Goal: Information Seeking & Learning: Check status

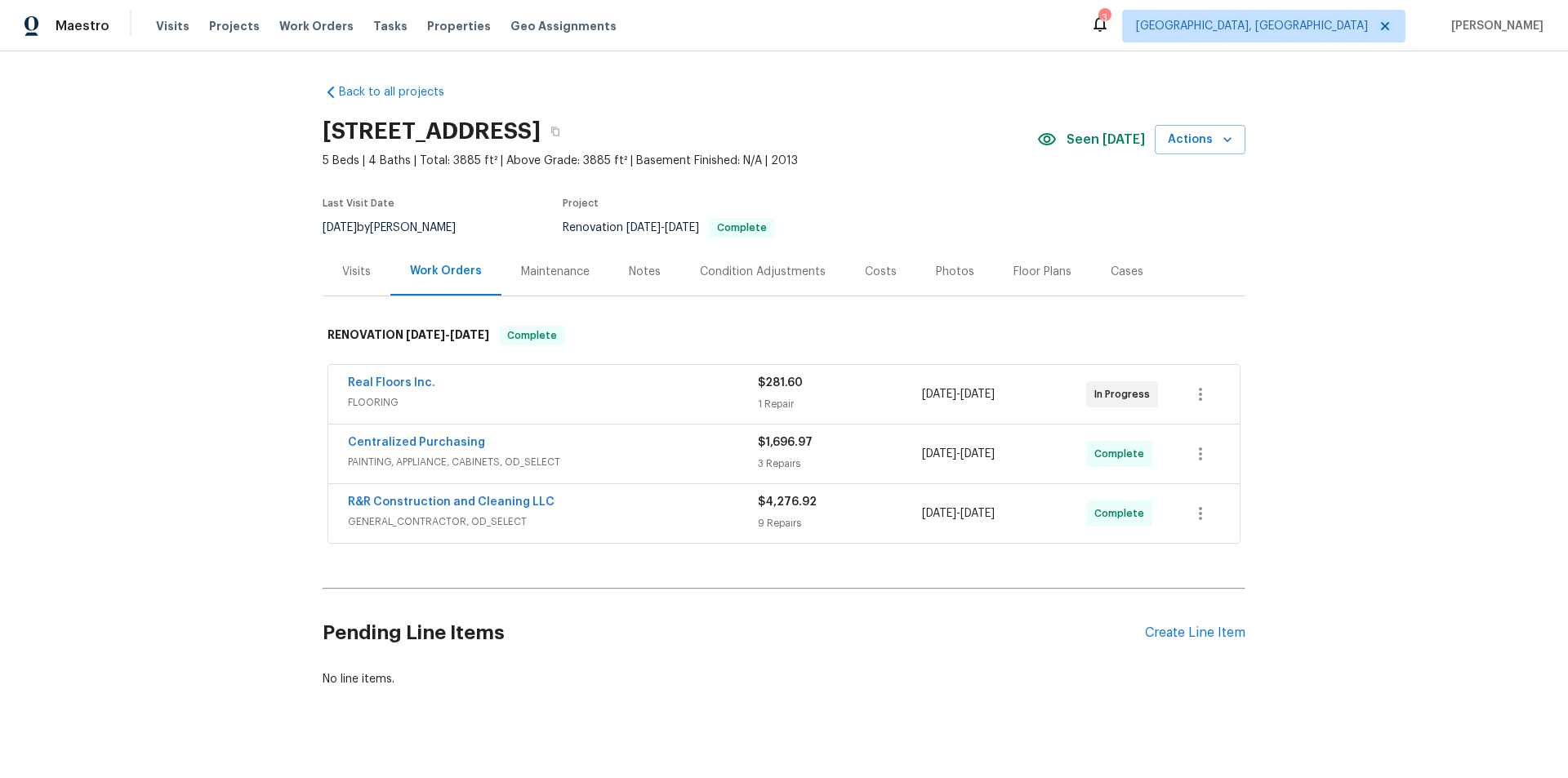
click at [201, 303] on div "Back to all projects 420 Lone Heron Way, Winter Garden, FL 34787 5 Beds | 4 Bat…" at bounding box center [784, 414] width 1568 height 727
click at [143, 303] on div "Back to all projects 420 Lone Heron Way, Winter Garden, FL 34787 5 Beds | 4 Bat…" at bounding box center [784, 414] width 1568 height 727
click at [190, 345] on div "Back to all projects 420 Lone Heron Way, Winter Garden, FL 34787 5 Beds | 4 Bat…" at bounding box center [784, 414] width 1568 height 727
click at [176, 237] on div "Back to all projects 420 Lone Heron Way, Winter Garden, FL 34787 5 Beds | 4 Bat…" at bounding box center [784, 414] width 1568 height 727
click at [169, 381] on div "Back to all projects 420 Lone Heron Way, Winter Garden, FL 34787 5 Beds | 4 Bat…" at bounding box center [784, 414] width 1568 height 727
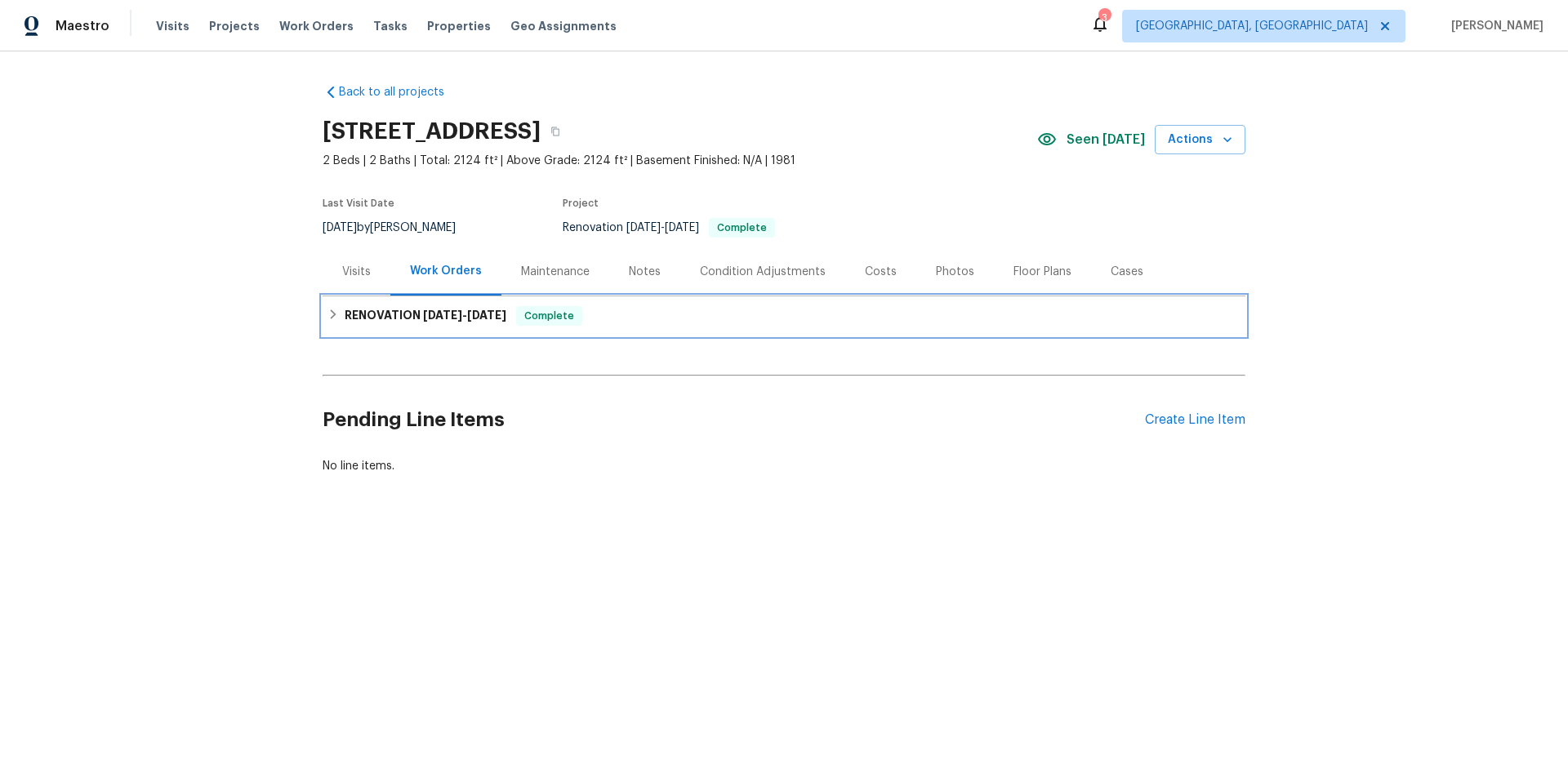
drag, startPoint x: 378, startPoint y: 329, endPoint x: 344, endPoint y: 342, distance: 36.4
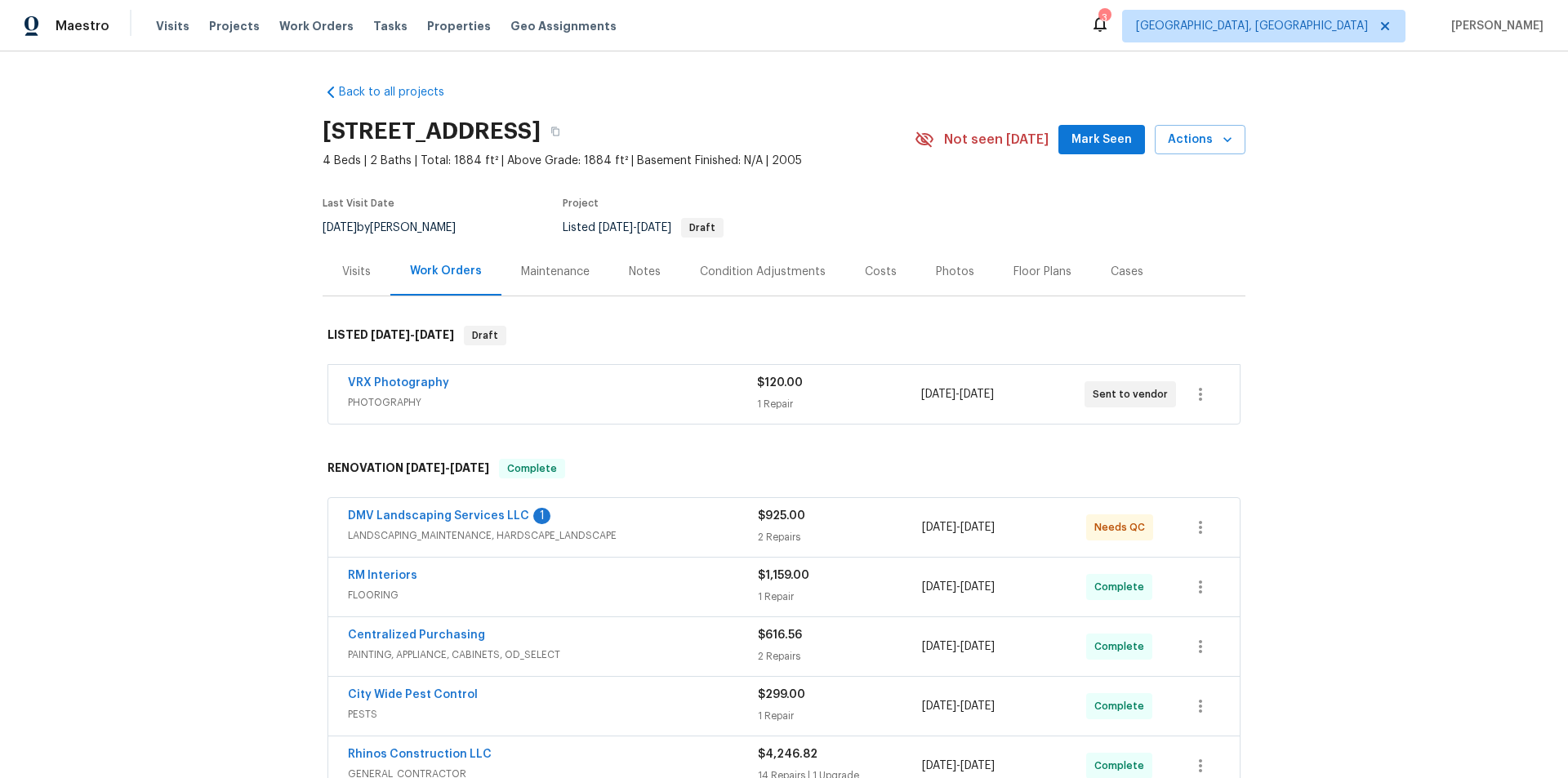
click at [335, 259] on div "Visits" at bounding box center [357, 271] width 68 height 49
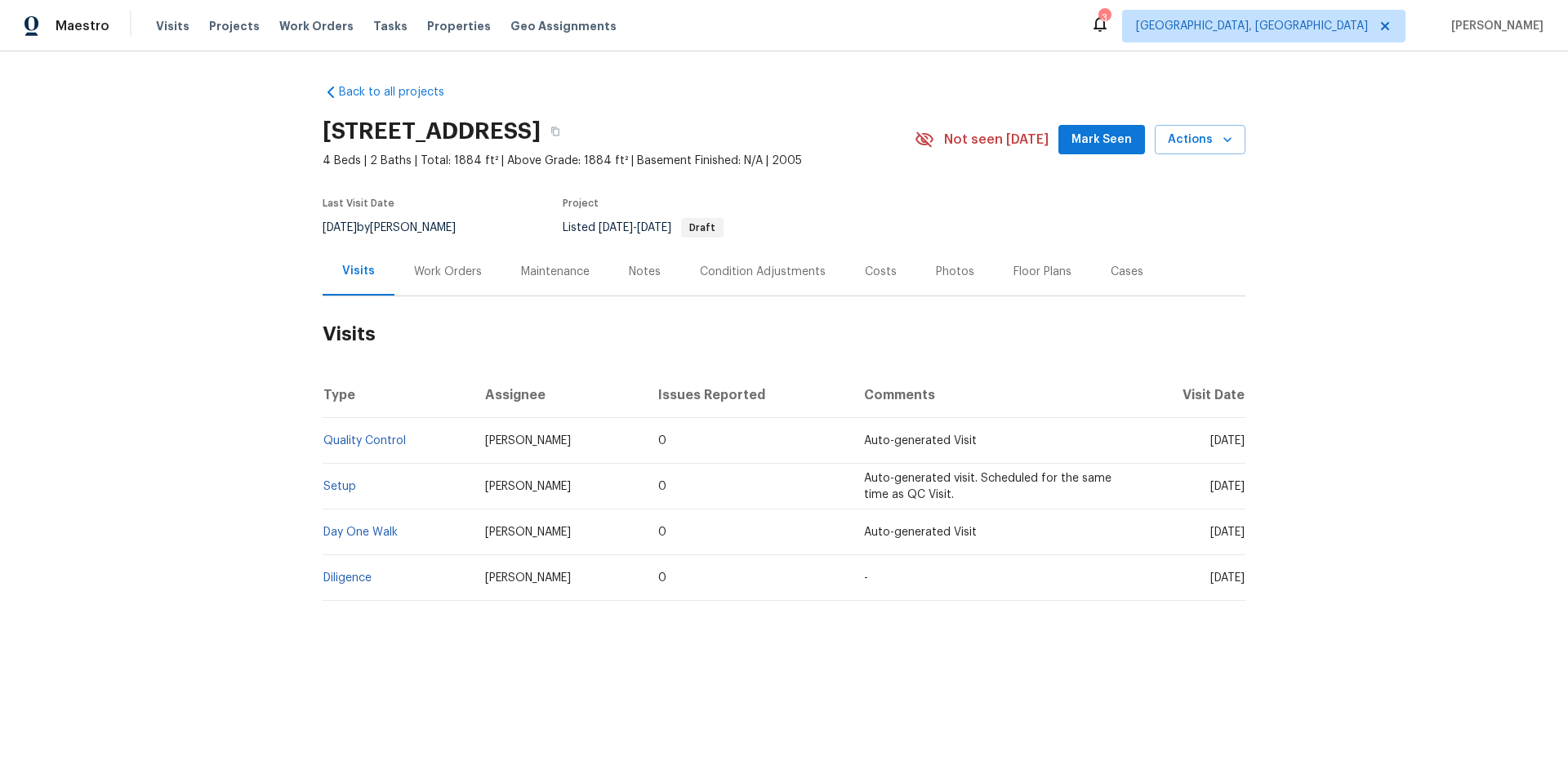
click at [444, 276] on div "Work Orders" at bounding box center [448, 271] width 68 height 16
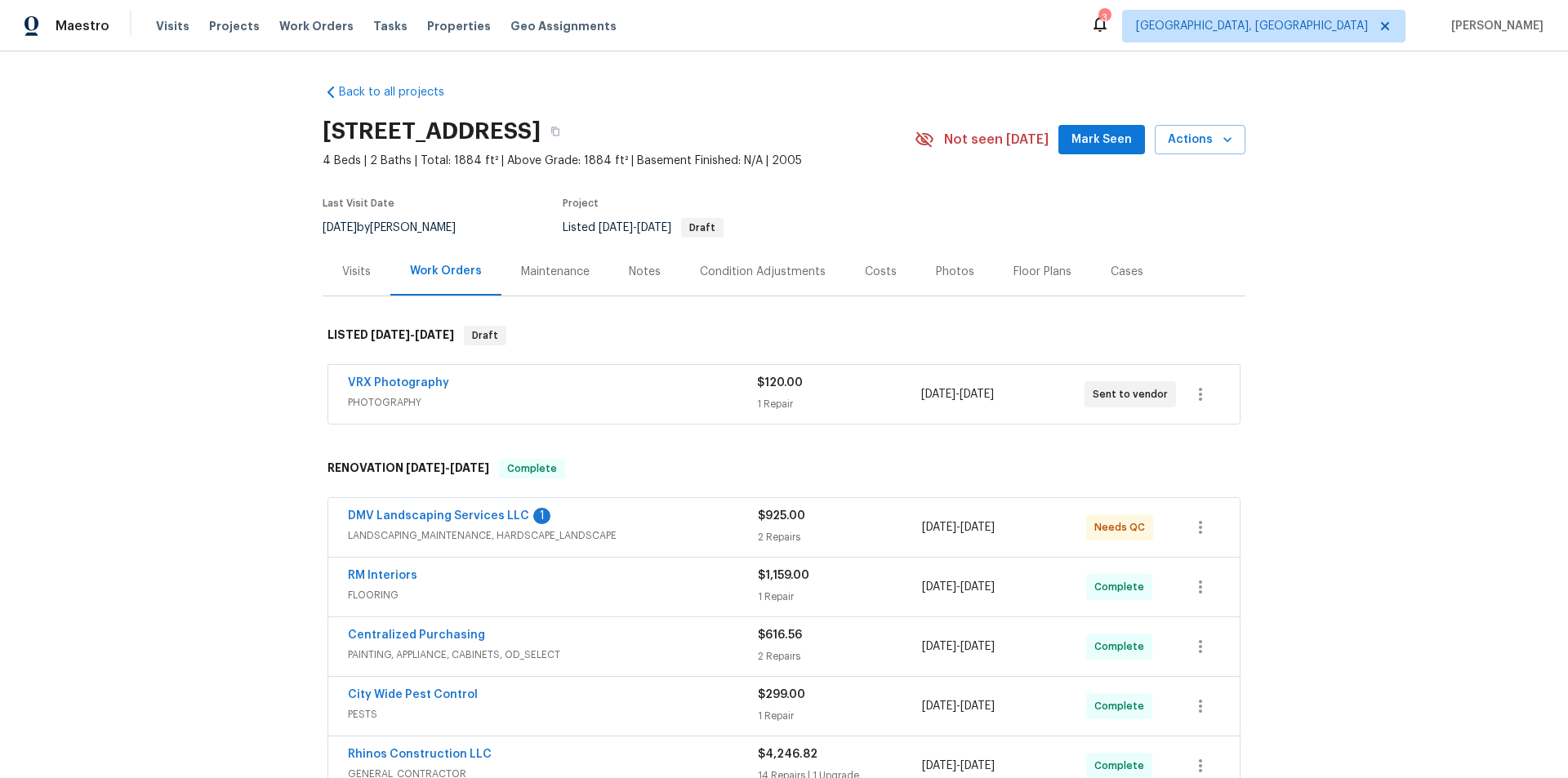
click at [252, 356] on div "Back to all projects [STREET_ADDRESS] 4 Beds | 2 Baths | Total: 1884 ft² | Abov…" at bounding box center [784, 414] width 1568 height 727
click at [277, 373] on div "Back to all projects [STREET_ADDRESS] 4 Beds | 2 Baths | Total: 1884 ft² | Abov…" at bounding box center [784, 414] width 1568 height 727
click at [230, 302] on div "Back to all projects 3318 W White Canyon Rd, San Tan Valley, AZ 85144 4 Beds | …" at bounding box center [784, 414] width 1568 height 727
click at [238, 363] on div "Back to all projects 3318 W White Canyon Rd, San Tan Valley, AZ 85144 4 Beds | …" at bounding box center [784, 414] width 1568 height 727
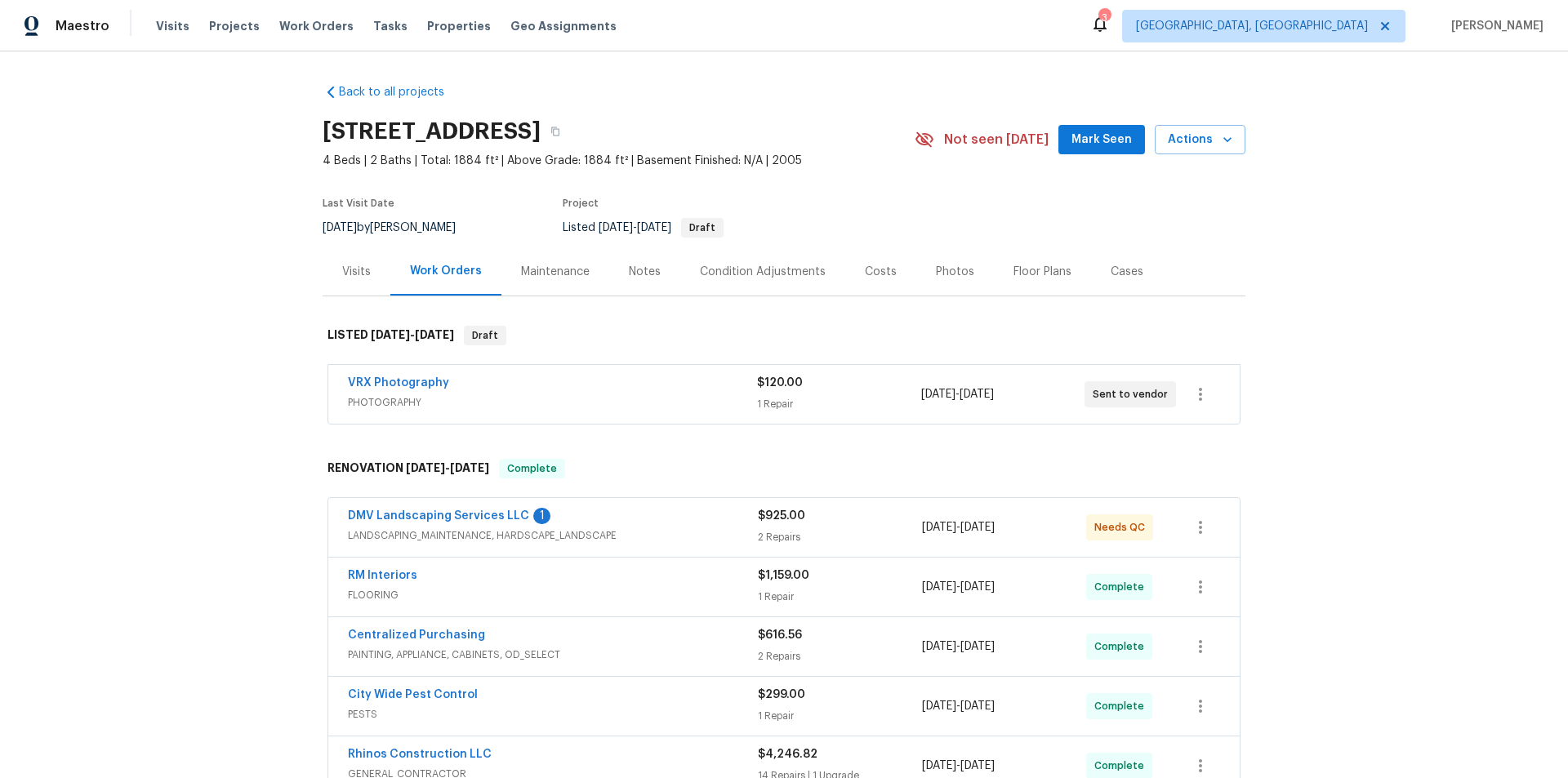
click at [199, 278] on div "Back to all projects 3318 W White Canyon Rd, San Tan Valley, AZ 85144 4 Beds | …" at bounding box center [784, 414] width 1568 height 727
click at [203, 273] on div "Back to all projects 3318 W White Canyon Rd, San Tan Valley, AZ 85144 4 Beds | …" at bounding box center [784, 414] width 1568 height 727
click at [168, 323] on div "Back to all projects 3318 W White Canyon Rd, San Tan Valley, AZ 85144 4 Beds | …" at bounding box center [784, 414] width 1568 height 727
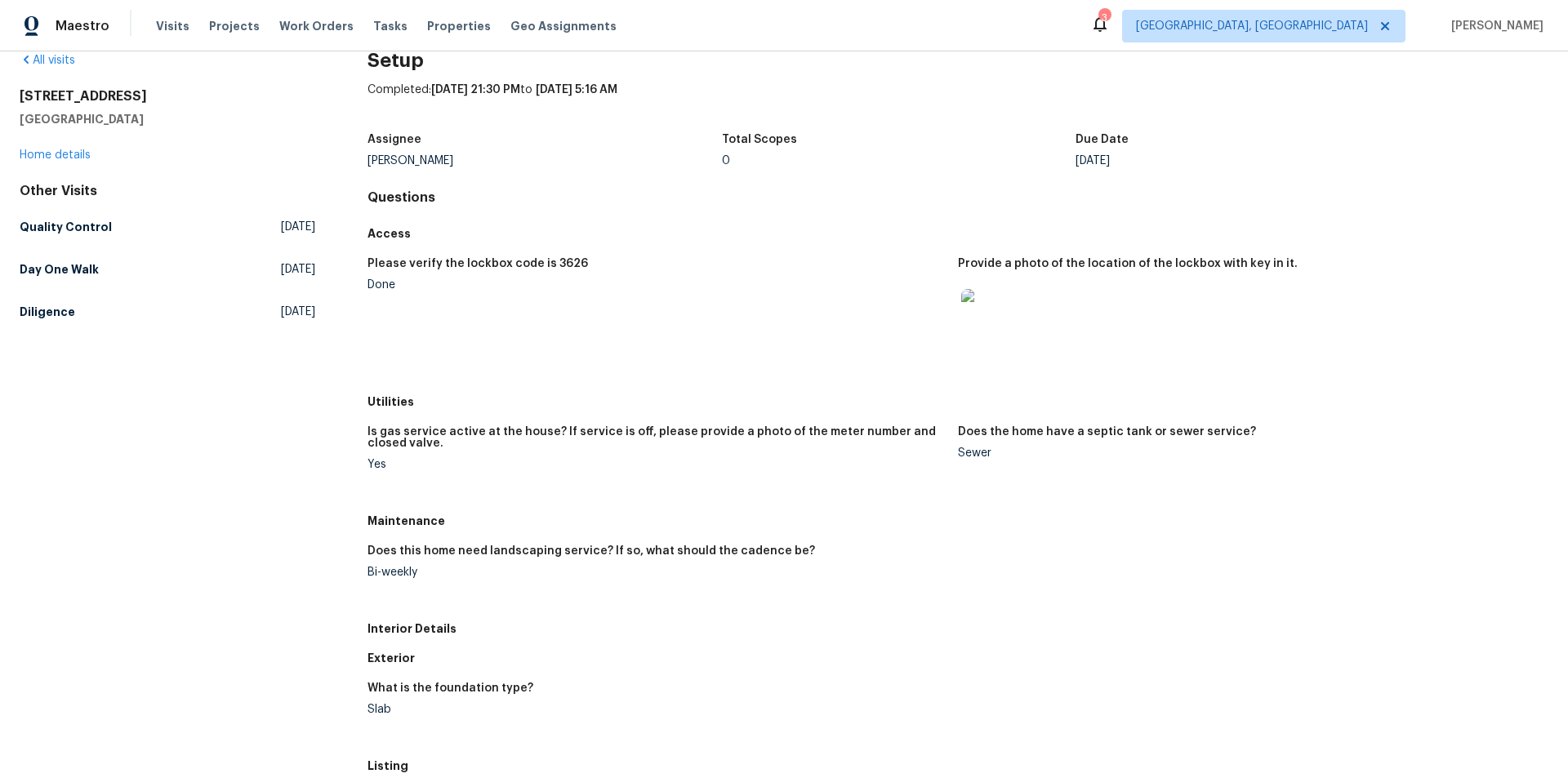
scroll to position [81, 0]
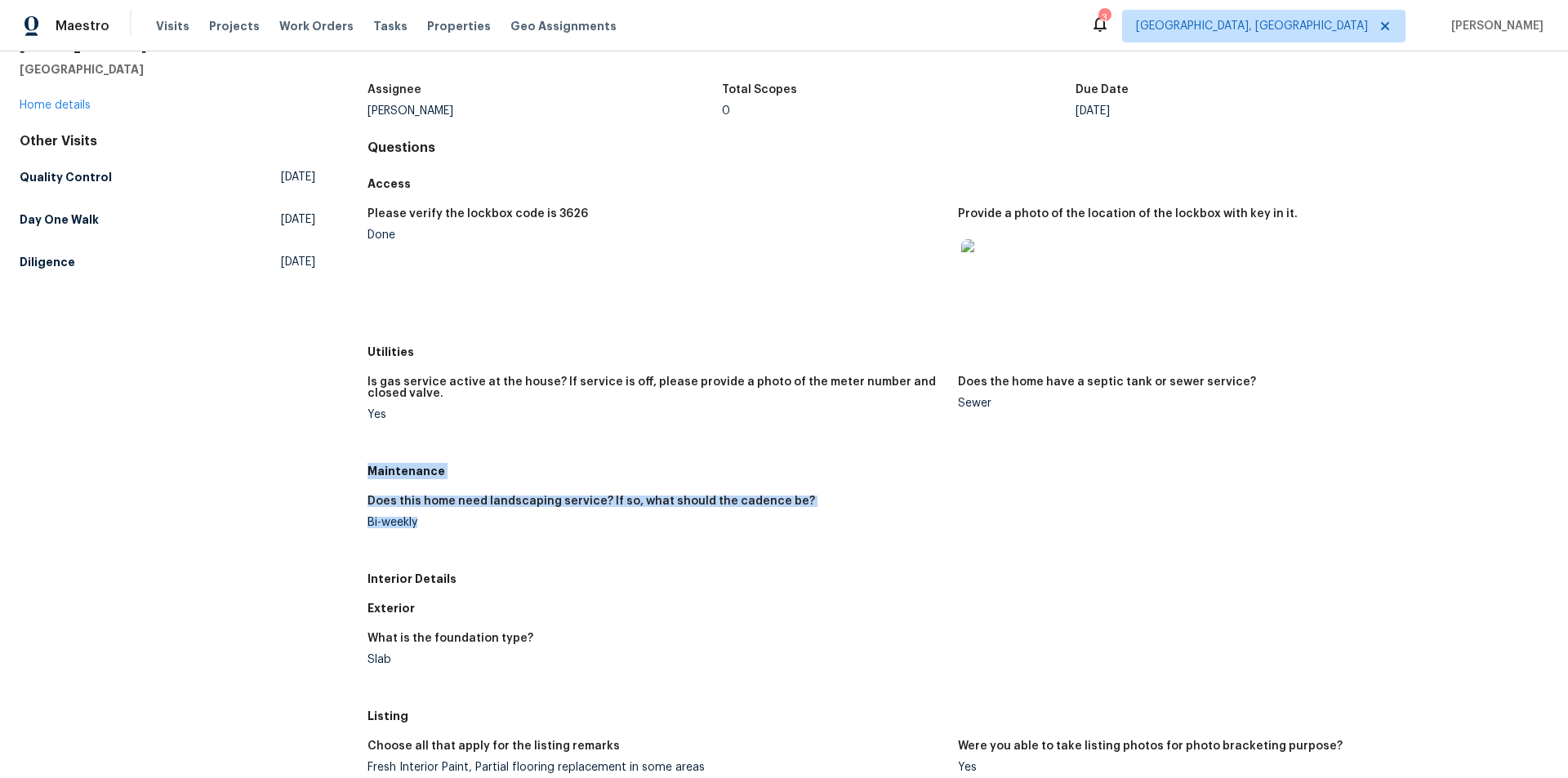
drag, startPoint x: 366, startPoint y: 468, endPoint x: 434, endPoint y: 523, distance: 87.5
click at [434, 523] on div "Maintenance Does this home need landscaping service? If so, what should the cad…" at bounding box center [958, 509] width 1181 height 107
click at [428, 498] on h5 "Does this home need landscaping service? If so, what should the cadence be?" at bounding box center [591, 501] width 447 height 11
drag, startPoint x: 365, startPoint y: 469, endPoint x: 429, endPoint y: 544, distance: 98.6
click at [429, 544] on div "Maintenance Does this home need landscaping service? If so, what should the cad…" at bounding box center [958, 509] width 1181 height 107
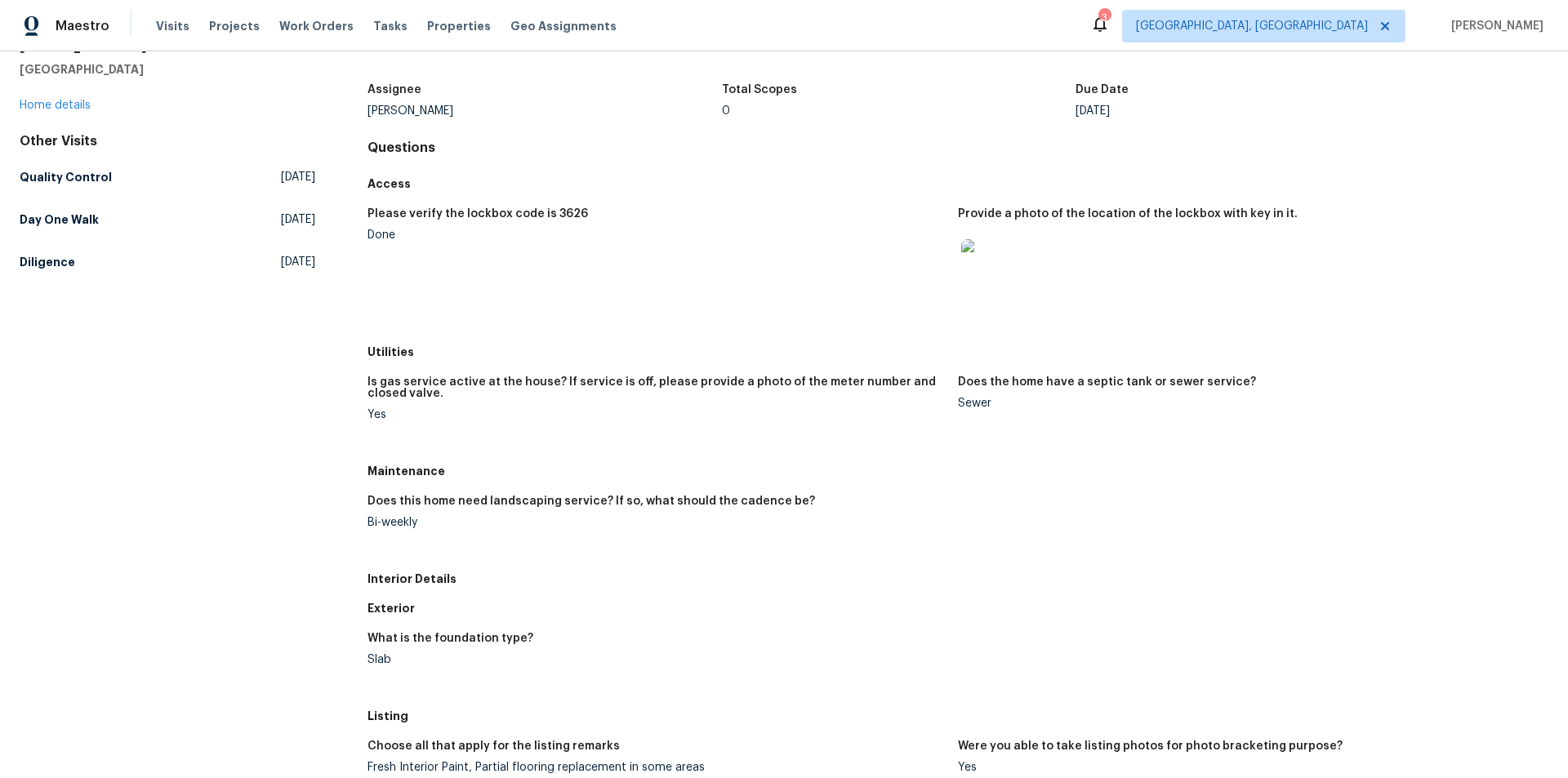
click at [316, 509] on div "All visits 3318 W White Canyon Rd San Tan Valley, AZ 85144 Home details Other V…" at bounding box center [784, 657] width 1529 height 1309
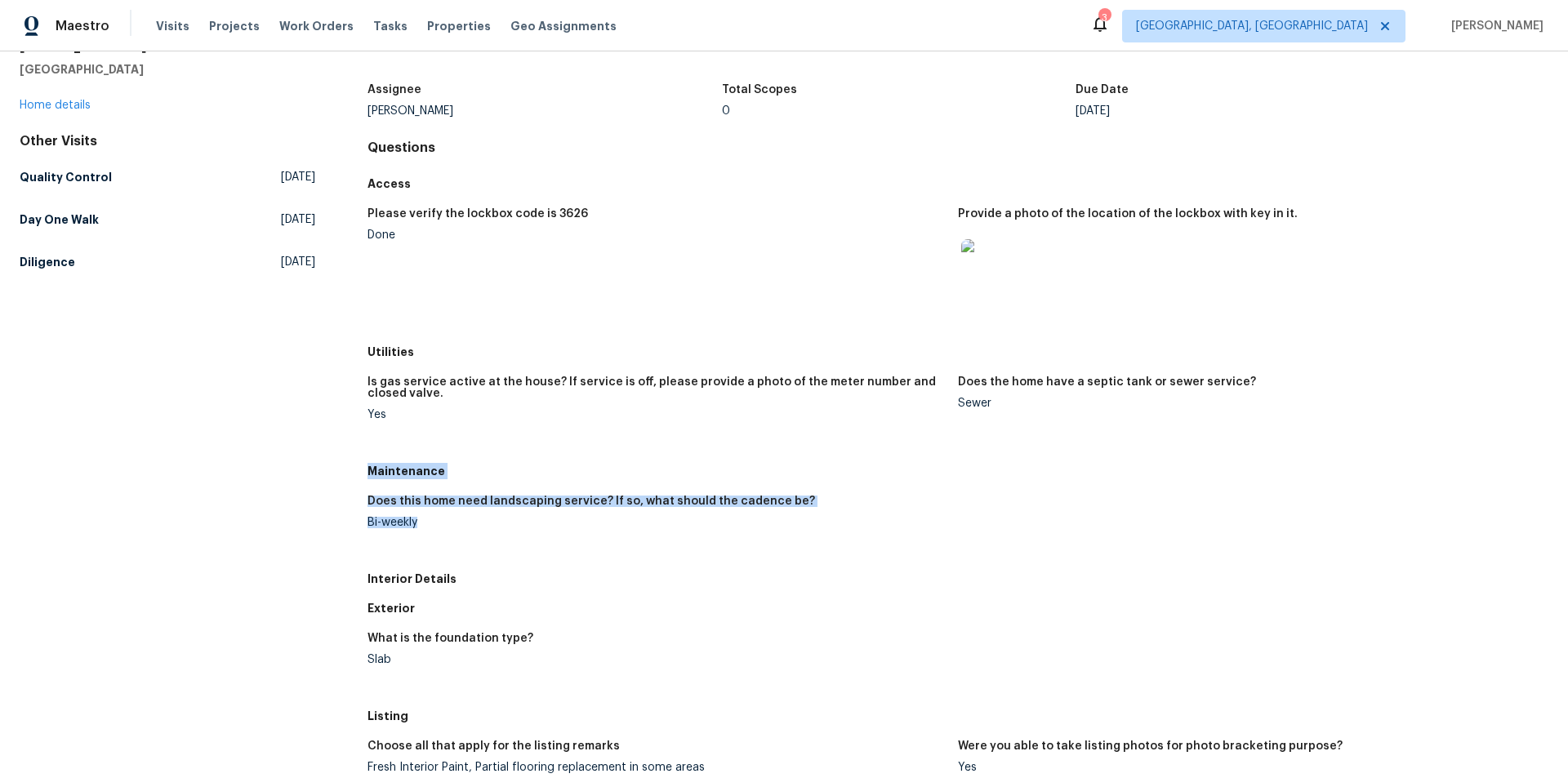
drag, startPoint x: 369, startPoint y: 472, endPoint x: 439, endPoint y: 531, distance: 91.5
click at [439, 531] on div "Maintenance Does this home need landscaping service? If so, what should the cad…" at bounding box center [958, 509] width 1181 height 107
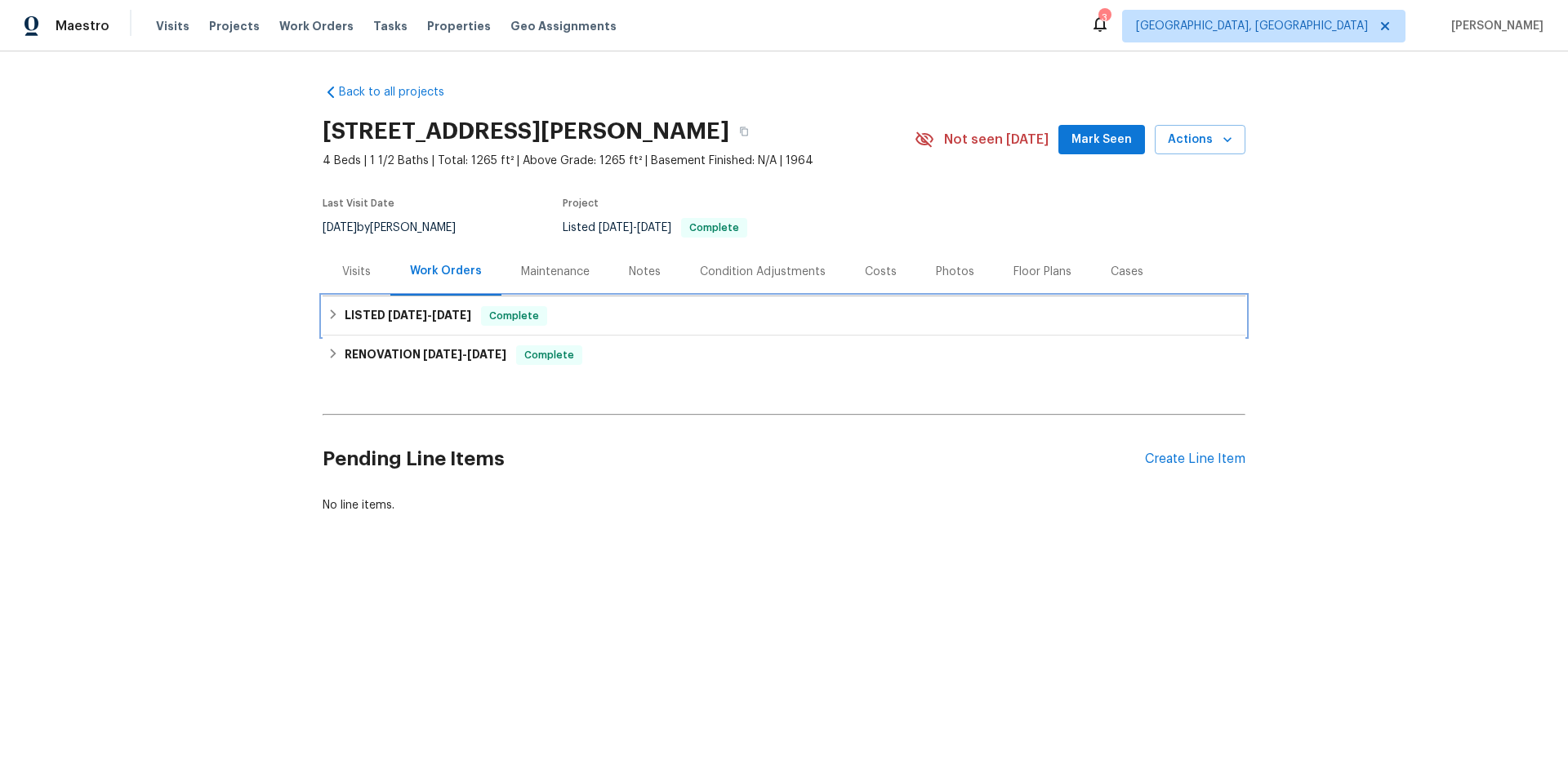
click at [396, 314] on span "[DATE]" at bounding box center [408, 315] width 39 height 11
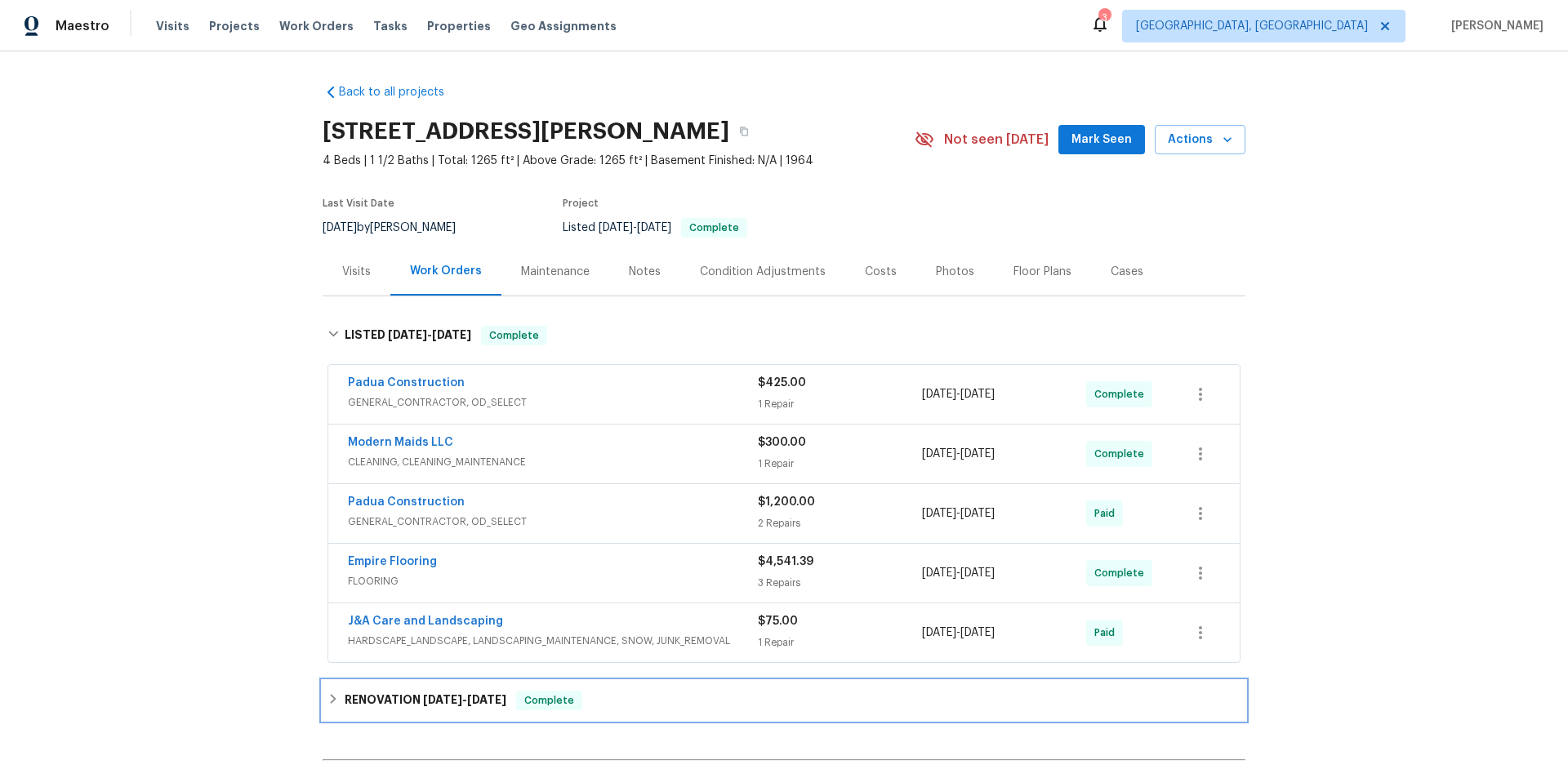
click at [343, 710] on div "RENOVATION [DATE] - [DATE] Complete" at bounding box center [784, 701] width 923 height 39
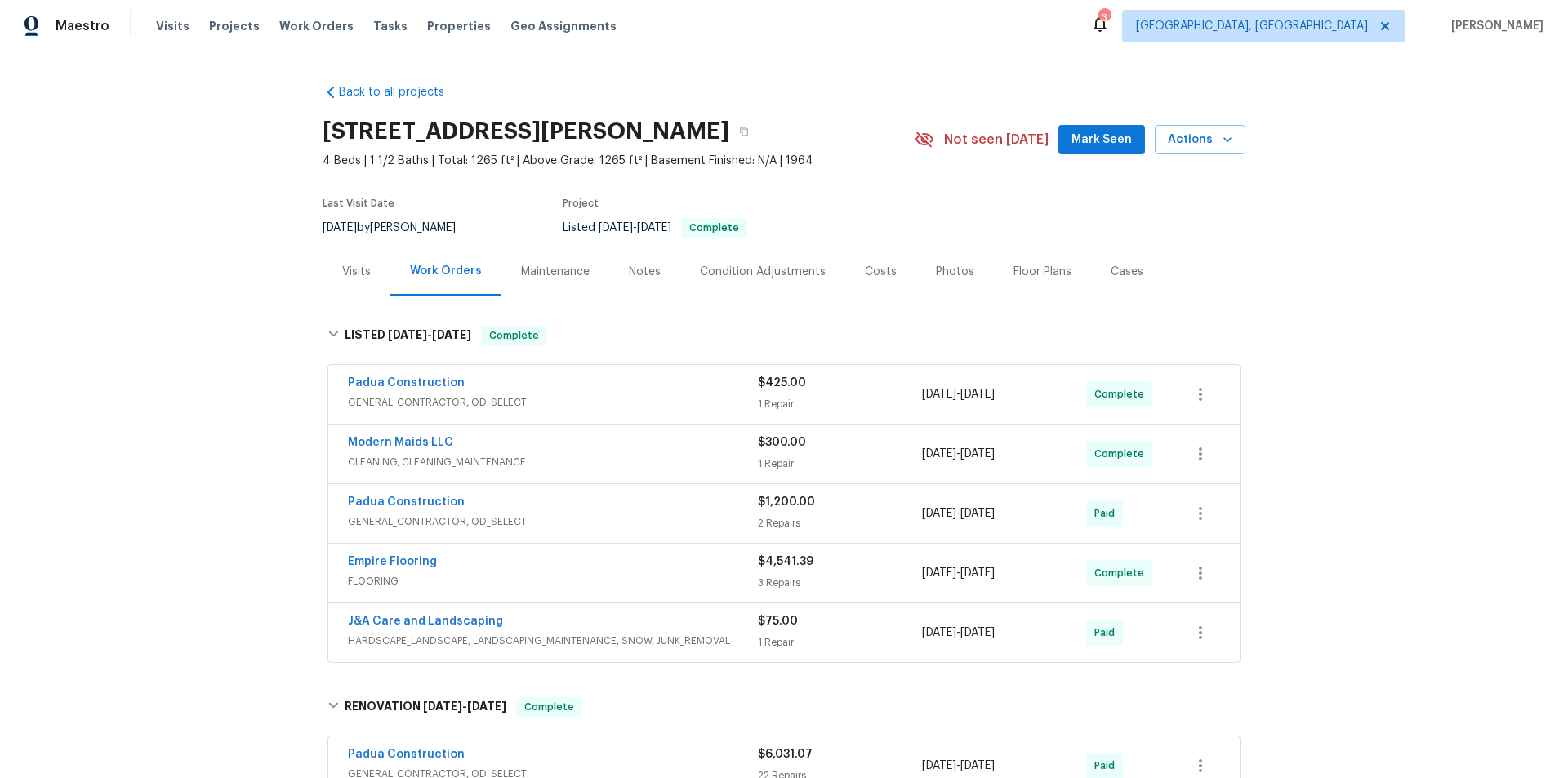
click at [243, 356] on div "Back to all projects [STREET_ADDRESS][PERSON_NAME] 4 Beds | 1 1/2 Baths | Total…" at bounding box center [784, 414] width 1568 height 727
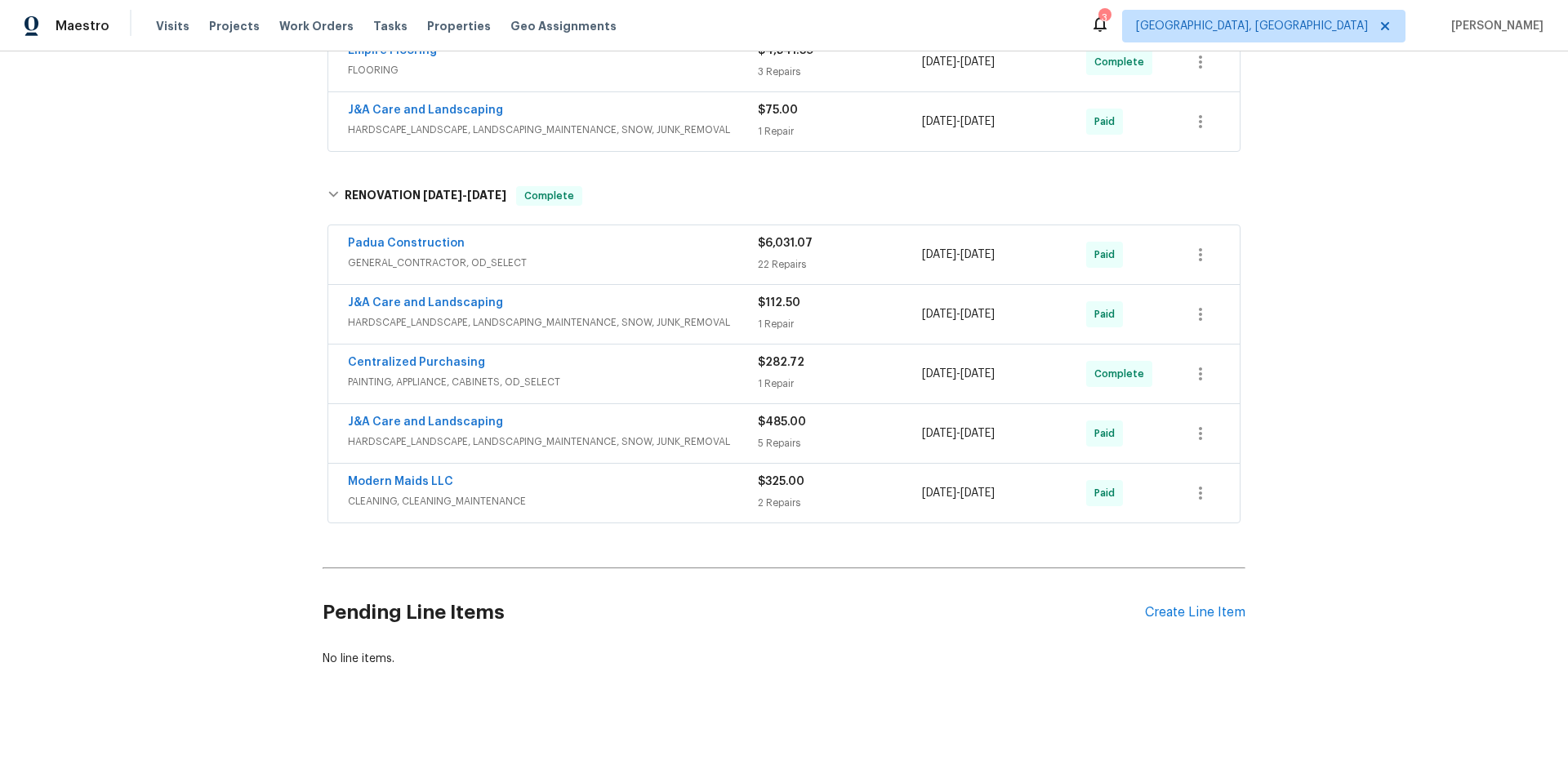
scroll to position [54, 0]
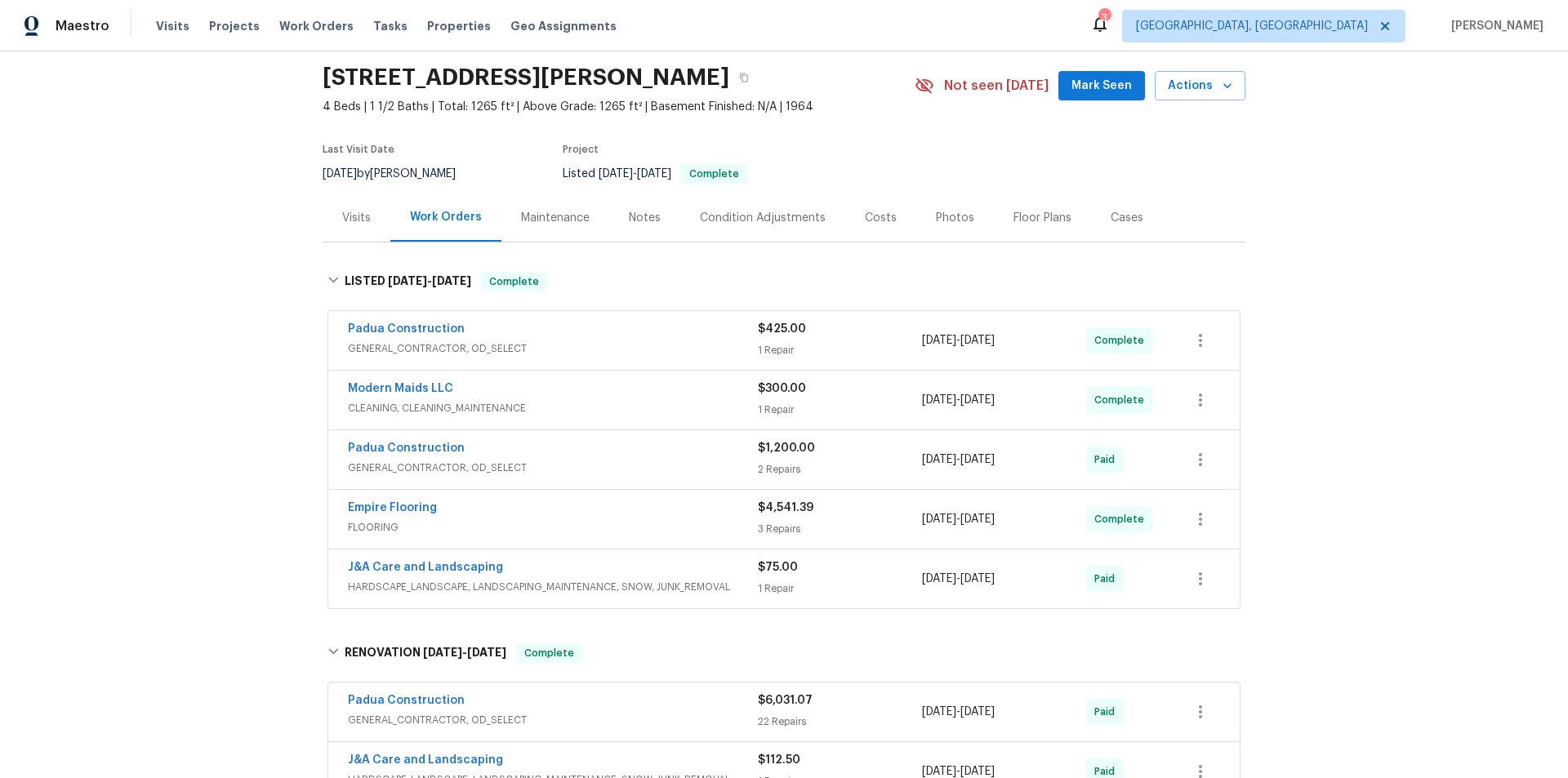
click at [133, 300] on div "Back to all projects 581 Braxton Blvd, Fayetteville, NC 28311 4 Beds | 1 1/2 Ba…" at bounding box center [784, 414] width 1568 height 727
click at [231, 313] on div "Back to all projects 581 Braxton Blvd, Fayetteville, NC 28311 4 Beds | 1 1/2 Ba…" at bounding box center [784, 414] width 1568 height 727
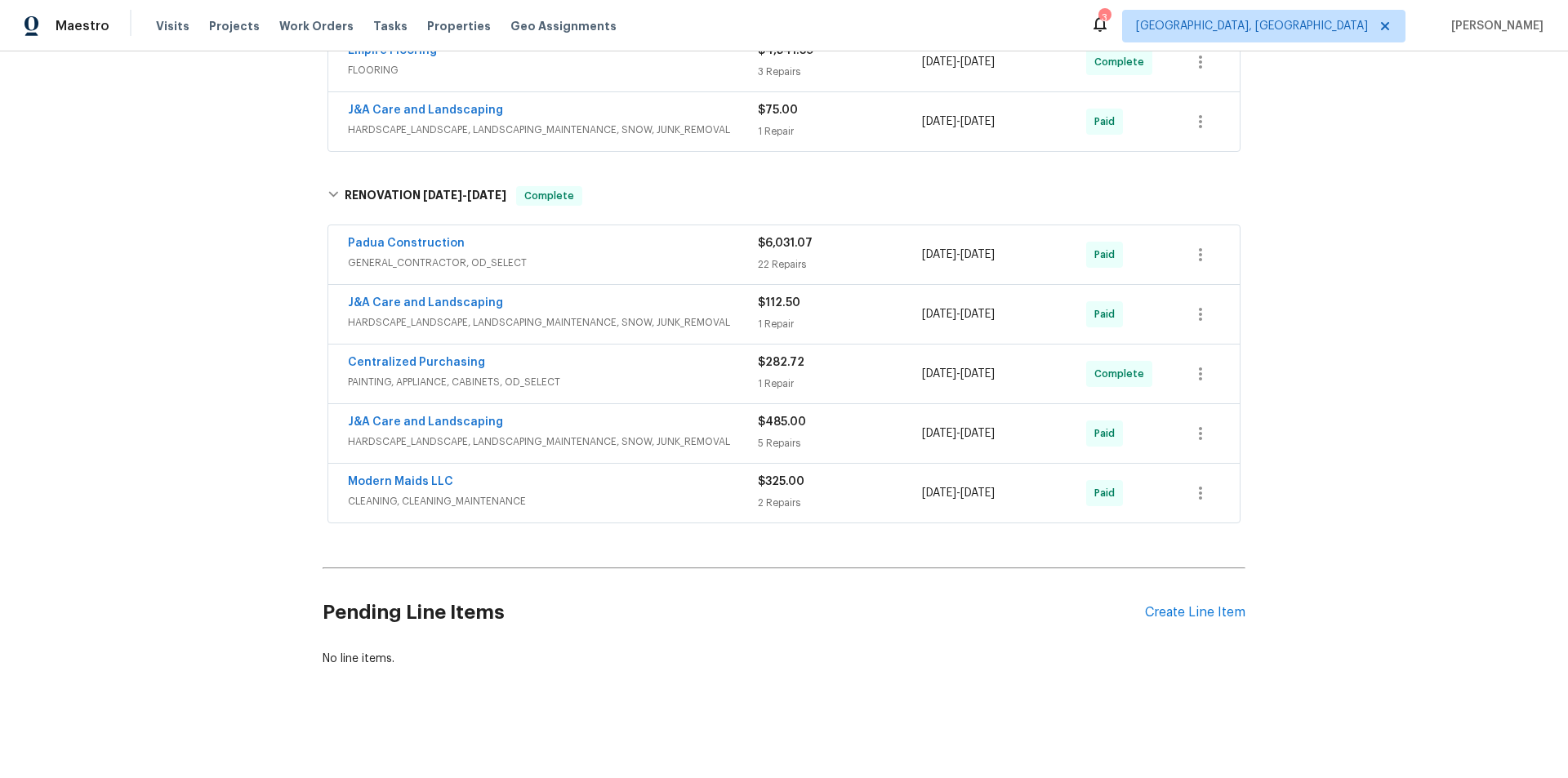
drag, startPoint x: 202, startPoint y: 104, endPoint x: 173, endPoint y: 140, distance: 46.2
click at [200, 104] on div "Back to all projects 581 Braxton Blvd, Fayetteville, NC 28311 4 Beds | 1 1/2 Ba…" at bounding box center [784, 414] width 1568 height 727
click at [219, 270] on div "Back to all projects 581 Braxton Blvd, Fayetteville, NC 28311 4 Beds | 1 1/2 Ba…" at bounding box center [784, 414] width 1568 height 727
click at [203, 266] on div "Back to all projects 581 Braxton Blvd, Fayetteville, NC 28311 4 Beds | 1 1/2 Ba…" at bounding box center [784, 414] width 1568 height 727
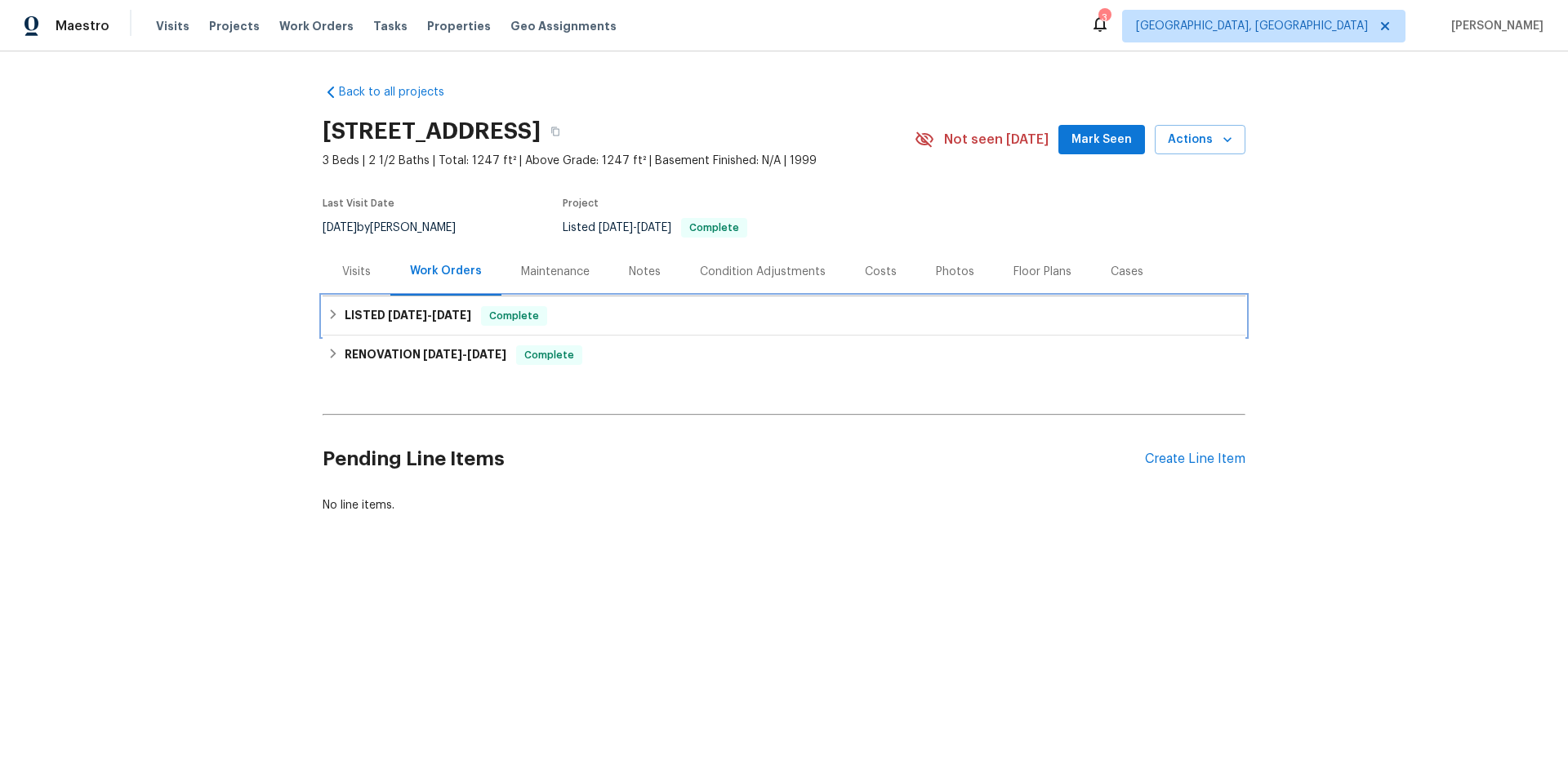
click at [415, 327] on div "LISTED 9/23/25 - 9/29/25 Complete" at bounding box center [784, 316] width 923 height 39
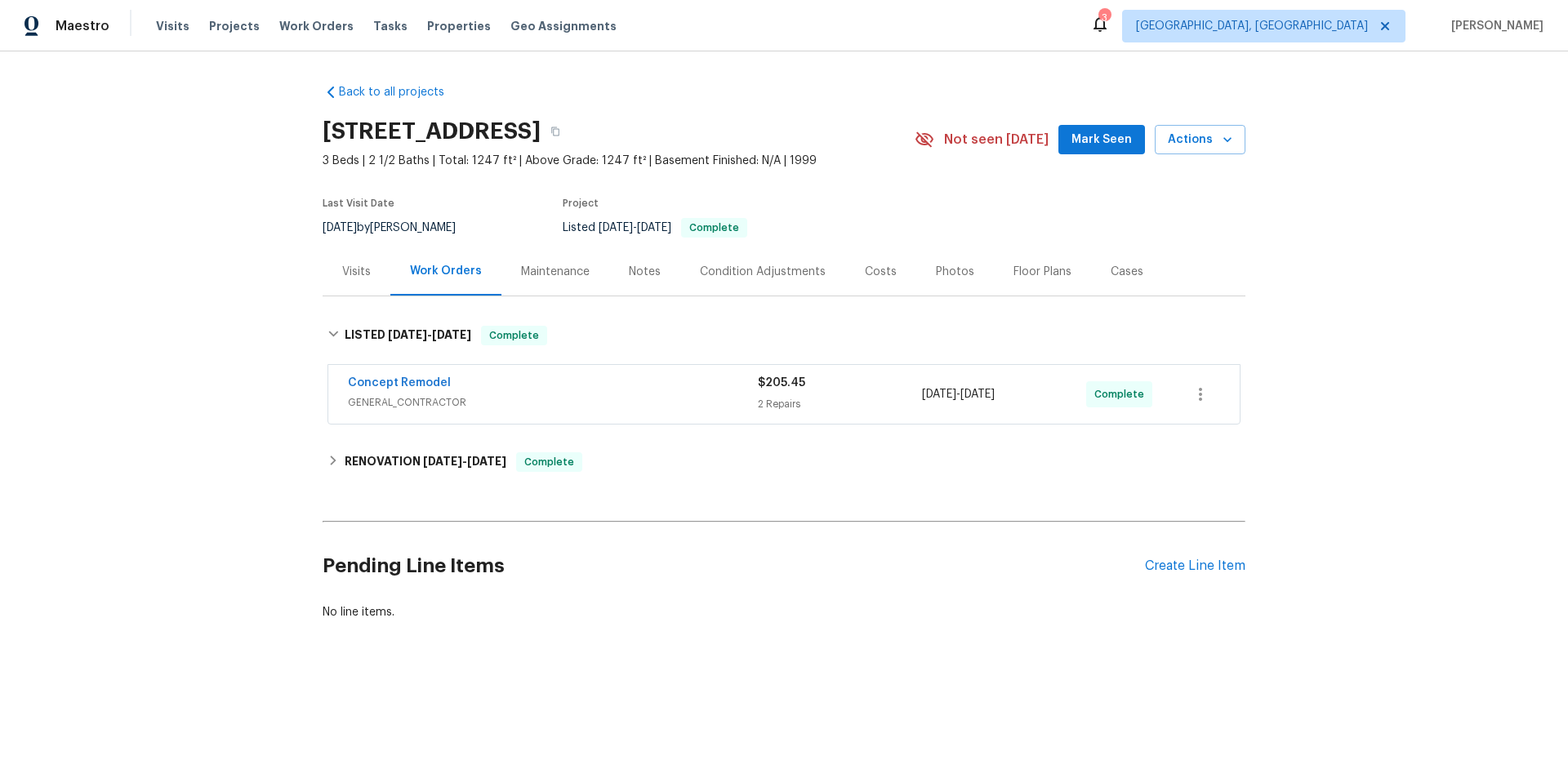
click at [408, 493] on div "Back to all projects 4217 Toccopola St, Raleigh, NC 27604 3 Beds | 2 1/2 Baths …" at bounding box center [784, 352] width 923 height 563
click at [406, 466] on h6 "RENOVATION 9/10/25 - 9/23/25" at bounding box center [425, 462] width 161 height 20
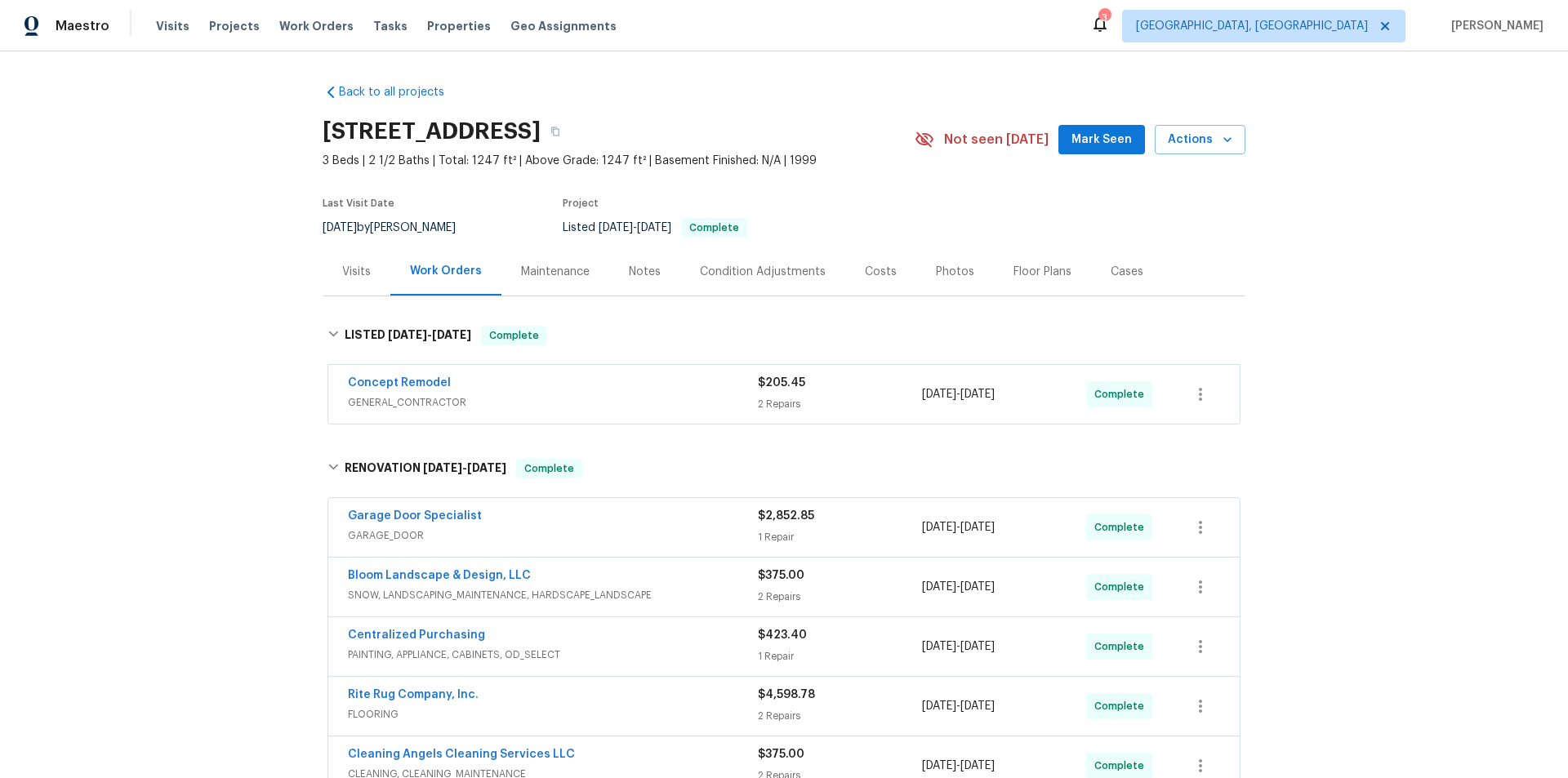
click at [201, 383] on div "Back to all projects 4217 Toccopola St, Raleigh, NC 27604 3 Beds | 2 1/2 Baths …" at bounding box center [784, 414] width 1568 height 727
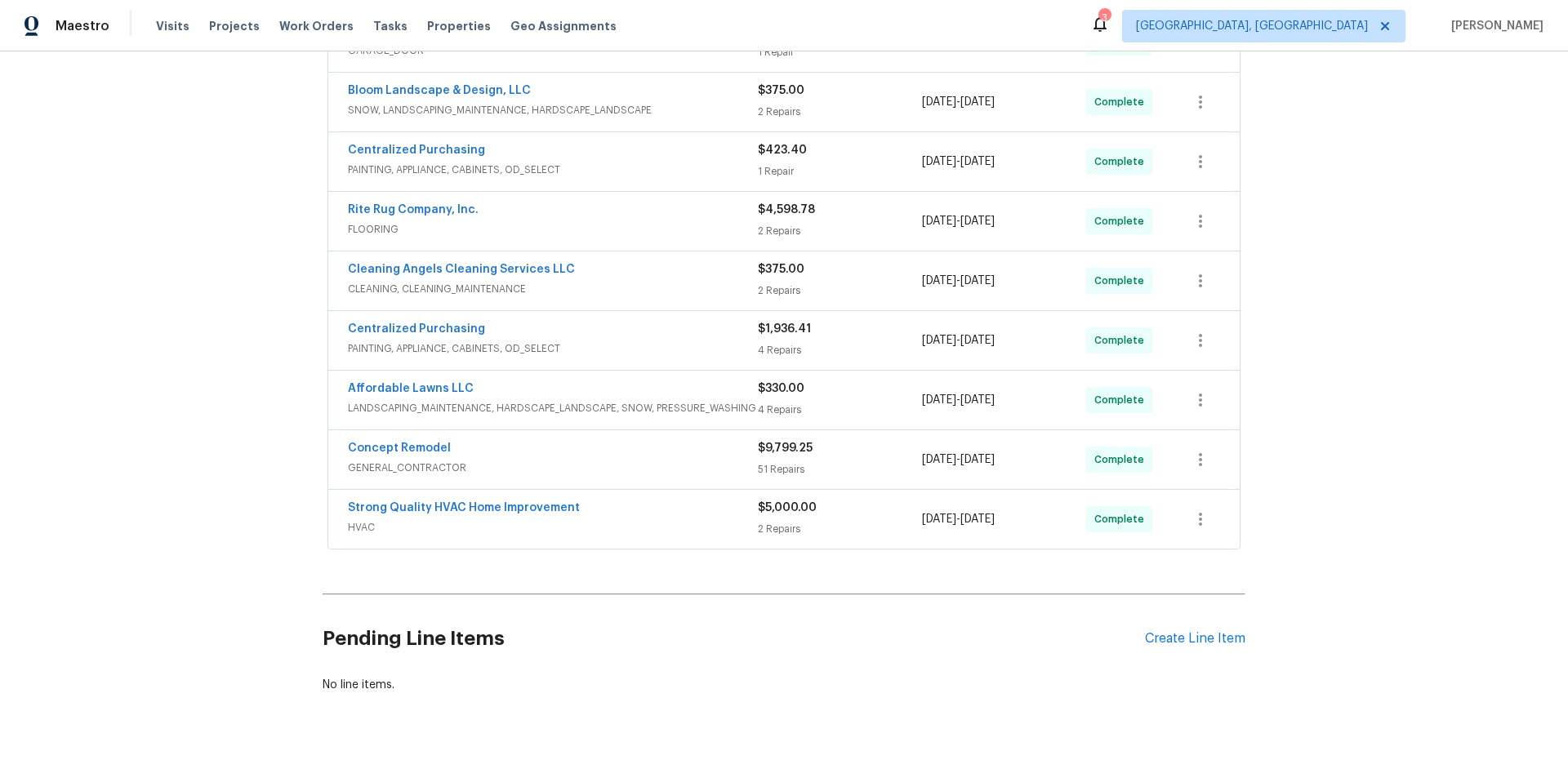
click at [148, 362] on div "Back to all projects 4217 Toccopola St, Raleigh, NC 27604 3 Beds | 2 1/2 Baths …" at bounding box center [784, 414] width 1568 height 727
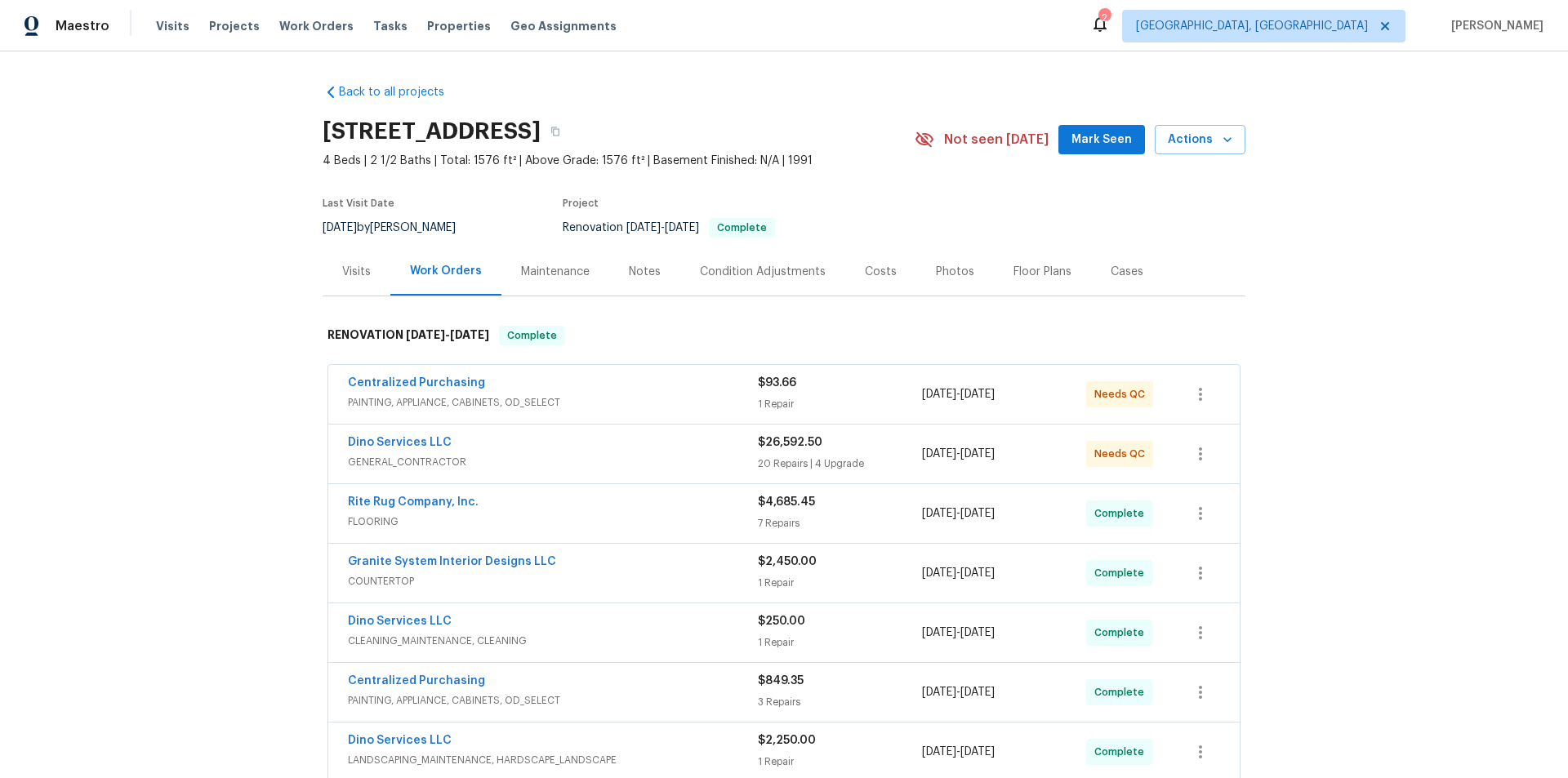
click at [218, 313] on div "Back to all projects [STREET_ADDRESS] 4 Beds | 2 1/2 Baths | Total: 1576 ft² | …" at bounding box center [784, 414] width 1568 height 727
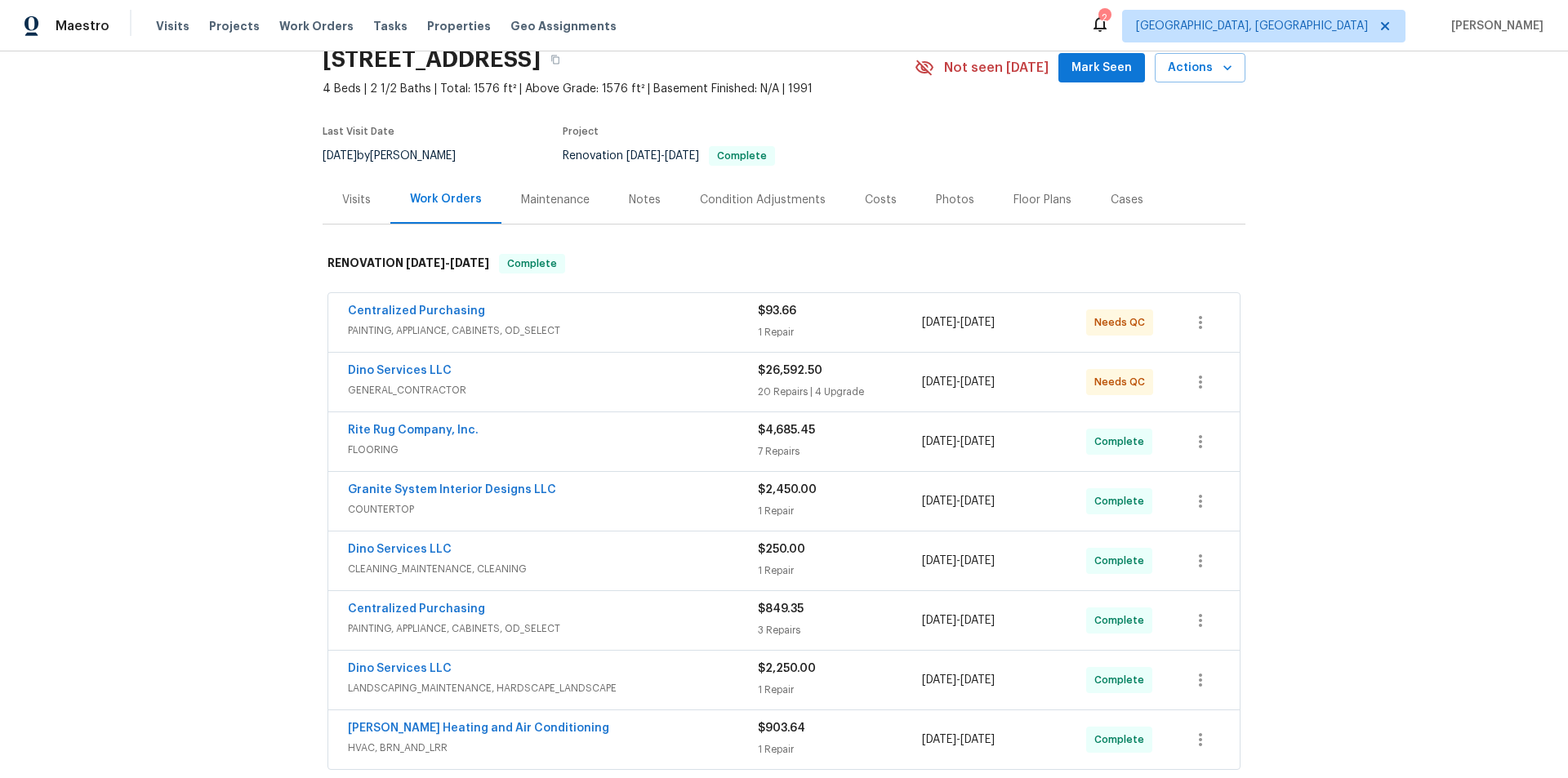
scroll to position [163, 0]
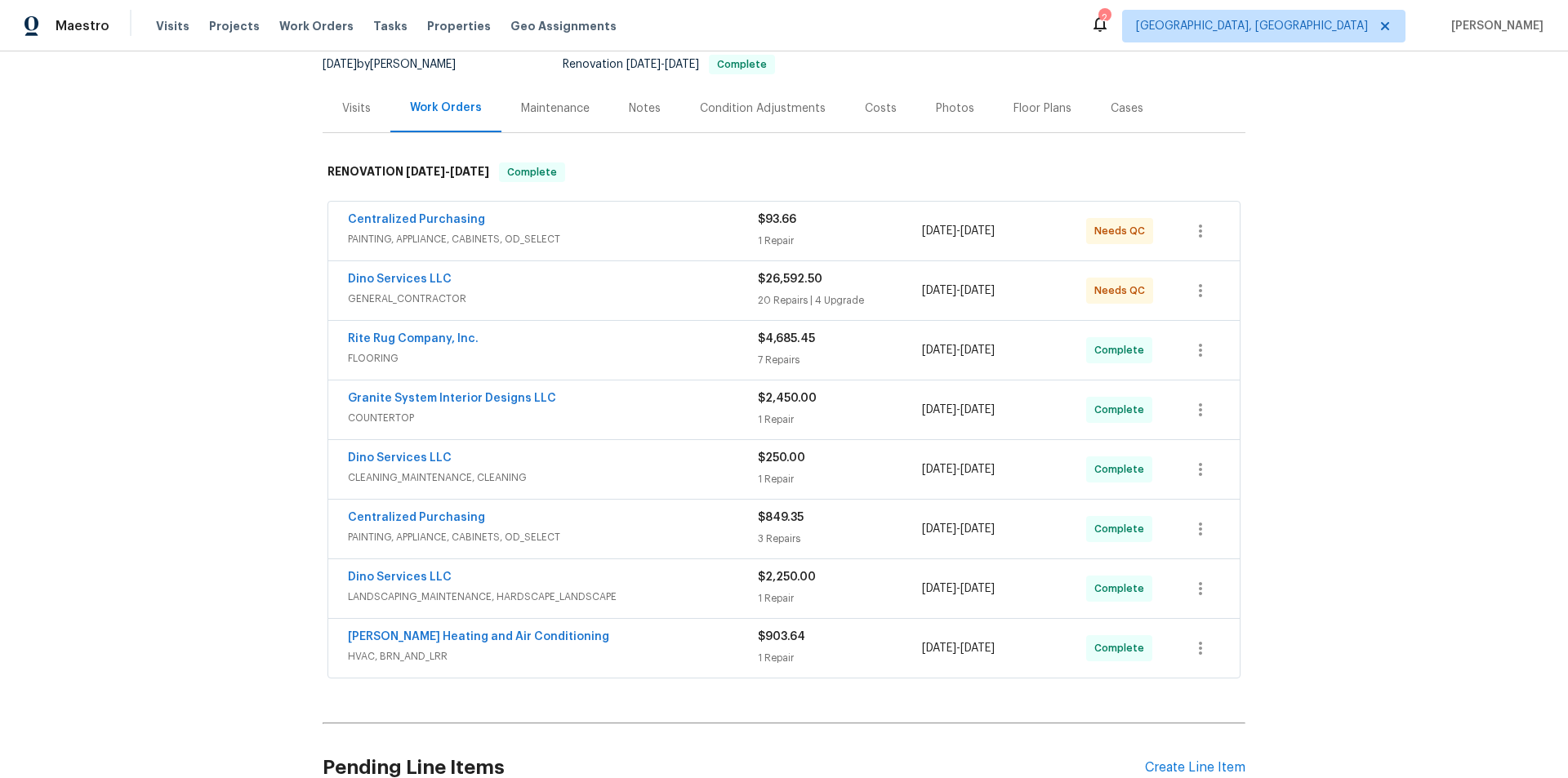
click at [173, 368] on div "Back to all projects [STREET_ADDRESS] 4 Beds | 2 1/2 Baths | Total: 1576 ft² | …" at bounding box center [784, 414] width 1568 height 727
click at [194, 394] on div "Back to all projects [STREET_ADDRESS] 4 Beds | 2 1/2 Baths | Total: 1576 ft² | …" at bounding box center [784, 414] width 1568 height 727
click at [225, 382] on div "Back to all projects [STREET_ADDRESS] 4 Beds | 2 1/2 Baths | Total: 1576 ft² | …" at bounding box center [784, 414] width 1568 height 727
click at [193, 368] on div "Back to all projects [STREET_ADDRESS] 4 Beds | 2 1/2 Baths | Total: 1576 ft² | …" at bounding box center [784, 414] width 1568 height 727
click at [233, 246] on div "Back to all projects 4913 Belmont Rd, Richmond, VA 23234 4 Beds | 2 1/2 Baths |…" at bounding box center [784, 414] width 1568 height 727
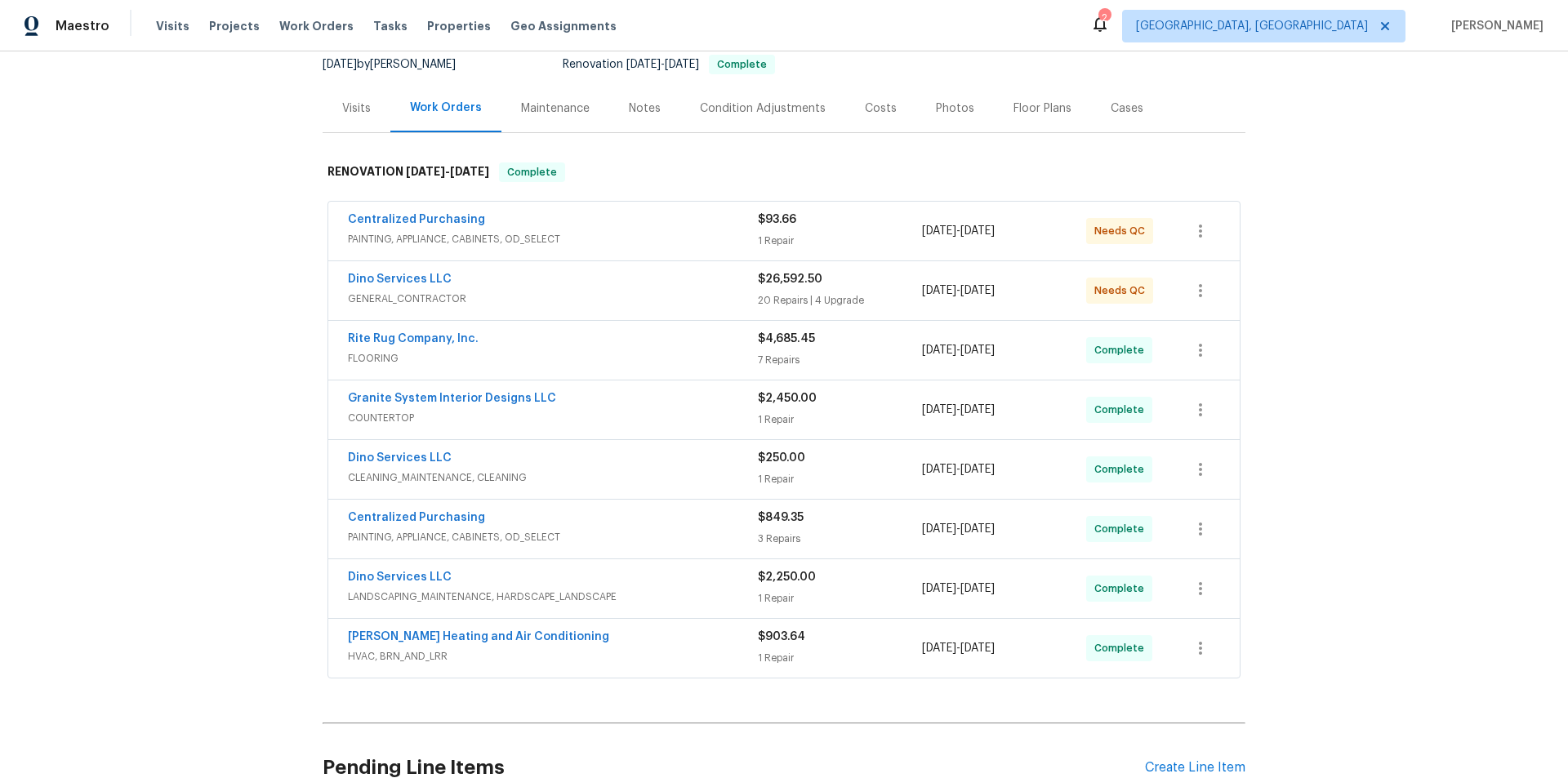
click at [198, 230] on div "Back to all projects 4913 Belmont Rd, Richmond, VA 23234 4 Beds | 2 1/2 Baths |…" at bounding box center [784, 414] width 1568 height 727
click at [245, 310] on div "Back to all projects 4913 Belmont Rd, Richmond, VA 23234 4 Beds | 2 1/2 Baths |…" at bounding box center [784, 414] width 1568 height 727
click at [323, 200] on div "Centralized Purchasing PAINTING, APPLIANCE, CABINETS, OD_SELECT $93.66 1 Repair…" at bounding box center [784, 441] width 923 height 485
click at [265, 271] on div "Back to all projects 4913 Belmont Rd, Richmond, VA 23234 4 Beds | 2 1/2 Baths |…" at bounding box center [784, 414] width 1568 height 727
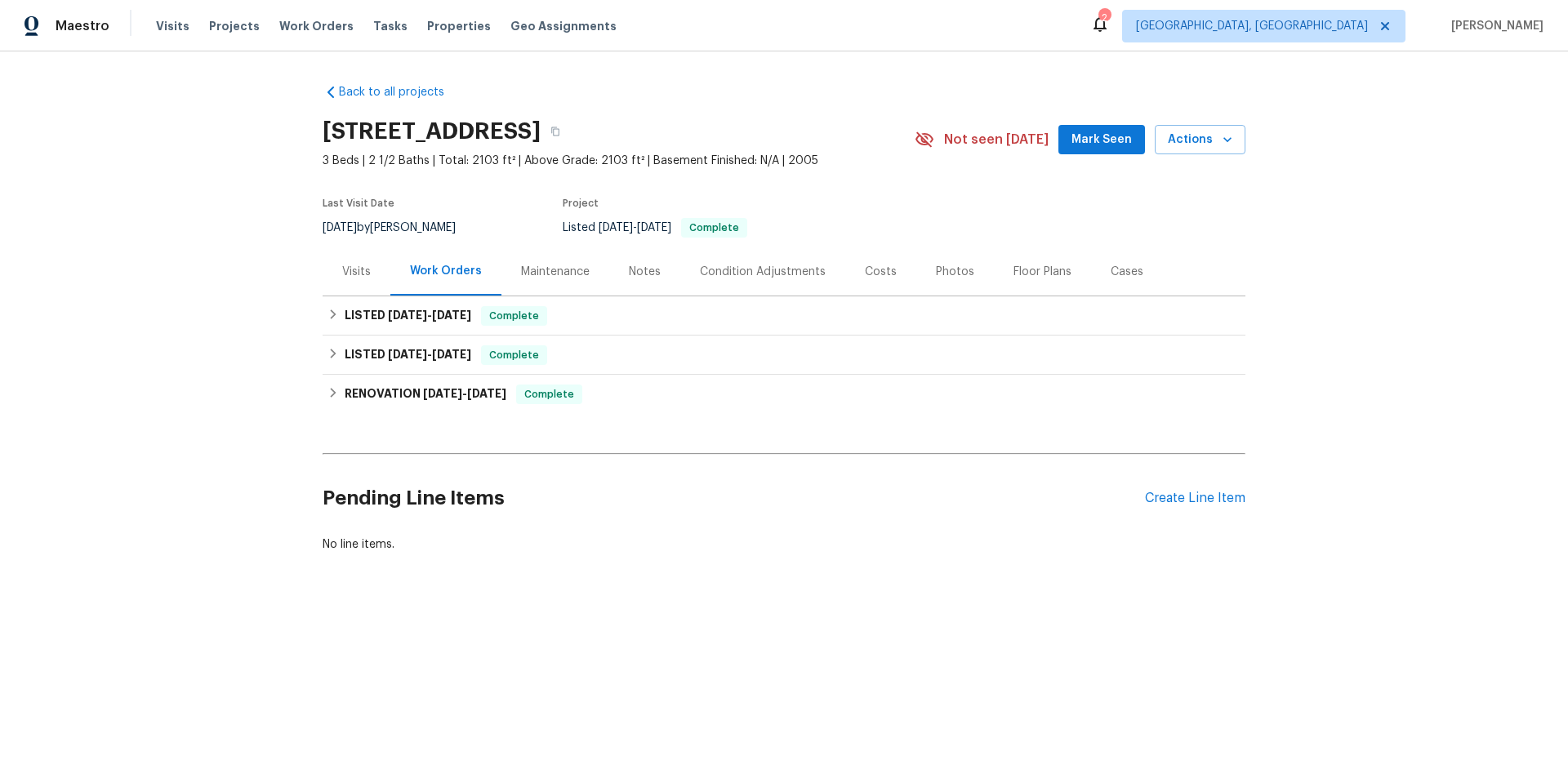
click at [336, 252] on div "Visits" at bounding box center [357, 271] width 68 height 49
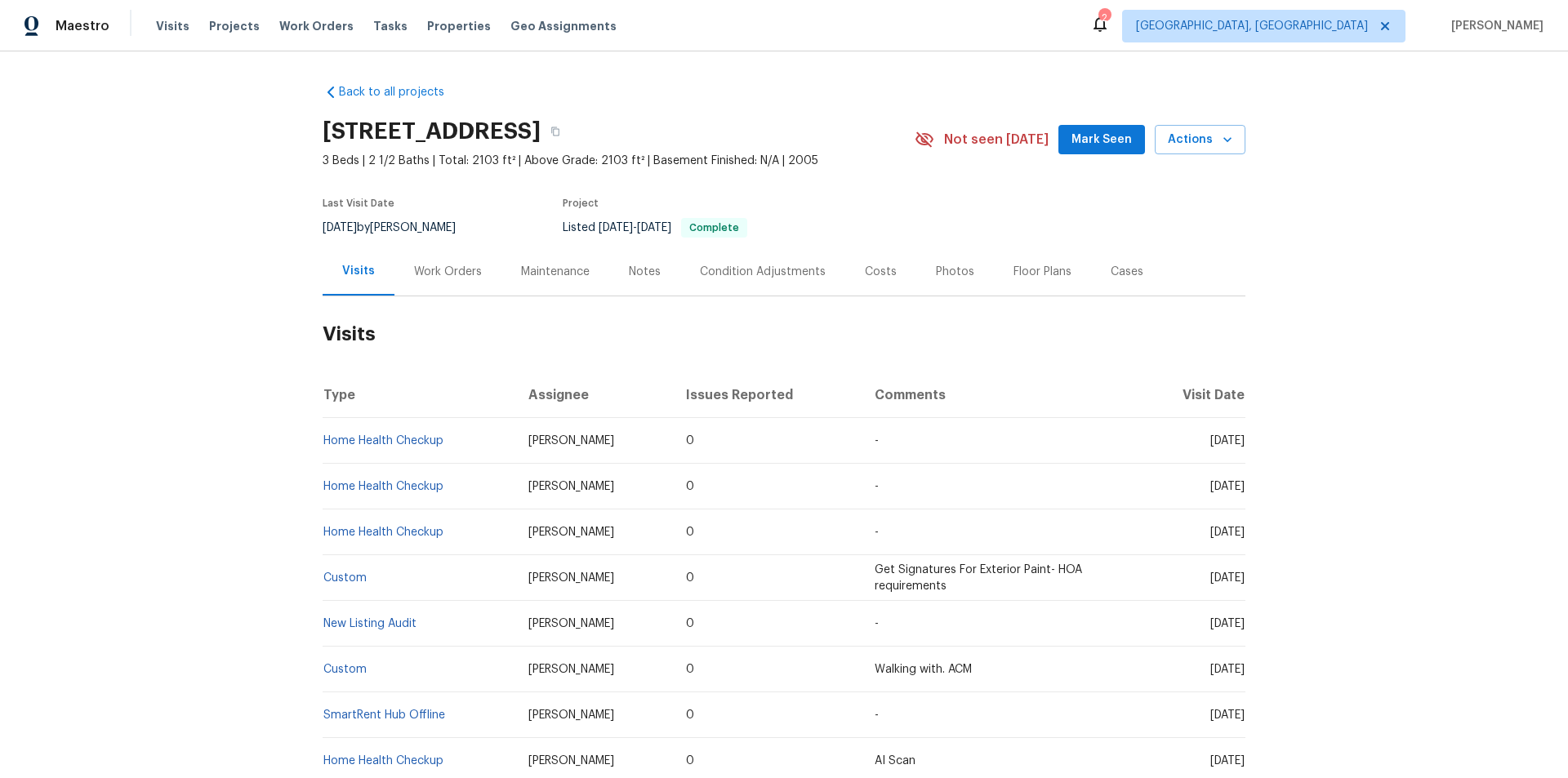
drag, startPoint x: 427, startPoint y: 227, endPoint x: 439, endPoint y: 271, distance: 45.6
click at [427, 228] on div "9/23/2025 by Benjamin Reyes" at bounding box center [399, 228] width 153 height 20
click at [439, 271] on div "Work Orders" at bounding box center [448, 271] width 68 height 16
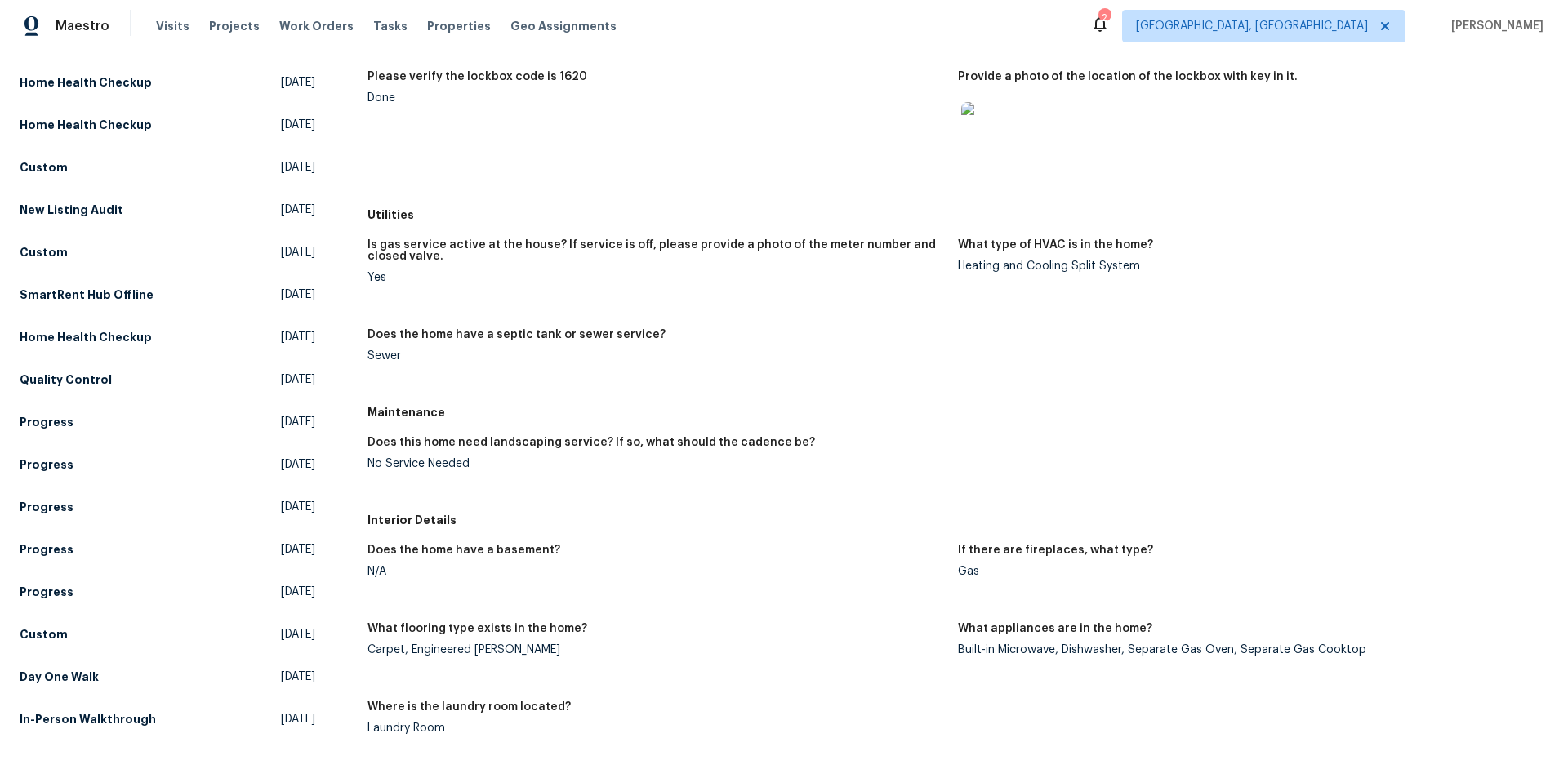
scroll to position [326, 0]
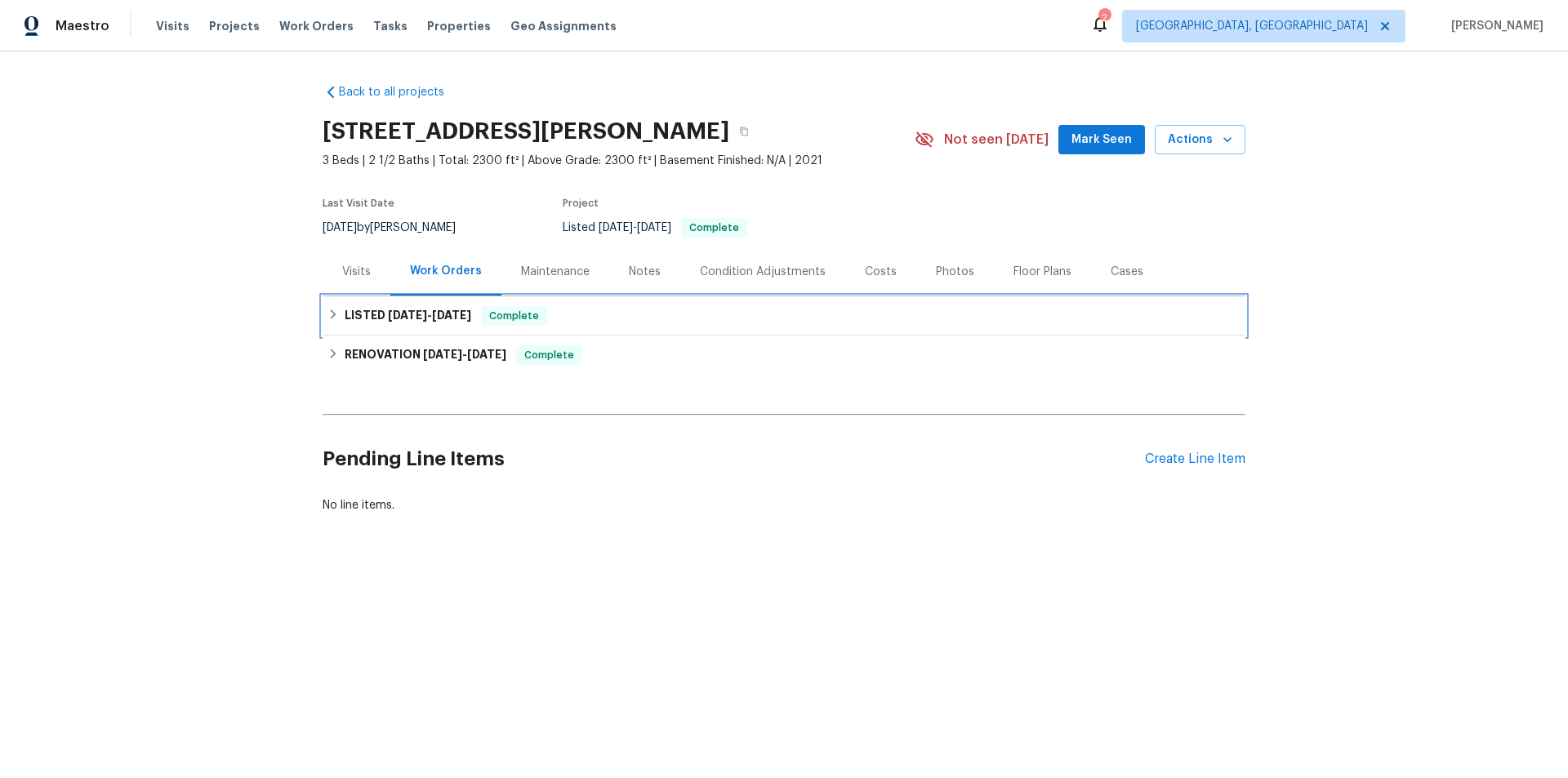
drag, startPoint x: 347, startPoint y: 320, endPoint x: 351, endPoint y: 331, distance: 11.7
click at [347, 321] on h6 "LISTED [DATE] - [DATE]" at bounding box center [408, 315] width 127 height 20
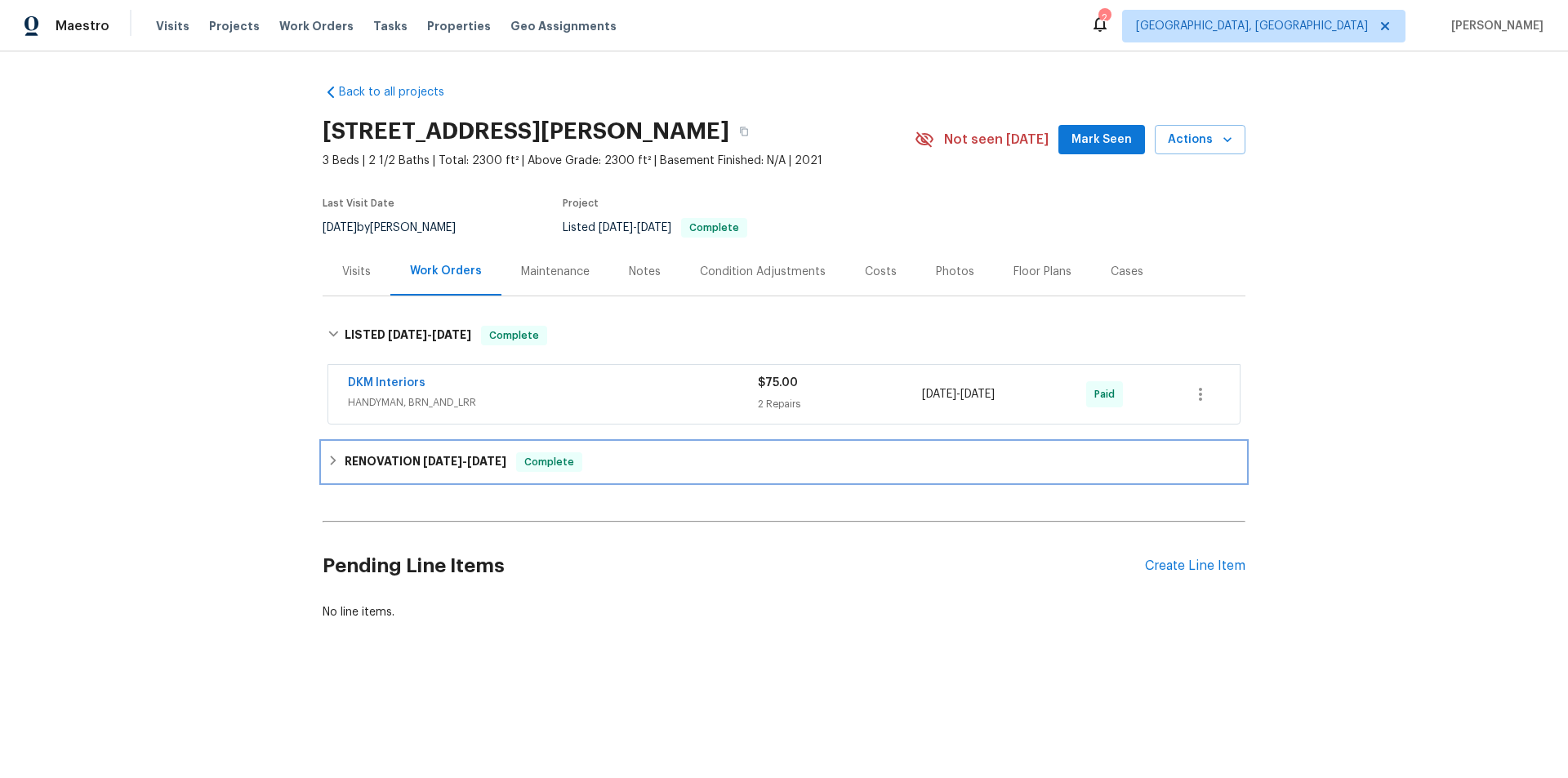
click at [407, 463] on h6 "RENOVATION [DATE] - [DATE]" at bounding box center [425, 462] width 161 height 20
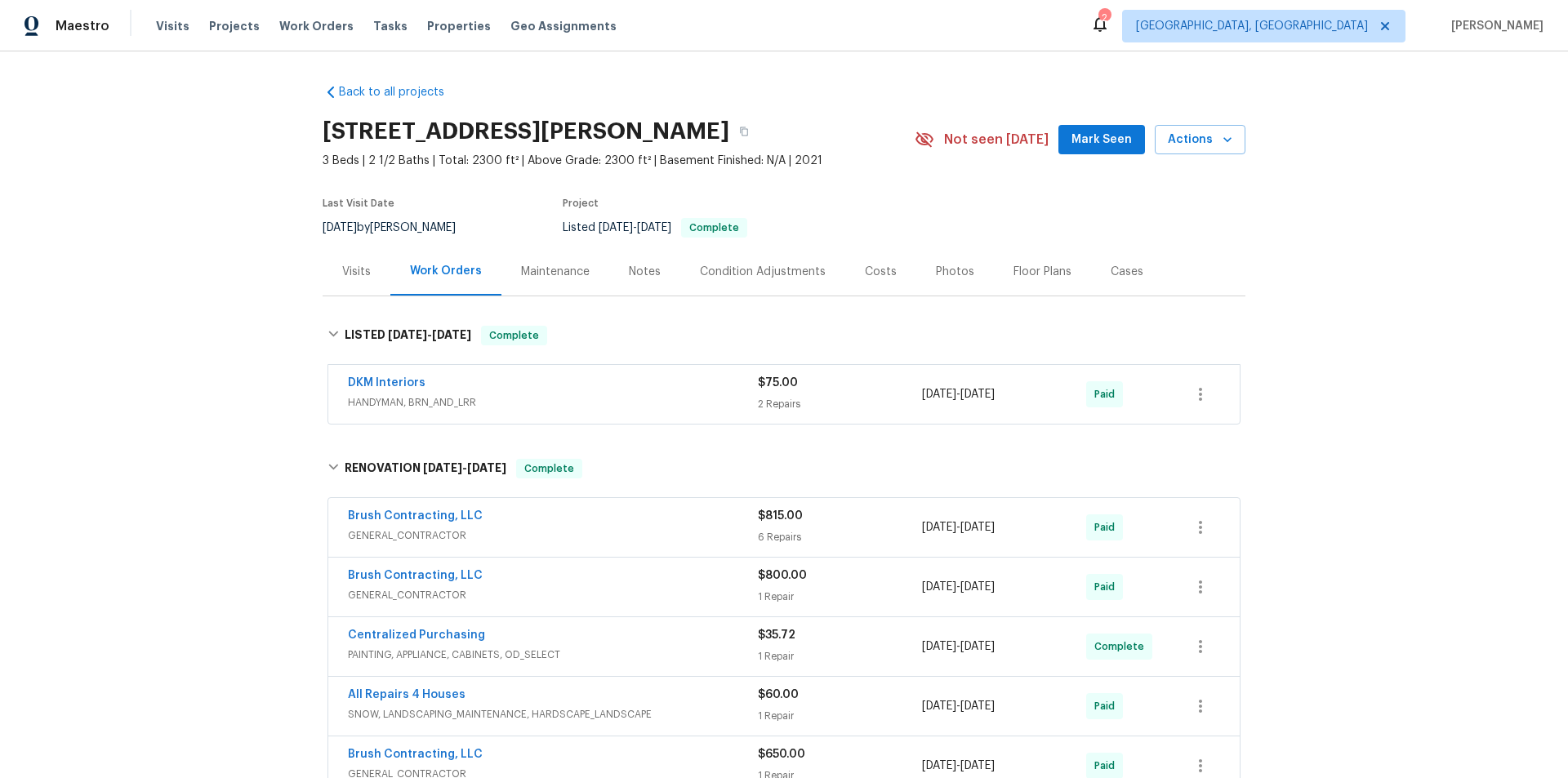
click at [252, 299] on div "Back to all projects [STREET_ADDRESS][PERSON_NAME] 3 Beds | 2 1/2 Baths | Total…" at bounding box center [784, 414] width 1568 height 727
click at [200, 366] on div "Back to all projects [STREET_ADDRESS][PERSON_NAME] 3 Beds | 2 1/2 Baths | Total…" at bounding box center [784, 414] width 1568 height 727
click at [172, 398] on div "Back to all projects [STREET_ADDRESS][PERSON_NAME] 3 Beds | 2 1/2 Baths | Total…" at bounding box center [784, 414] width 1568 height 727
click at [264, 356] on div "Back to all projects [STREET_ADDRESS][PERSON_NAME] 3 Beds | 2 1/2 Baths | Total…" at bounding box center [784, 414] width 1568 height 727
click at [258, 358] on div "Back to all projects [STREET_ADDRESS][PERSON_NAME] 3 Beds | 2 1/2 Baths | Total…" at bounding box center [784, 414] width 1568 height 727
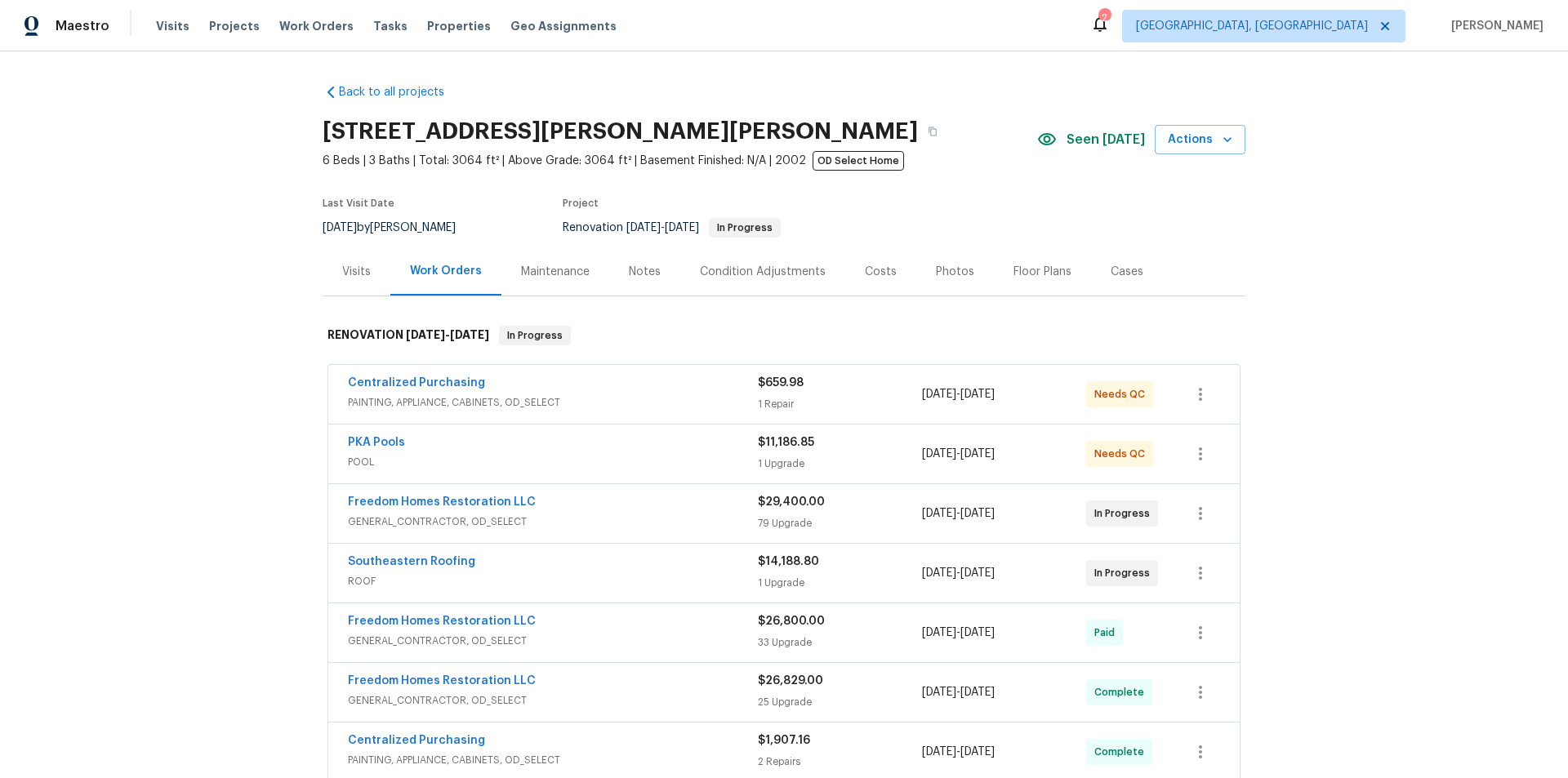
click at [203, 383] on div "Back to all projects [STREET_ADDRESS][PERSON_NAME] 6 Beds | 3 Baths | Total: 30…" at bounding box center [784, 414] width 1568 height 727
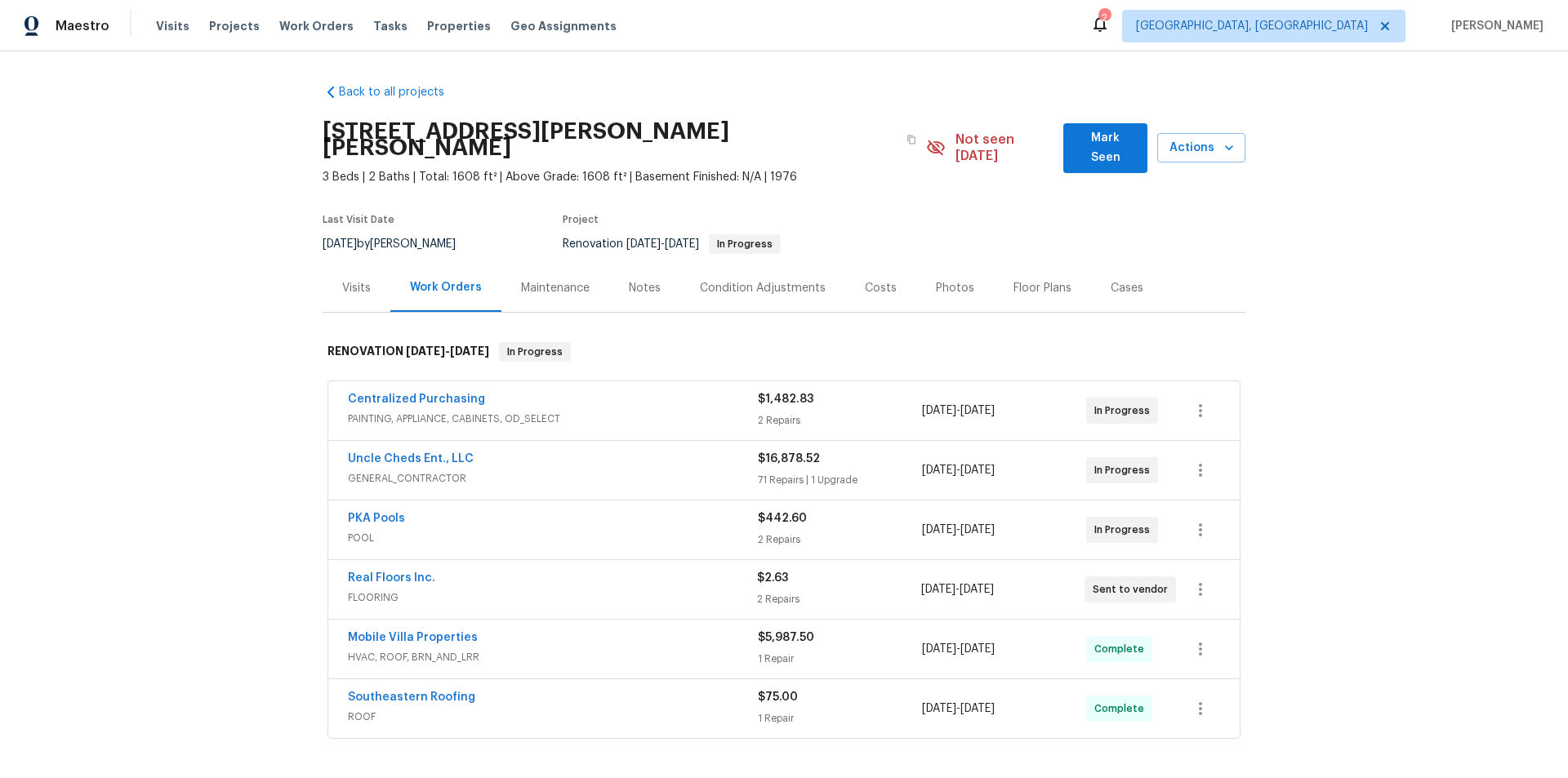
click at [191, 384] on div "Back to all projects [STREET_ADDRESS][PERSON_NAME] 3 Beds | 2 Baths | Total: 16…" at bounding box center [784, 414] width 1568 height 727
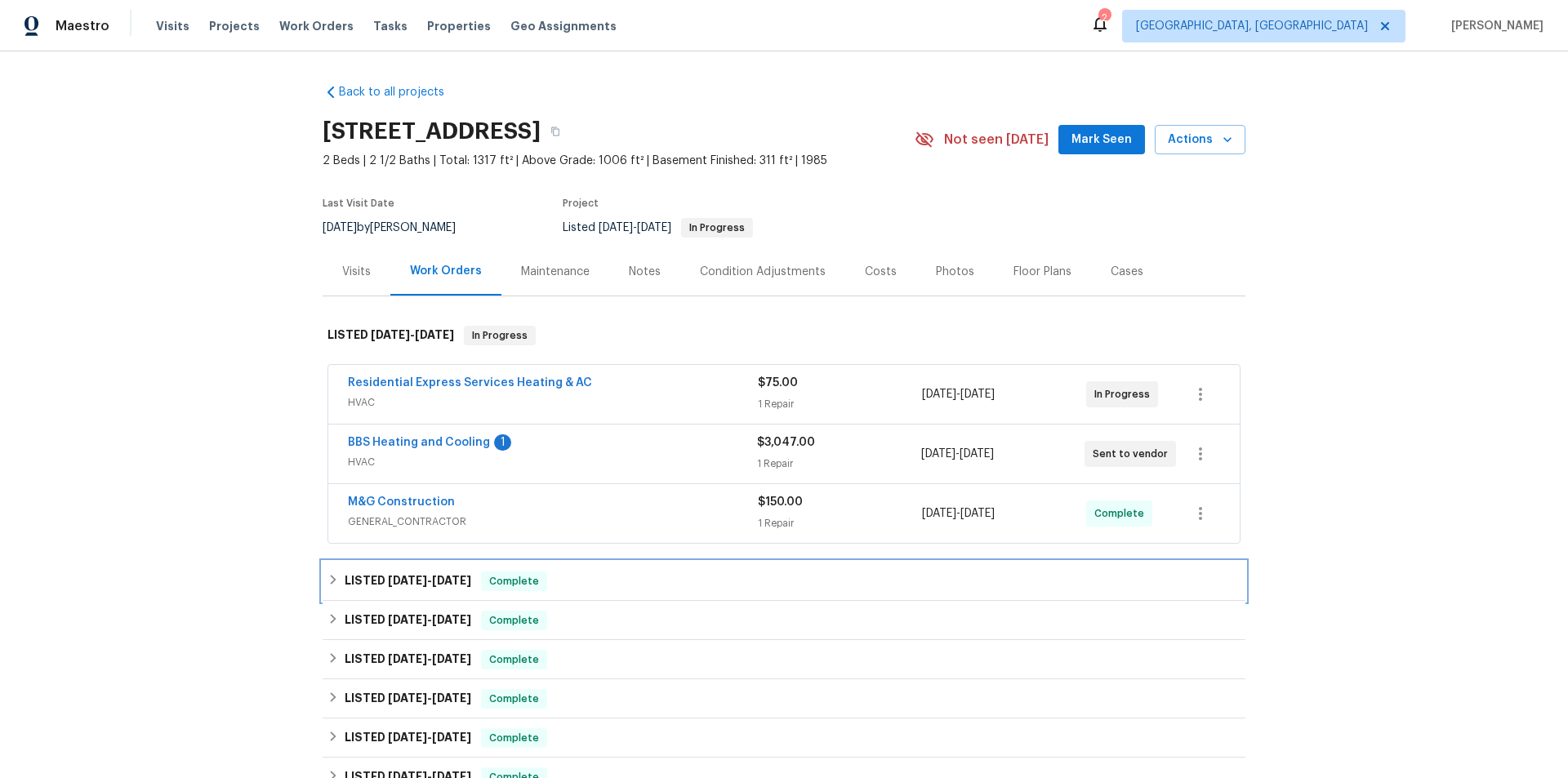
click at [374, 581] on h6 "LISTED [DATE] - [DATE]" at bounding box center [408, 580] width 127 height 20
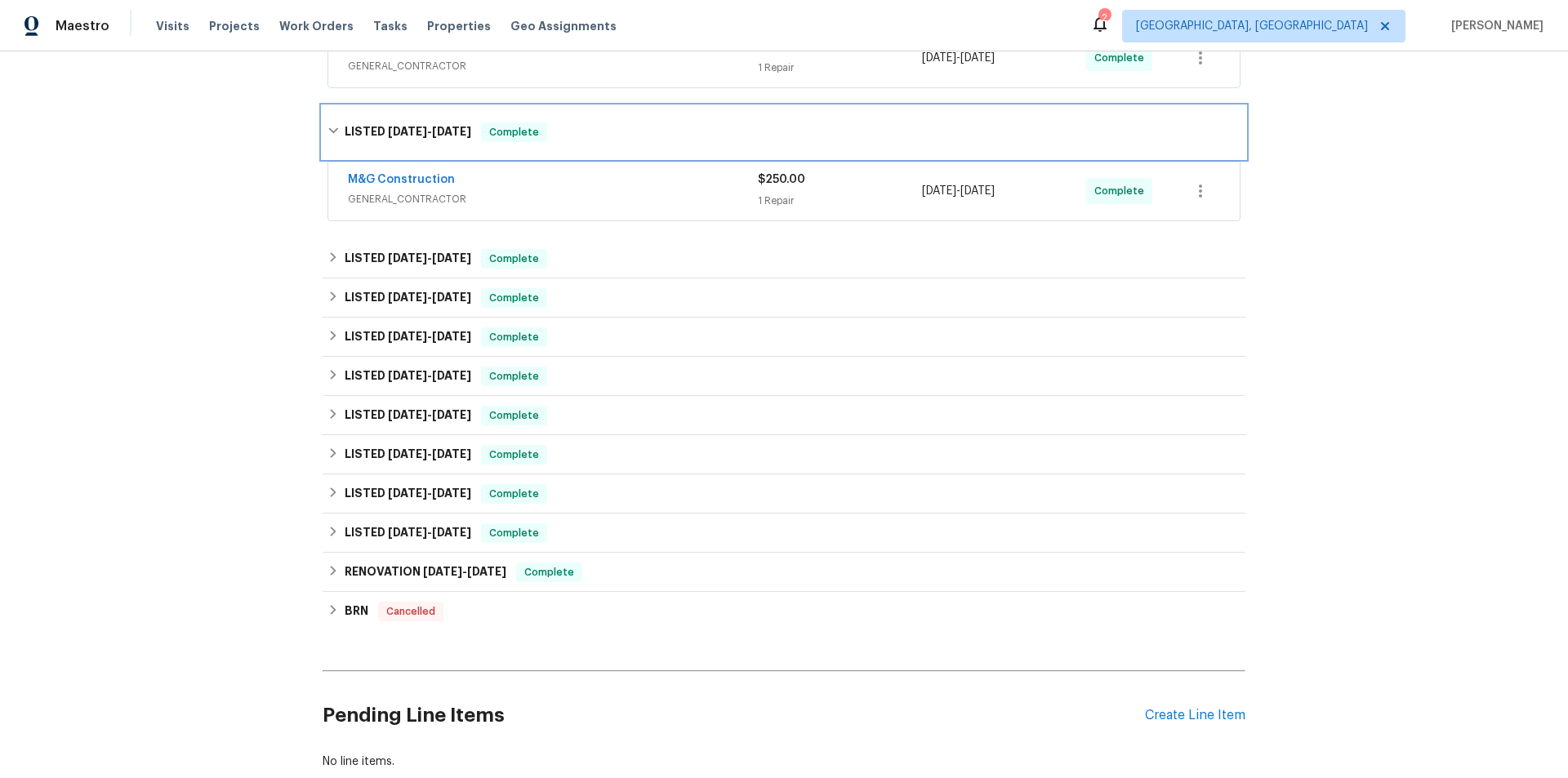
scroll to position [490, 0]
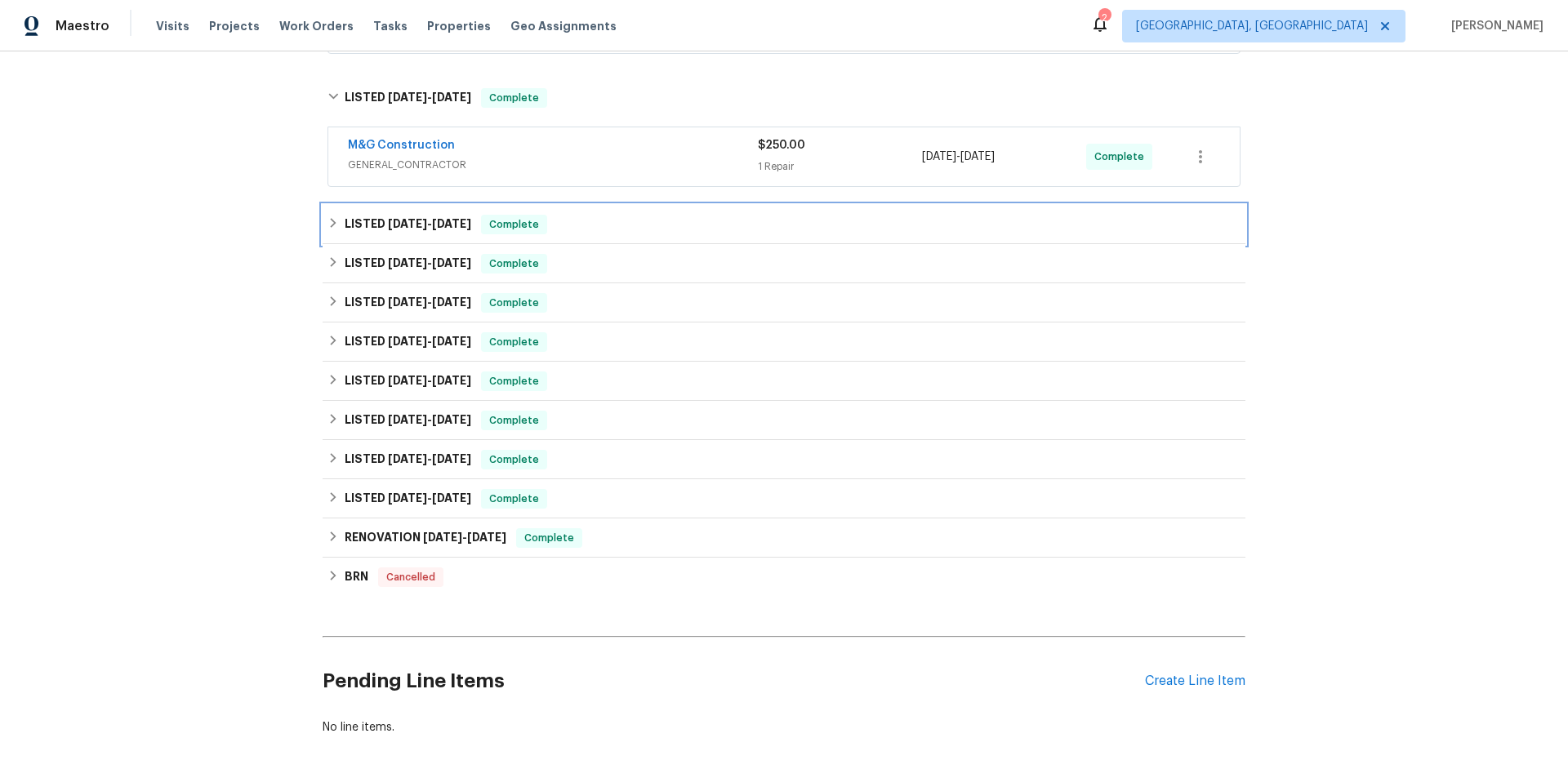
click at [388, 229] on h6 "LISTED [DATE] - [DATE]" at bounding box center [408, 224] width 127 height 20
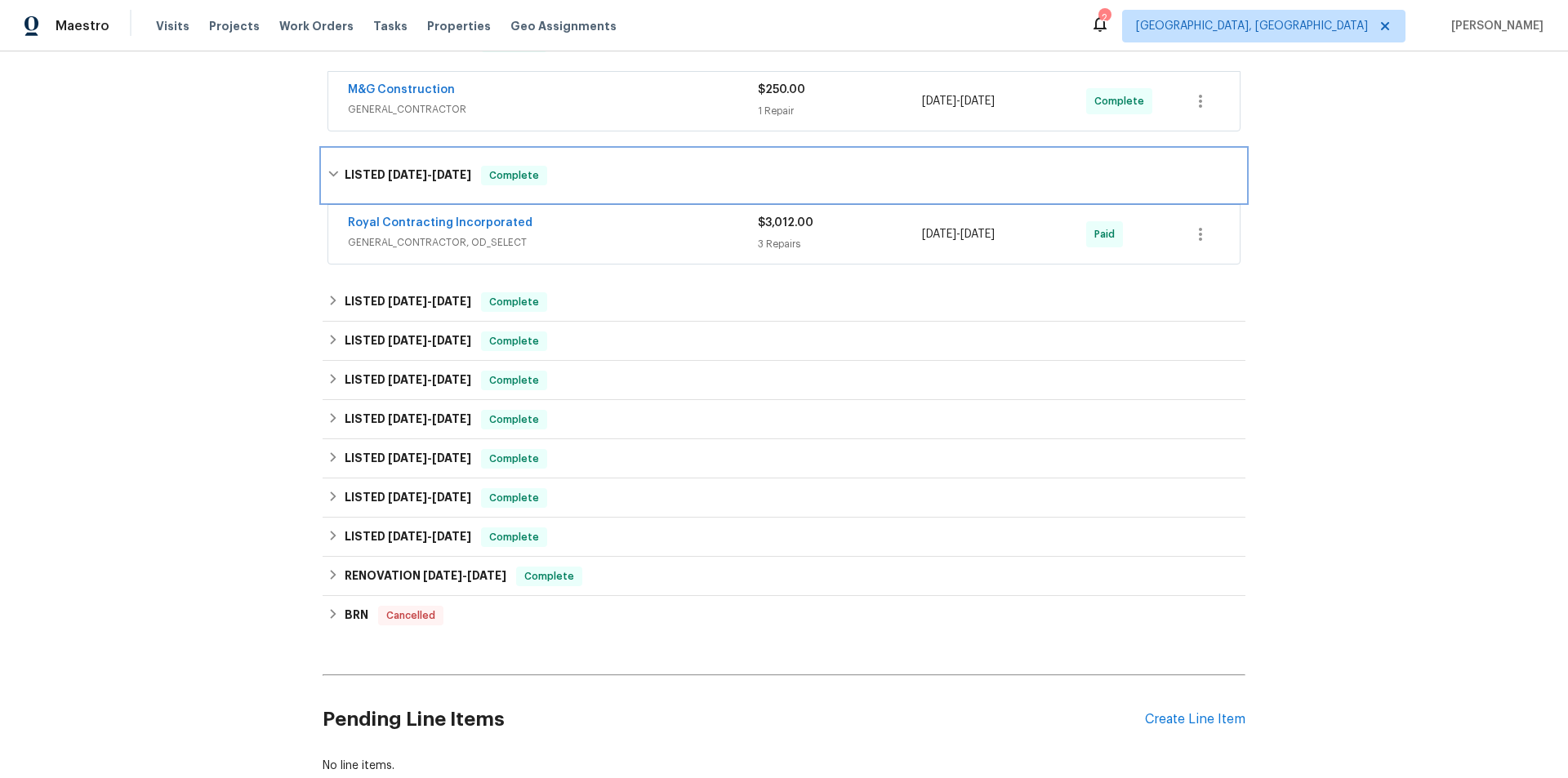
scroll to position [571, 0]
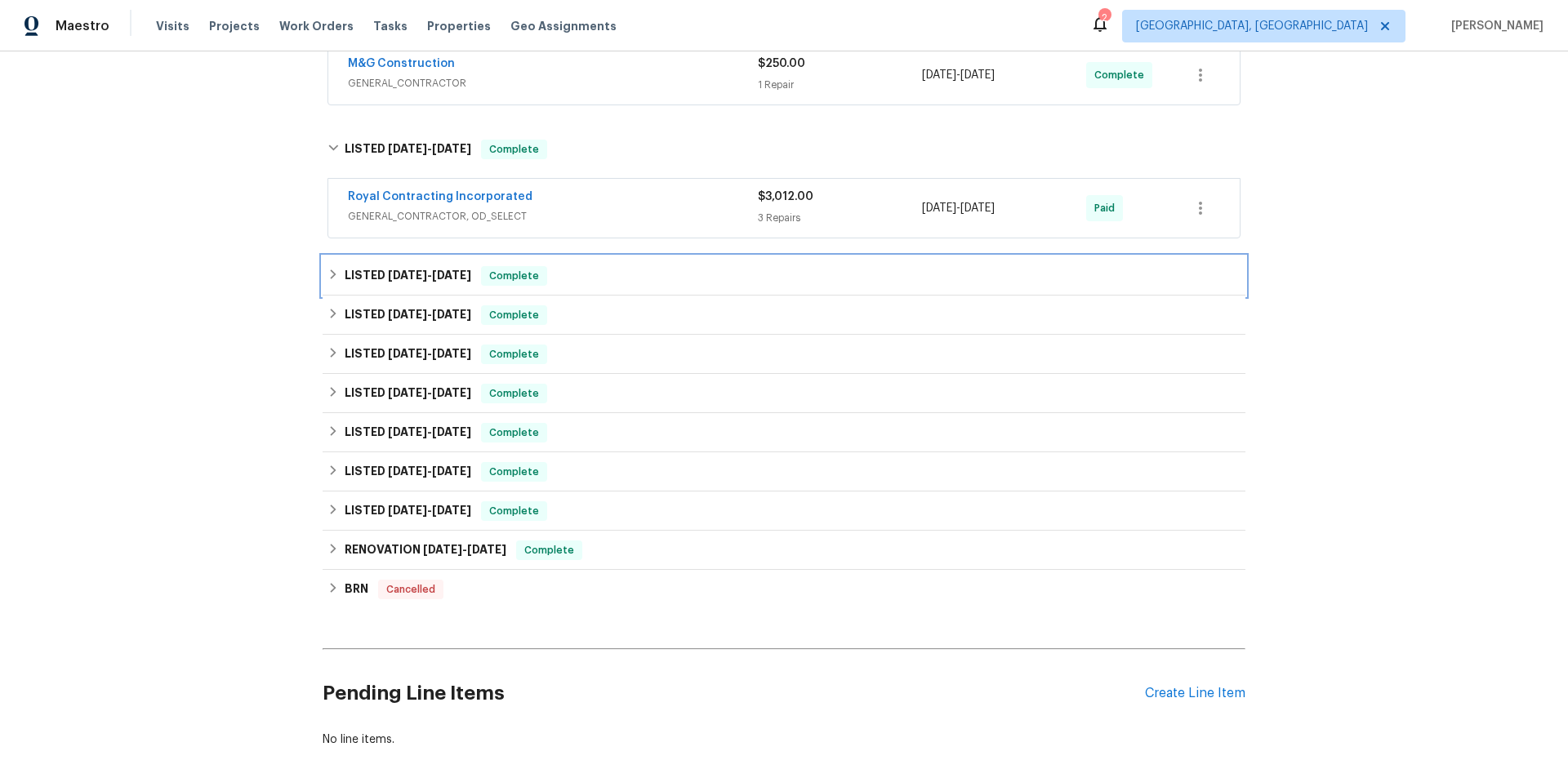
click at [389, 273] on span "[DATE]" at bounding box center [408, 275] width 39 height 11
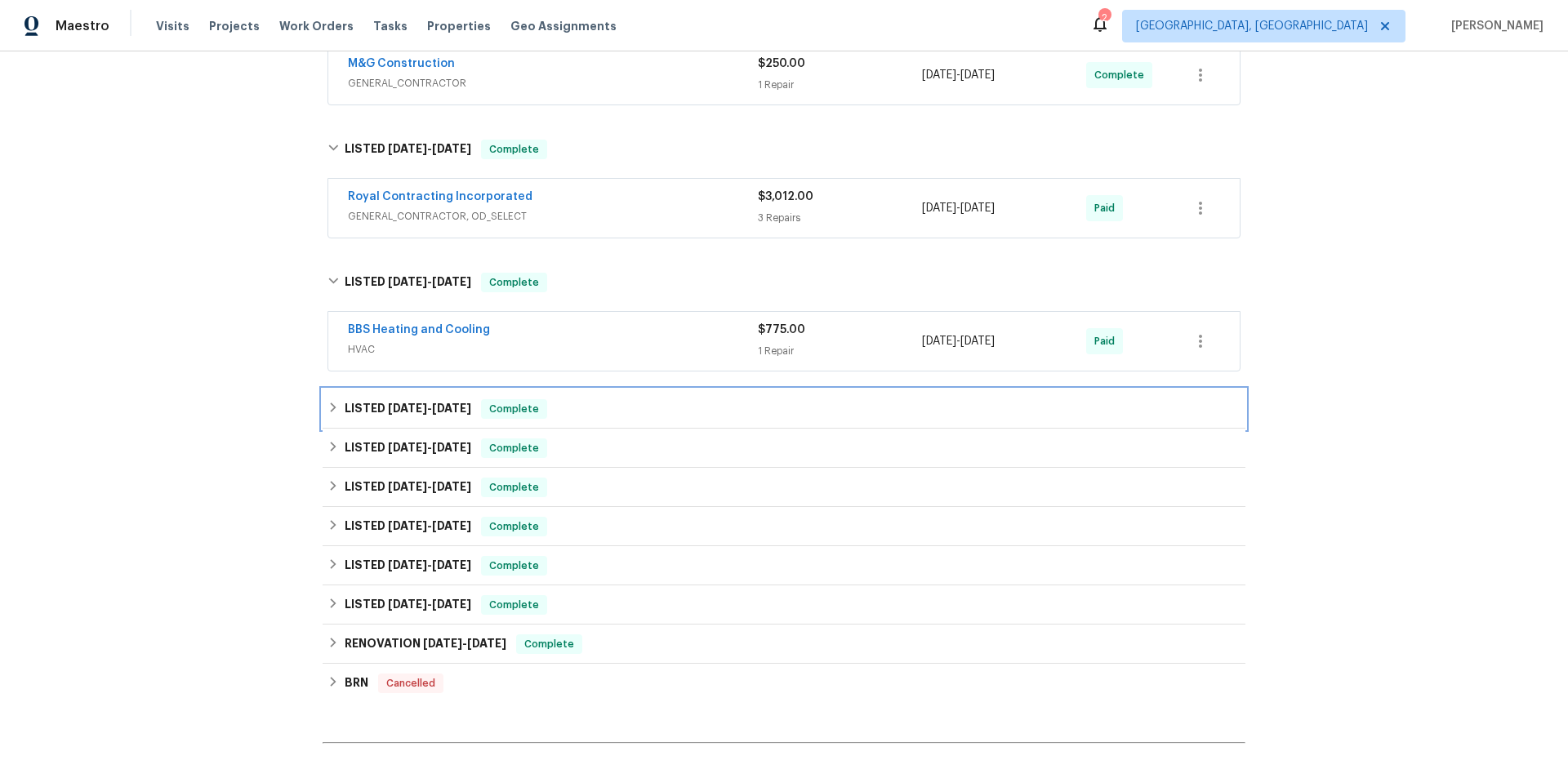
click at [388, 403] on span "[DATE]" at bounding box center [408, 408] width 39 height 11
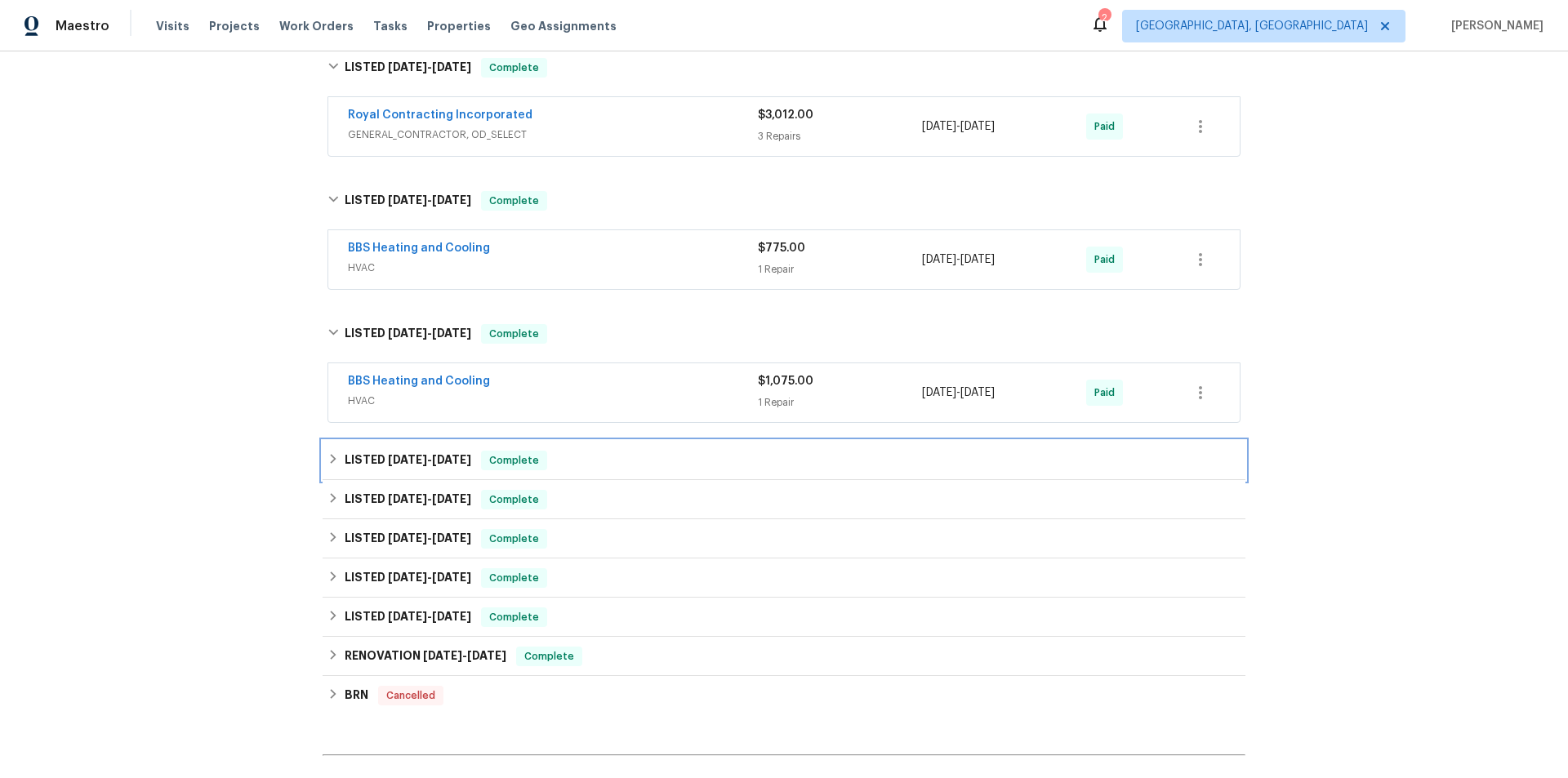
click at [392, 451] on h6 "LISTED [DATE] - [DATE]" at bounding box center [408, 460] width 127 height 20
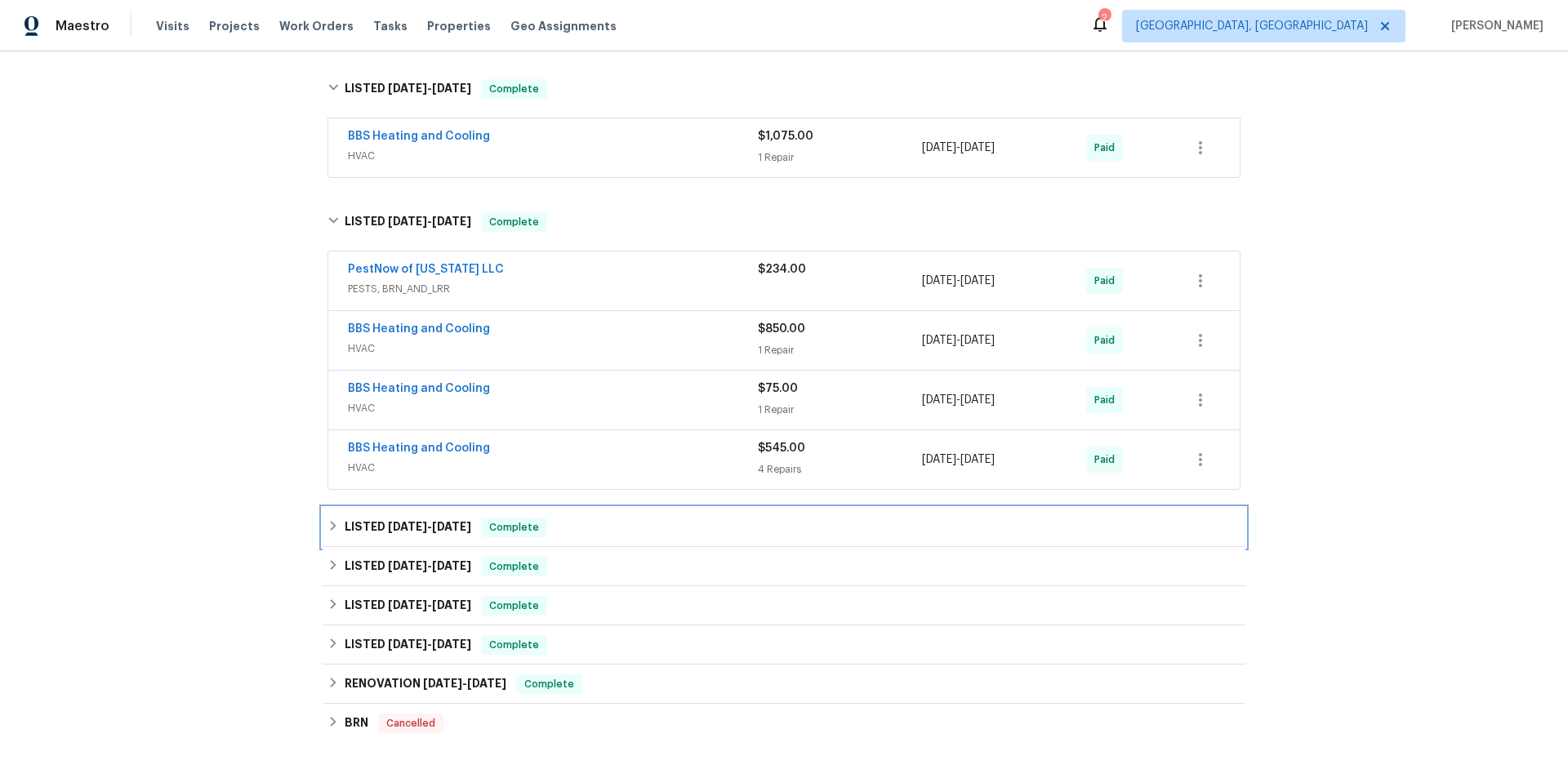
drag, startPoint x: 385, startPoint y: 523, endPoint x: 432, endPoint y: 535, distance: 48.5
click at [388, 522] on span "[DATE]" at bounding box center [408, 526] width 39 height 11
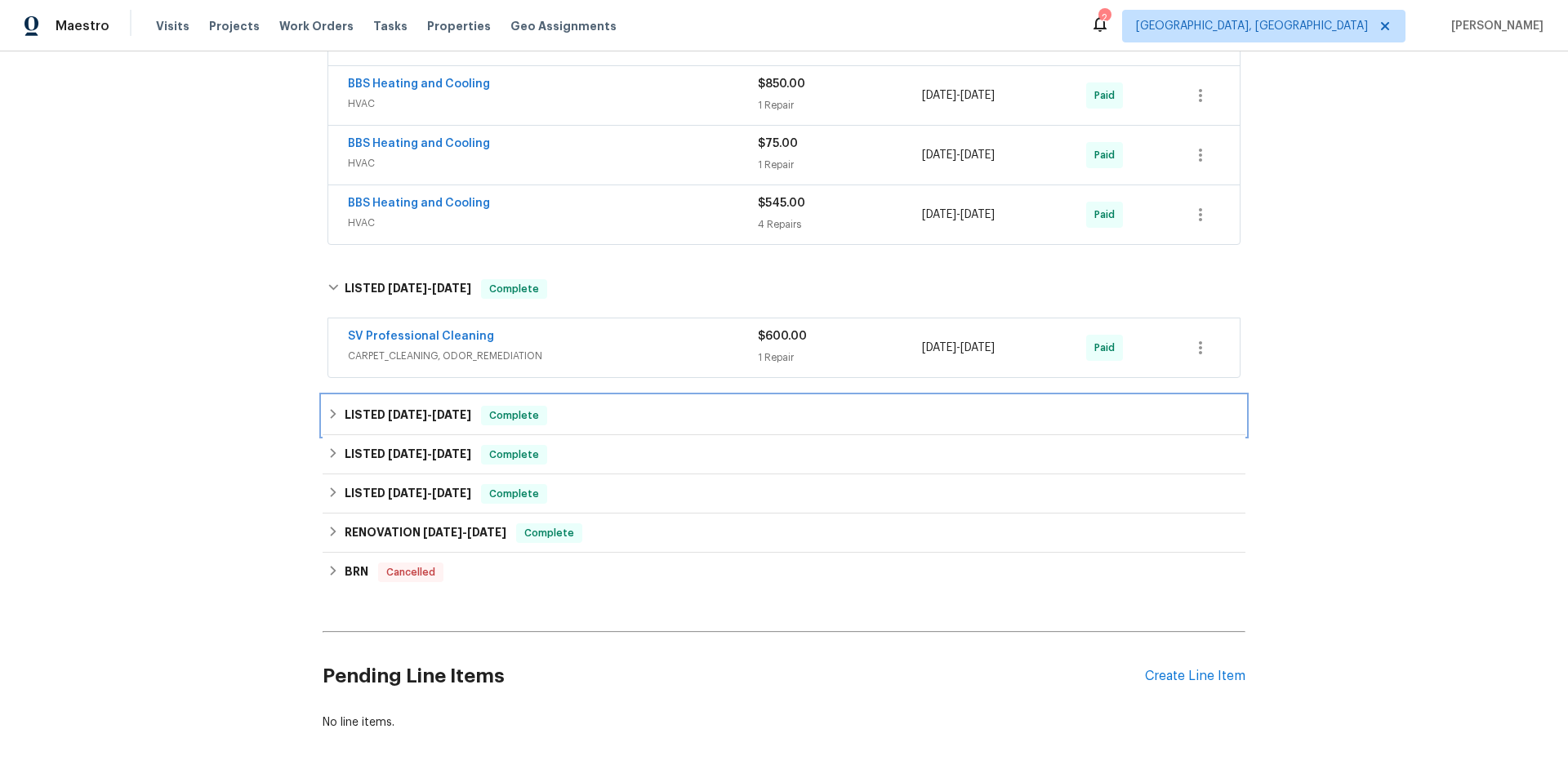
click at [383, 429] on div "LISTED [DATE] - [DATE] Complete" at bounding box center [784, 415] width 923 height 39
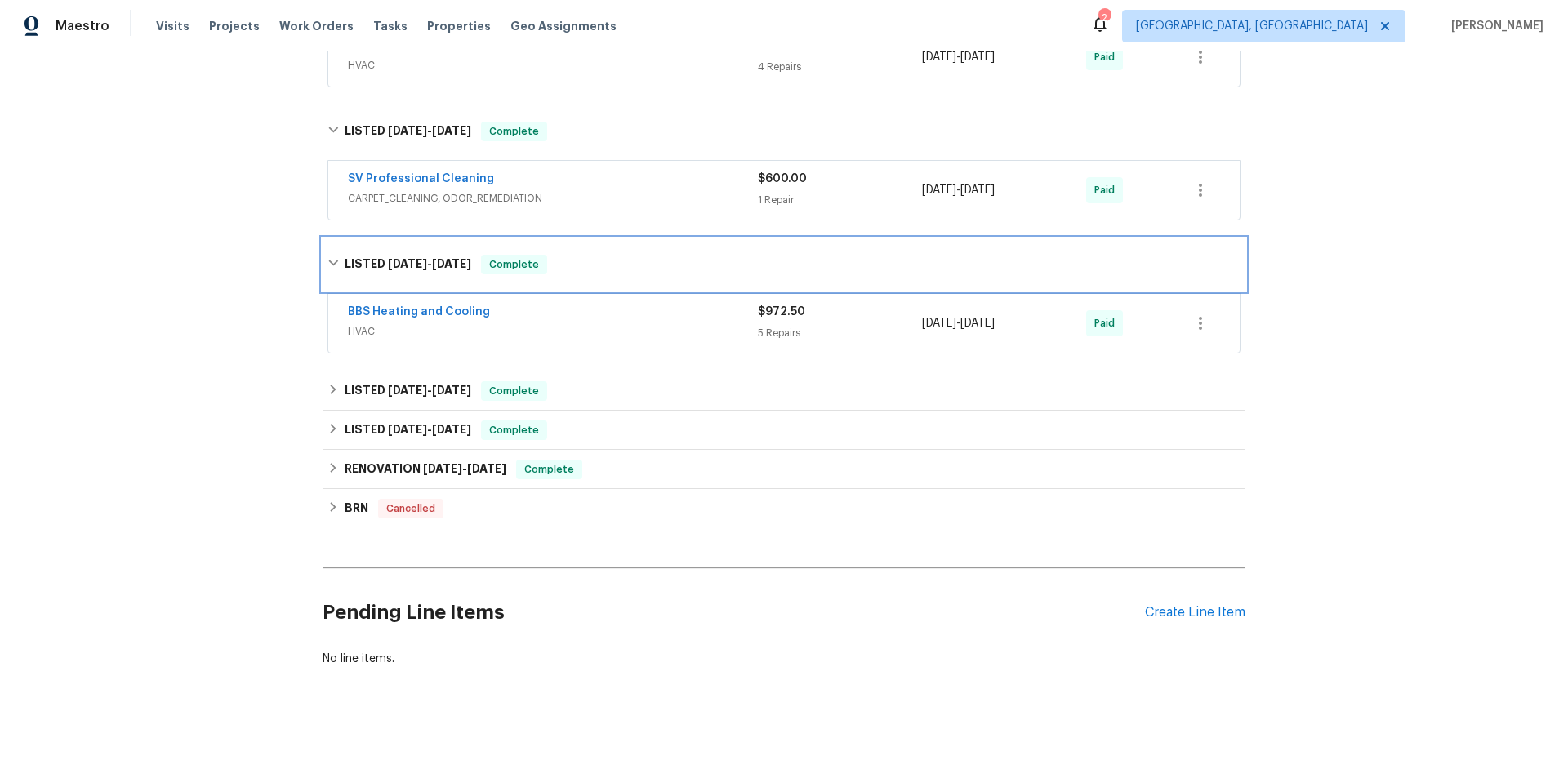
scroll to position [1313, 0]
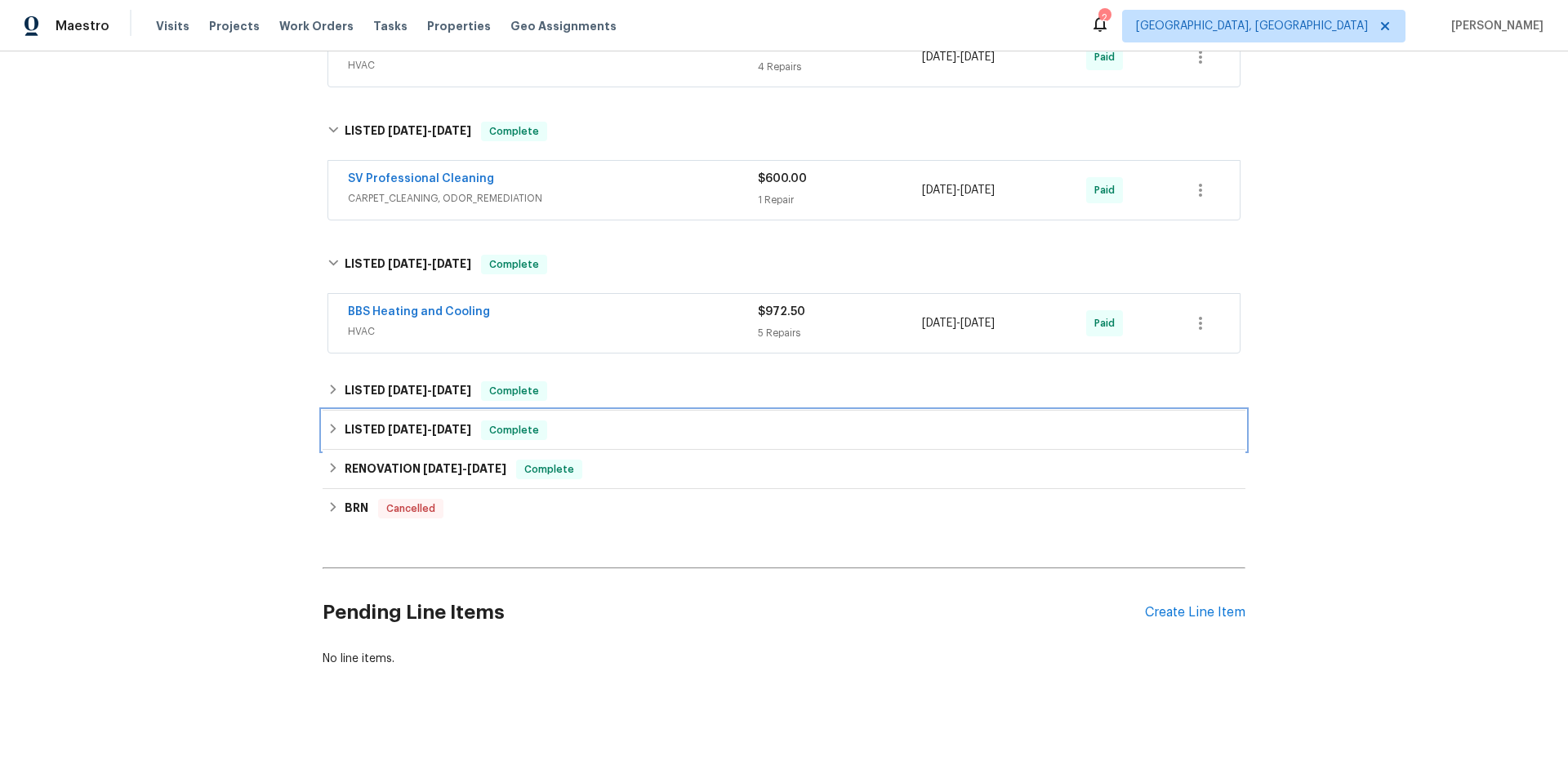
click at [366, 382] on h6 "LISTED [DATE] - [DATE]" at bounding box center [408, 391] width 127 height 20
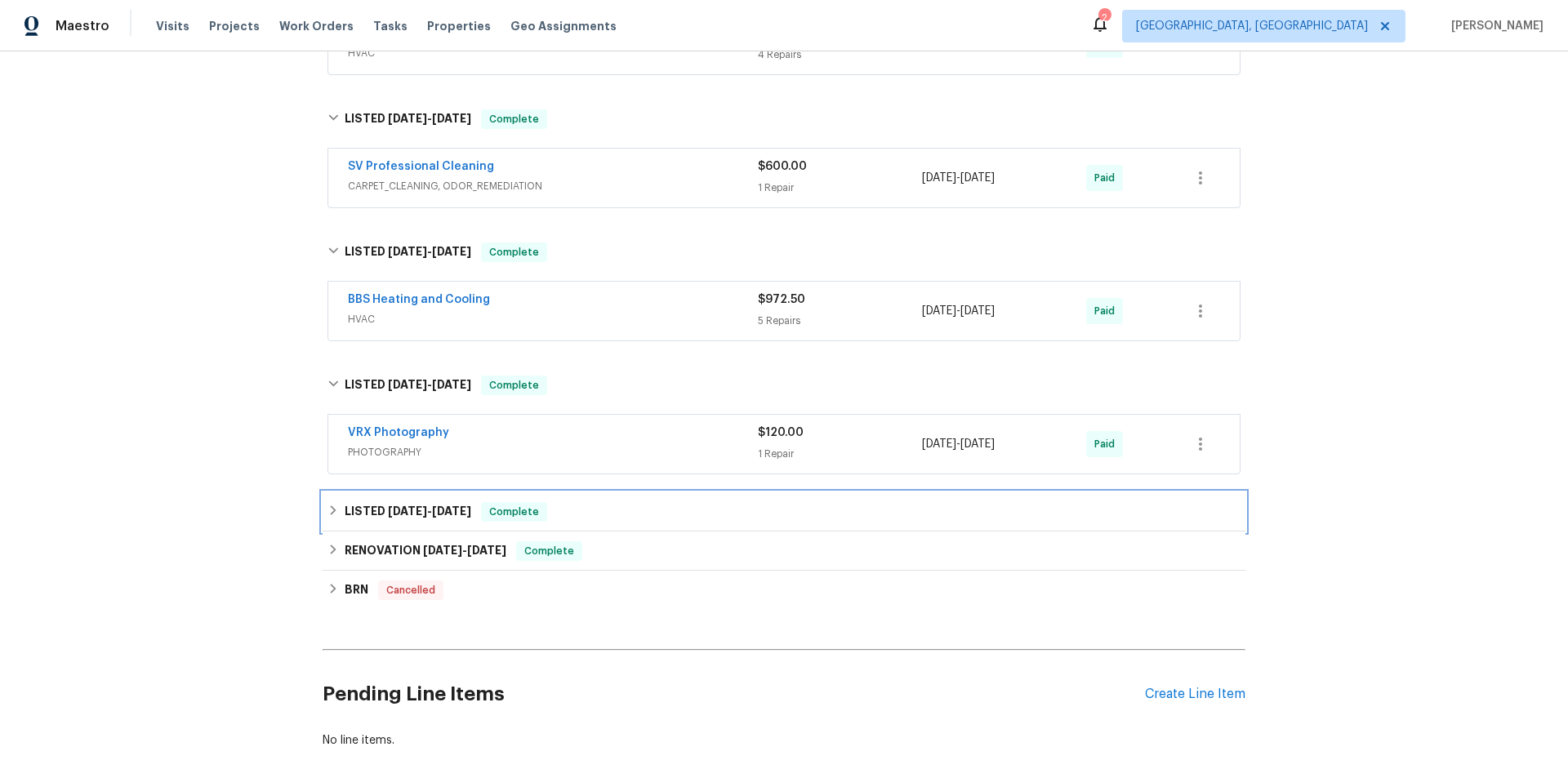
click at [369, 513] on h6 "LISTED [DATE] - [DATE]" at bounding box center [408, 511] width 127 height 20
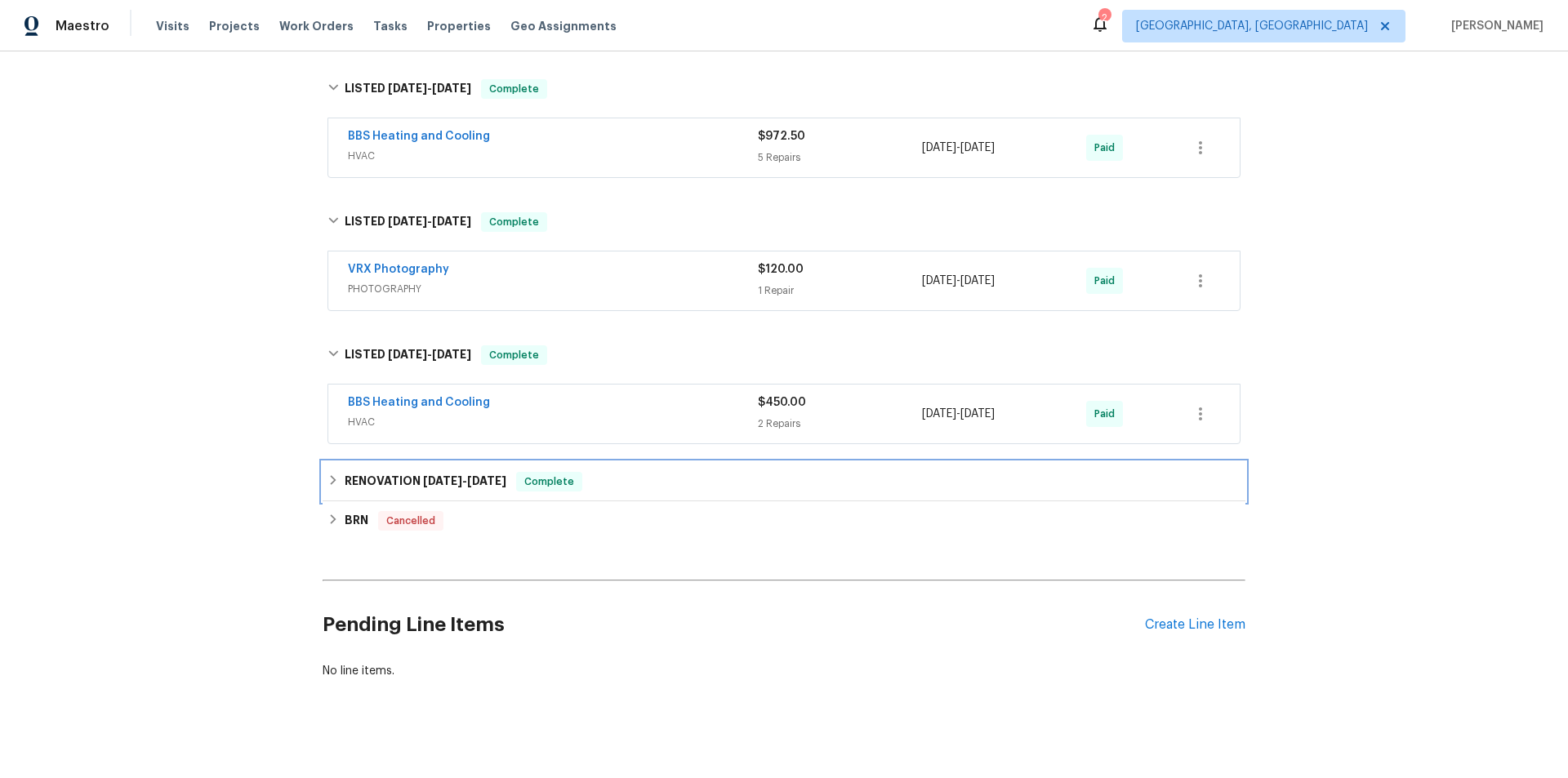
click at [360, 470] on div "RENOVATION [DATE] - [DATE] Complete" at bounding box center [784, 481] width 923 height 39
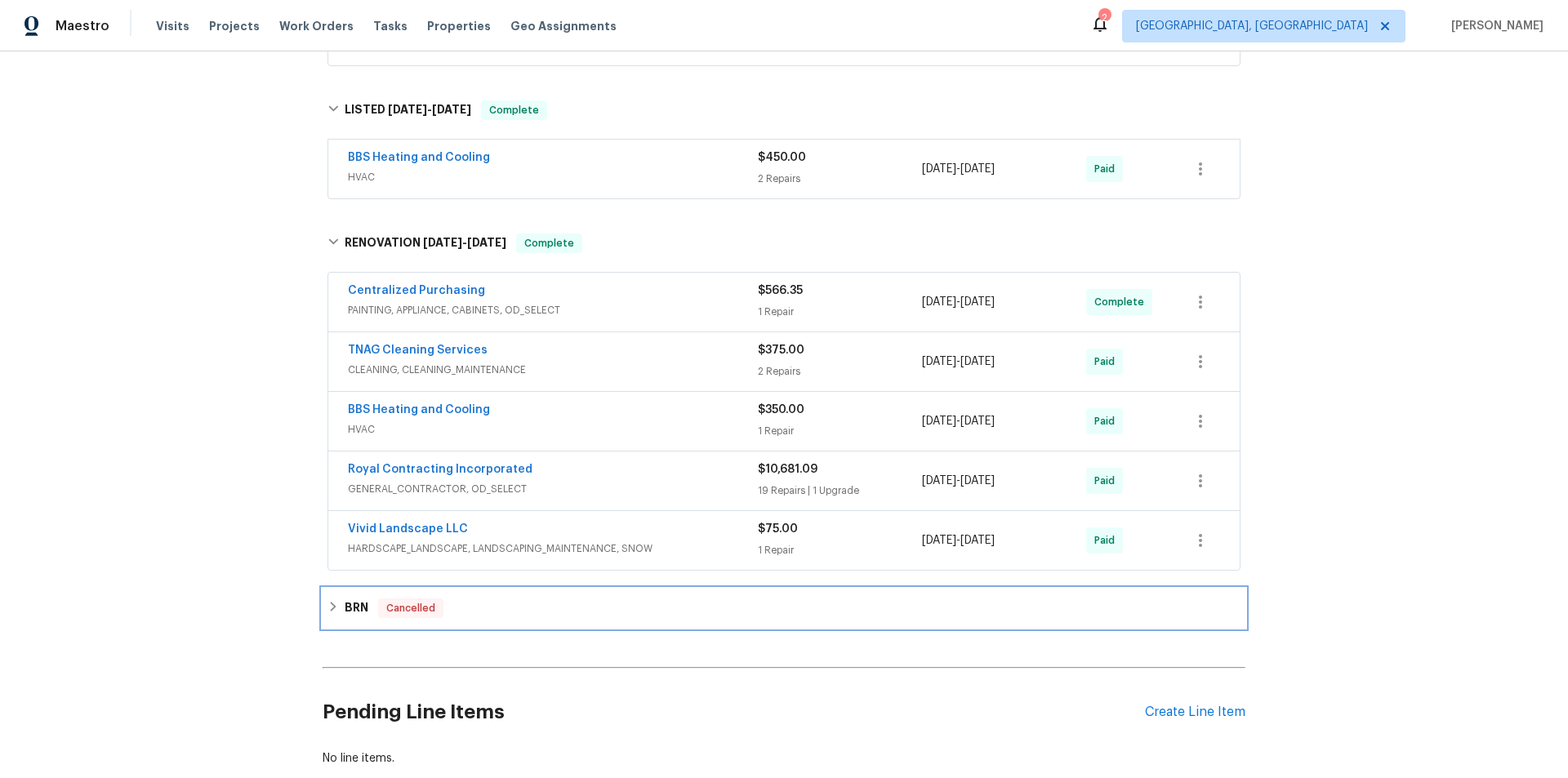
click at [342, 618] on div "BRN Cancelled" at bounding box center [784, 608] width 923 height 39
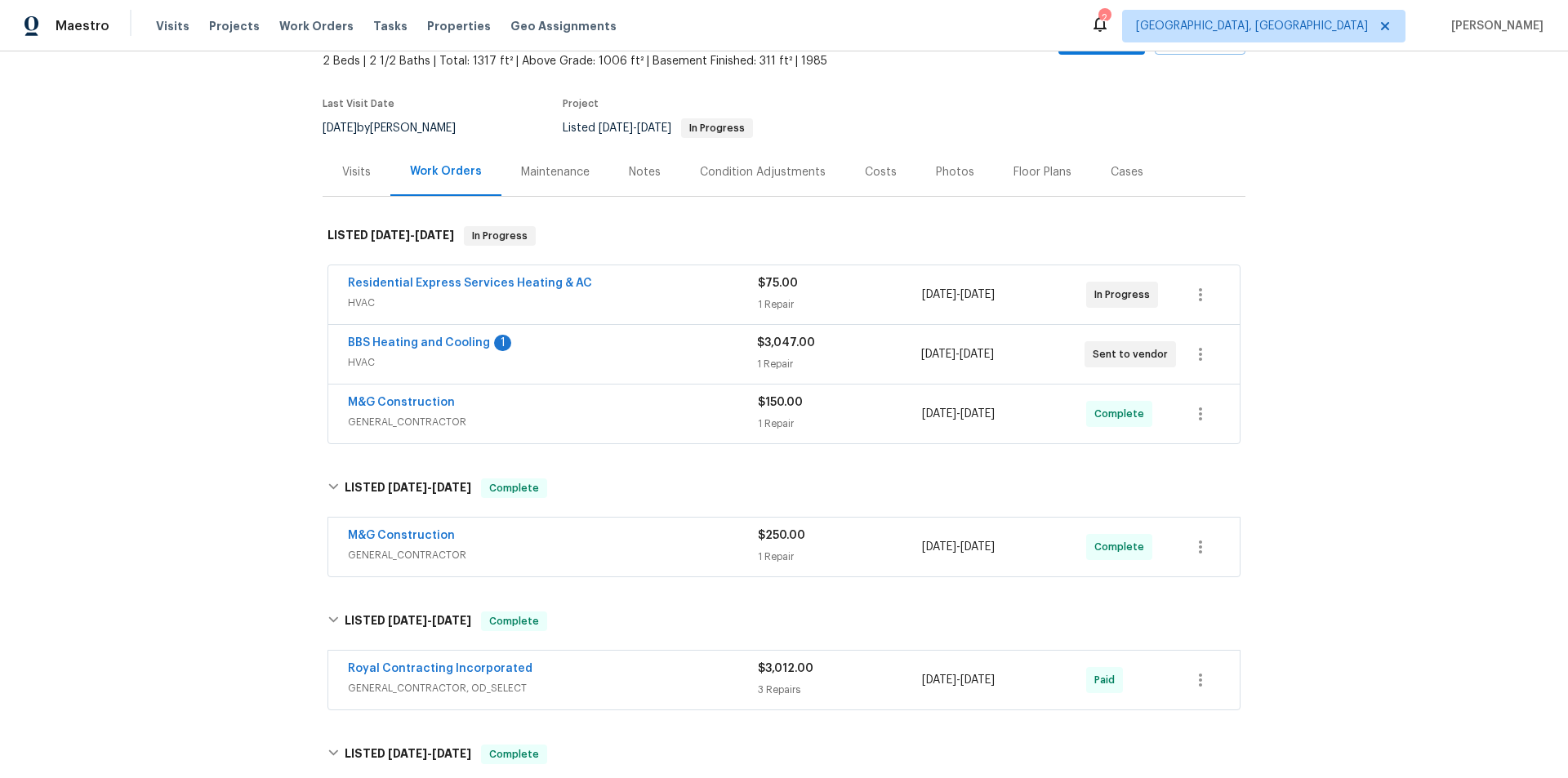
scroll to position [0, 0]
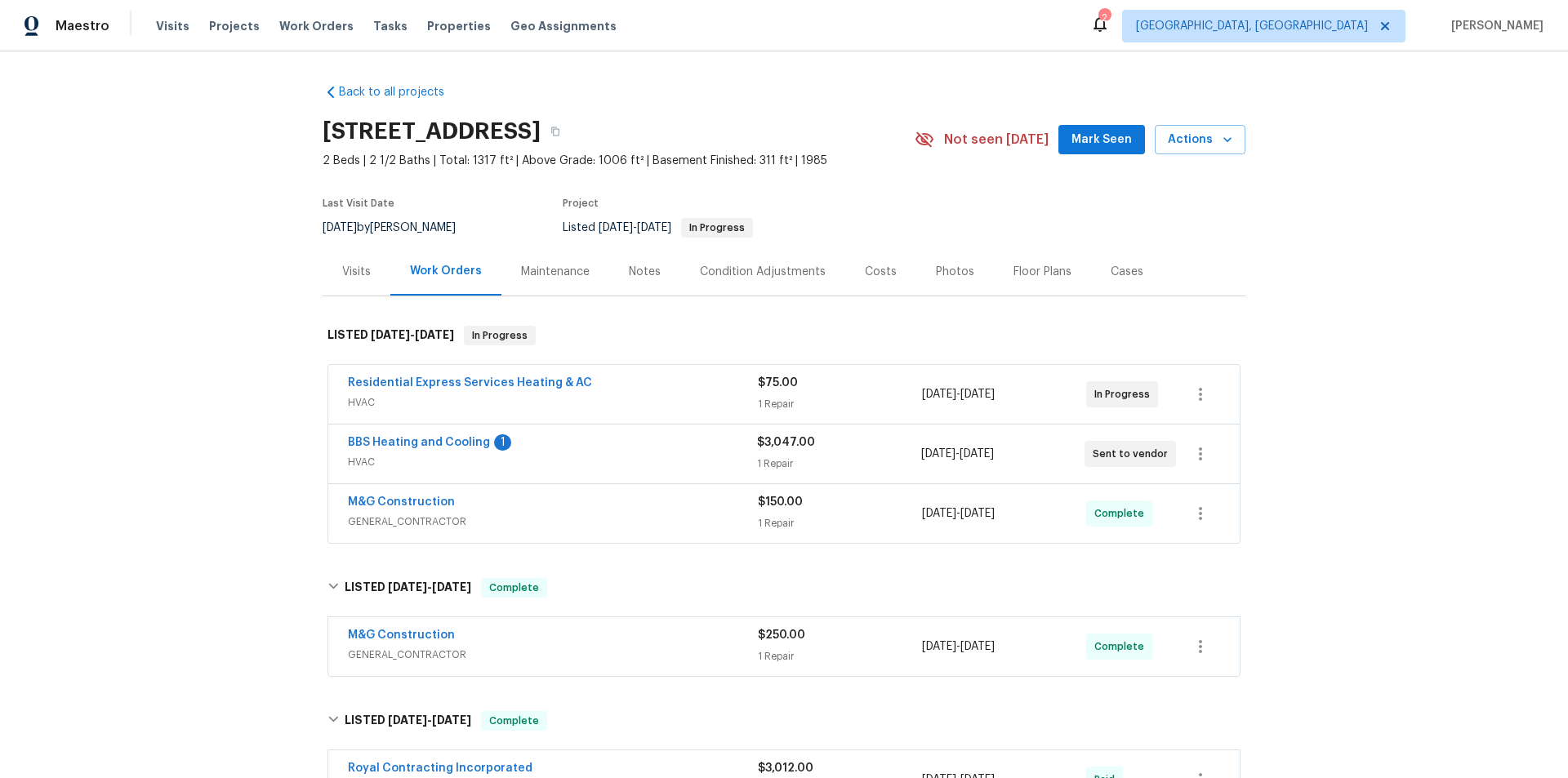
click at [101, 360] on div "Back to all projects [STREET_ADDRESS] 2 Beds | 2 1/2 Baths | Total: 1317 ft² | …" at bounding box center [784, 414] width 1568 height 727
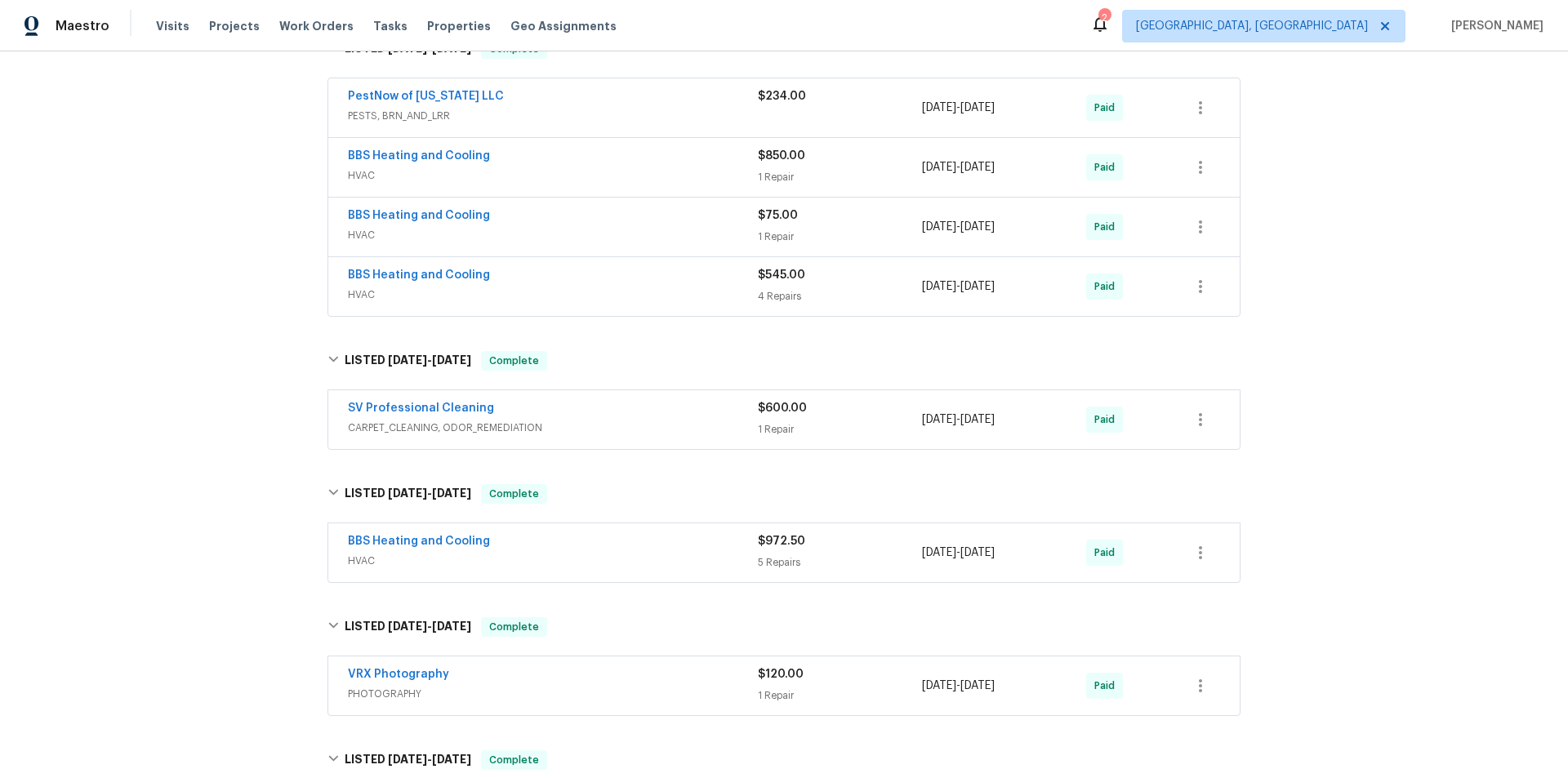
scroll to position [1662, 0]
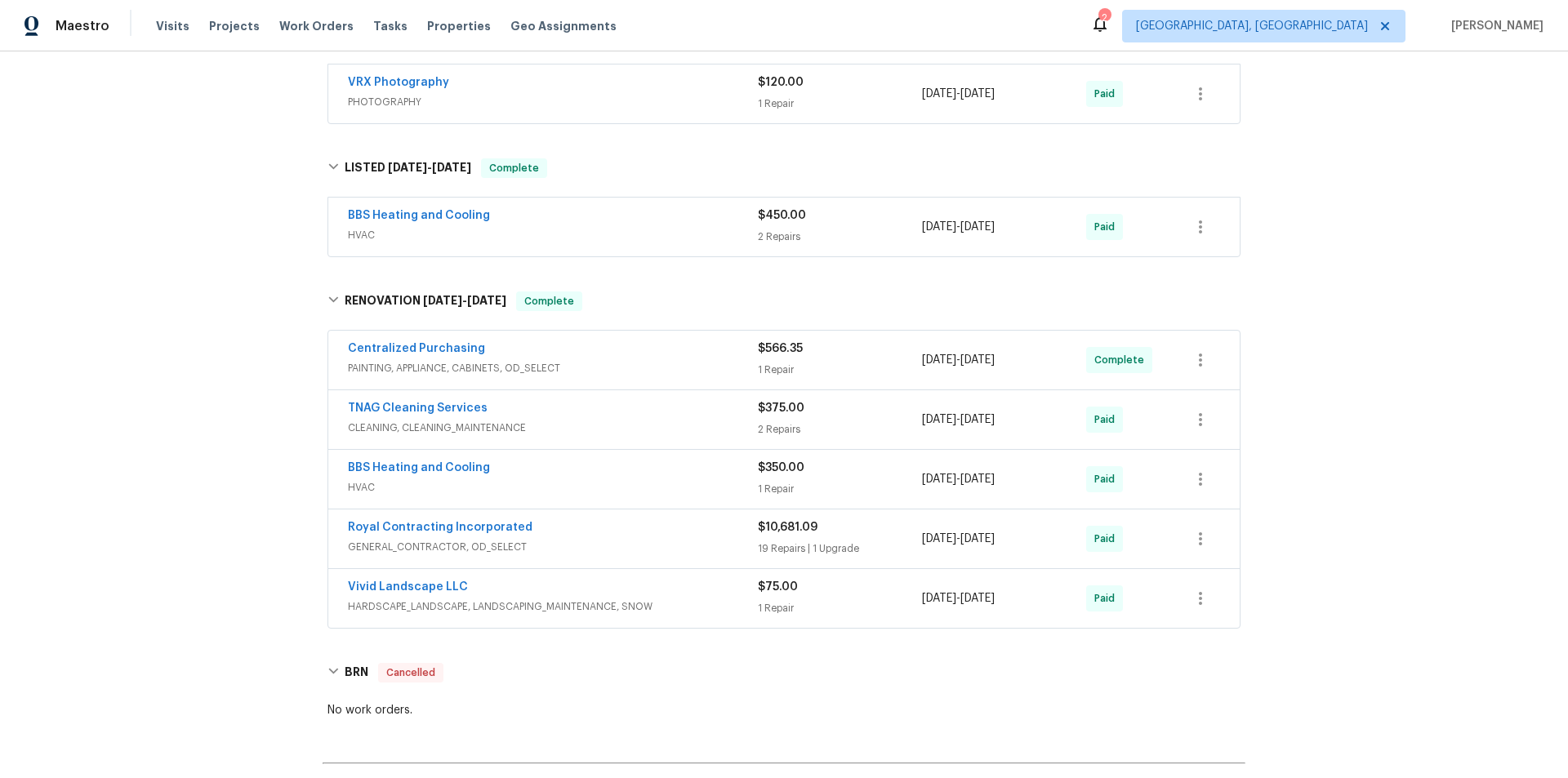
click at [220, 380] on div "Back to all projects [STREET_ADDRESS] 2 Beds | 2 1/2 Baths | Total: 1317 ft² | …" at bounding box center [784, 414] width 1568 height 727
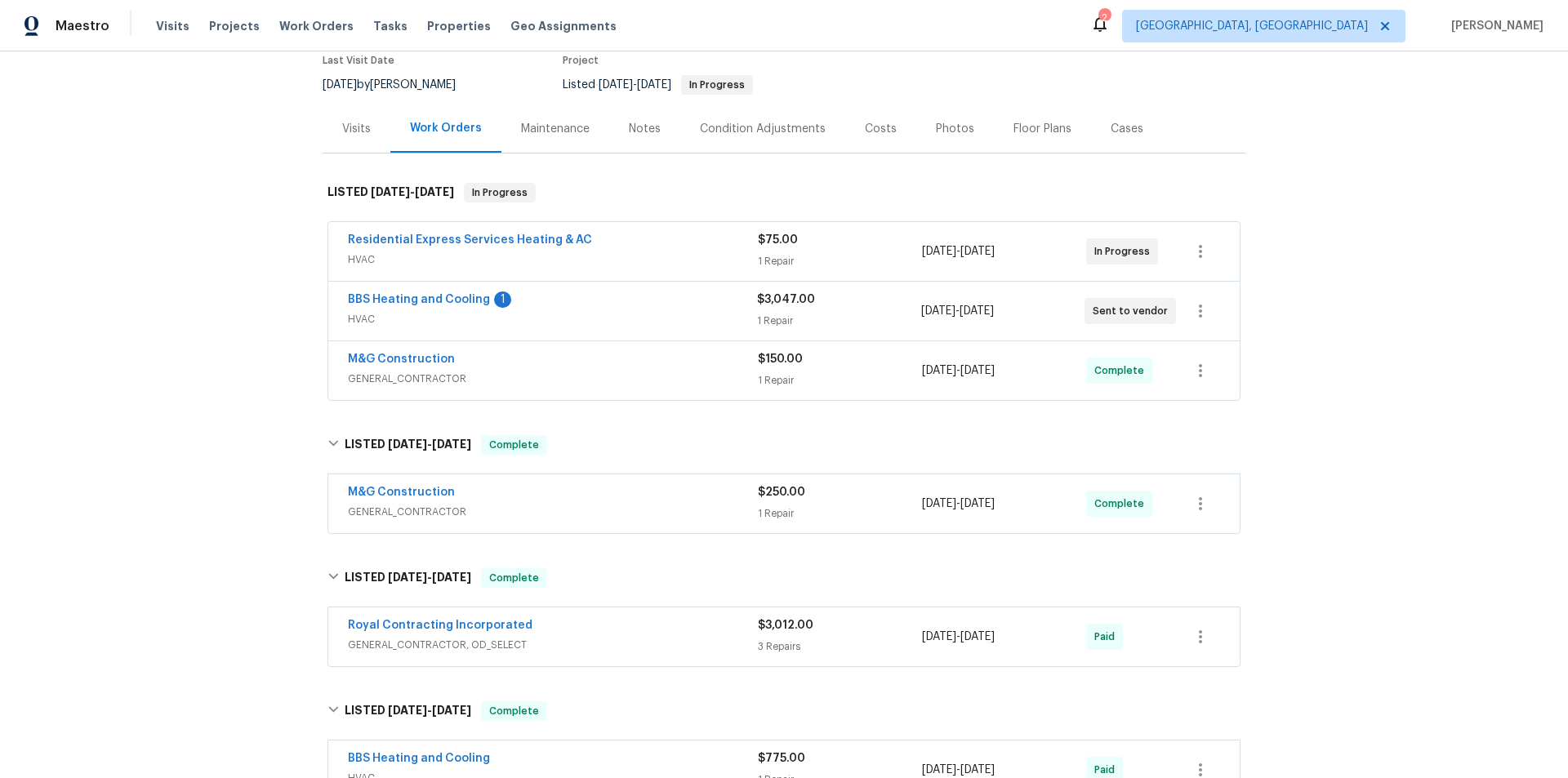
scroll to position [0, 0]
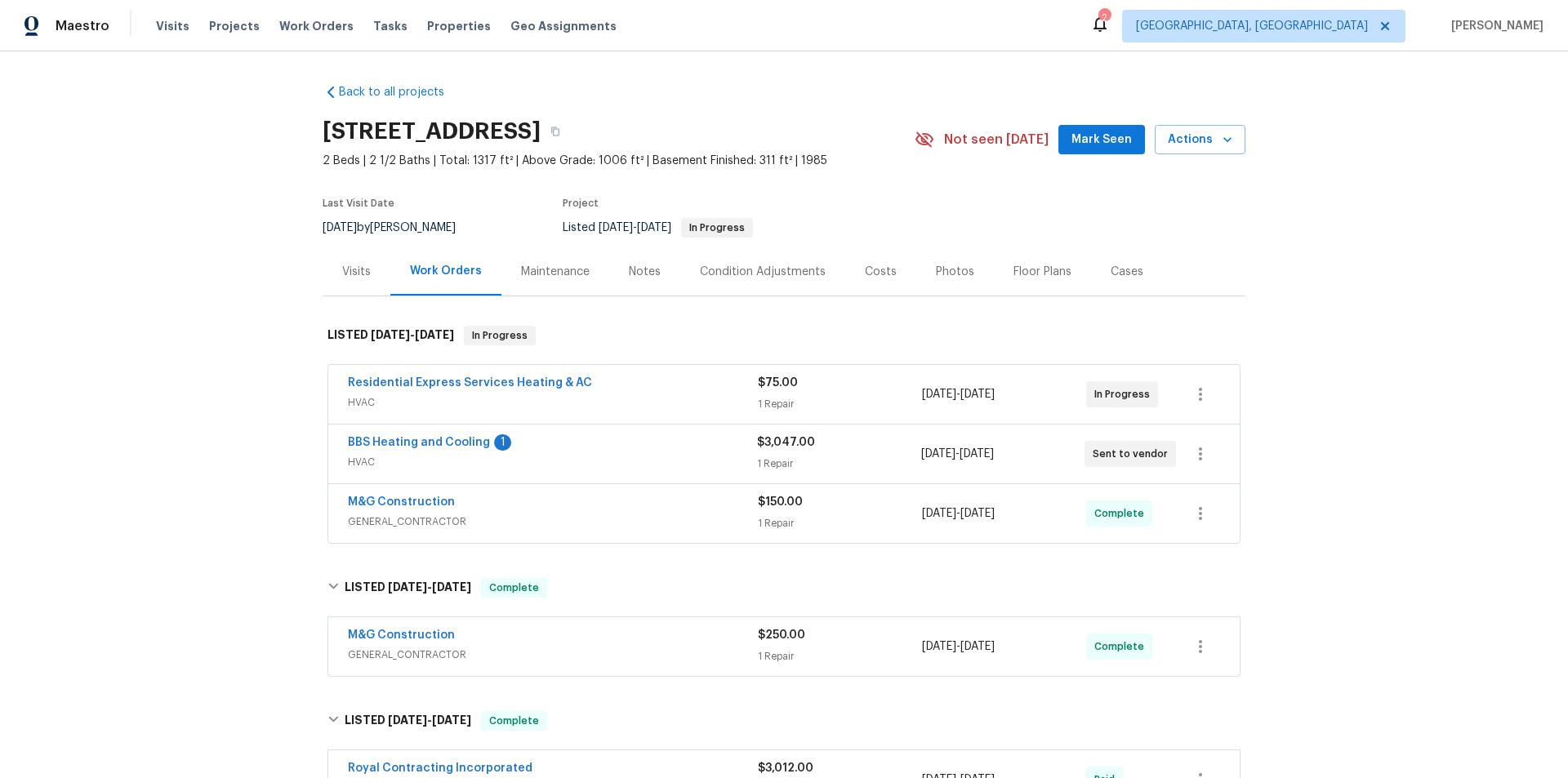
click at [211, 372] on div "Back to all projects [STREET_ADDRESS] 2 Beds | 2 1/2 Baths | Total: 1317 ft² | …" at bounding box center [784, 414] width 1568 height 727
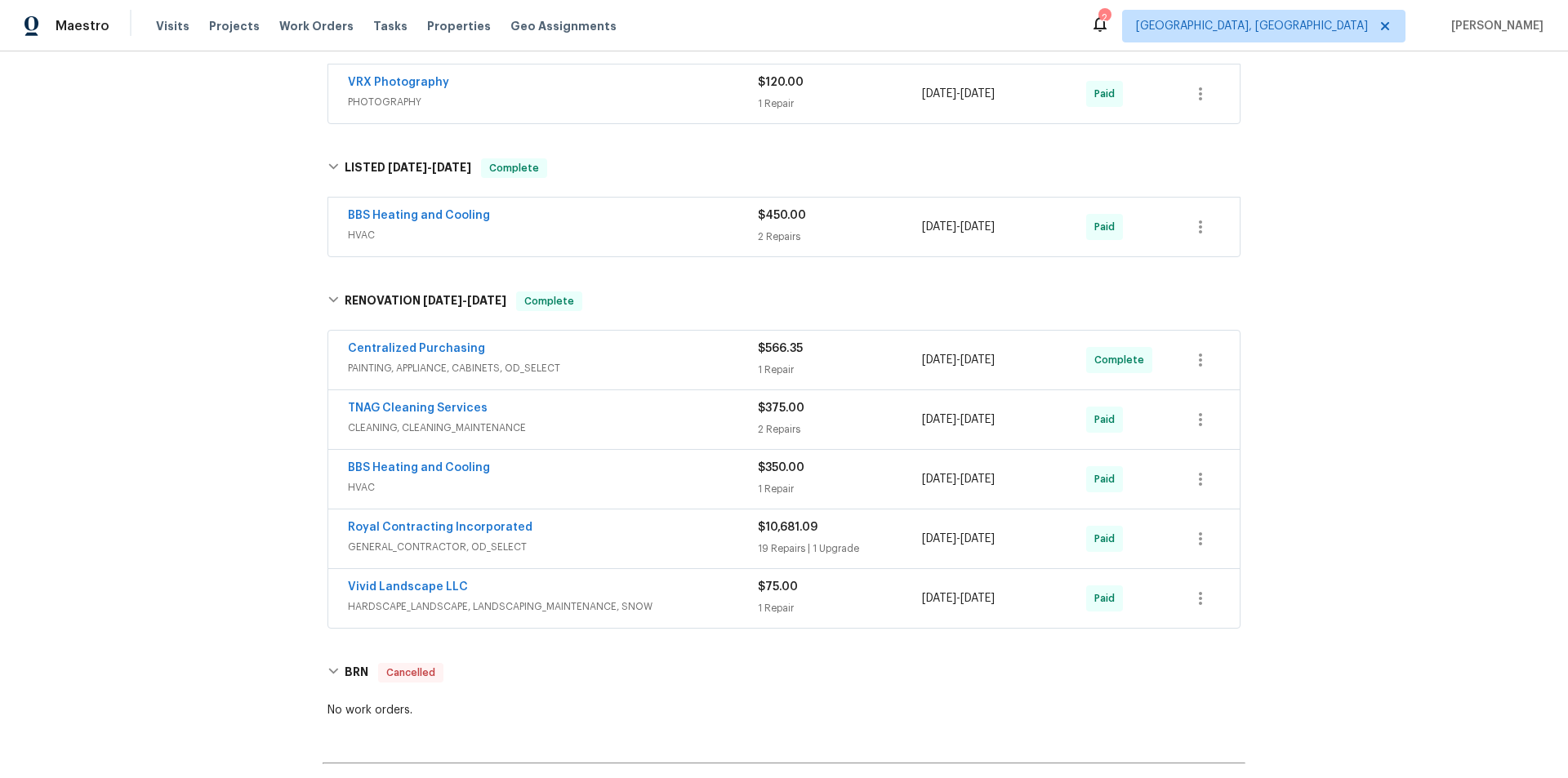
scroll to position [1071, 0]
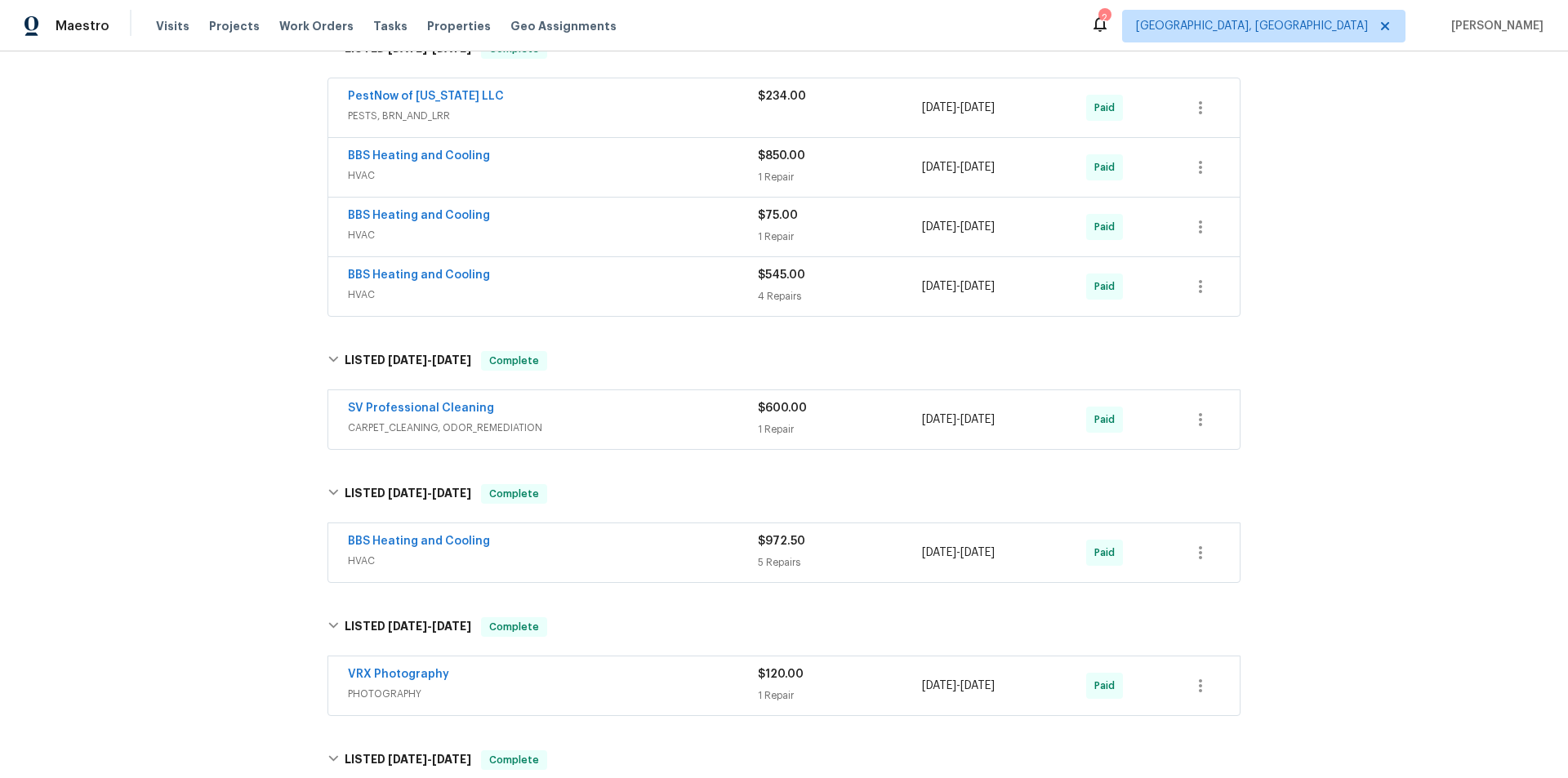
click at [244, 293] on div "Back to all projects [STREET_ADDRESS] 2 Beds | 2 1/2 Baths | Total: 1317 ft² | …" at bounding box center [784, 414] width 1568 height 727
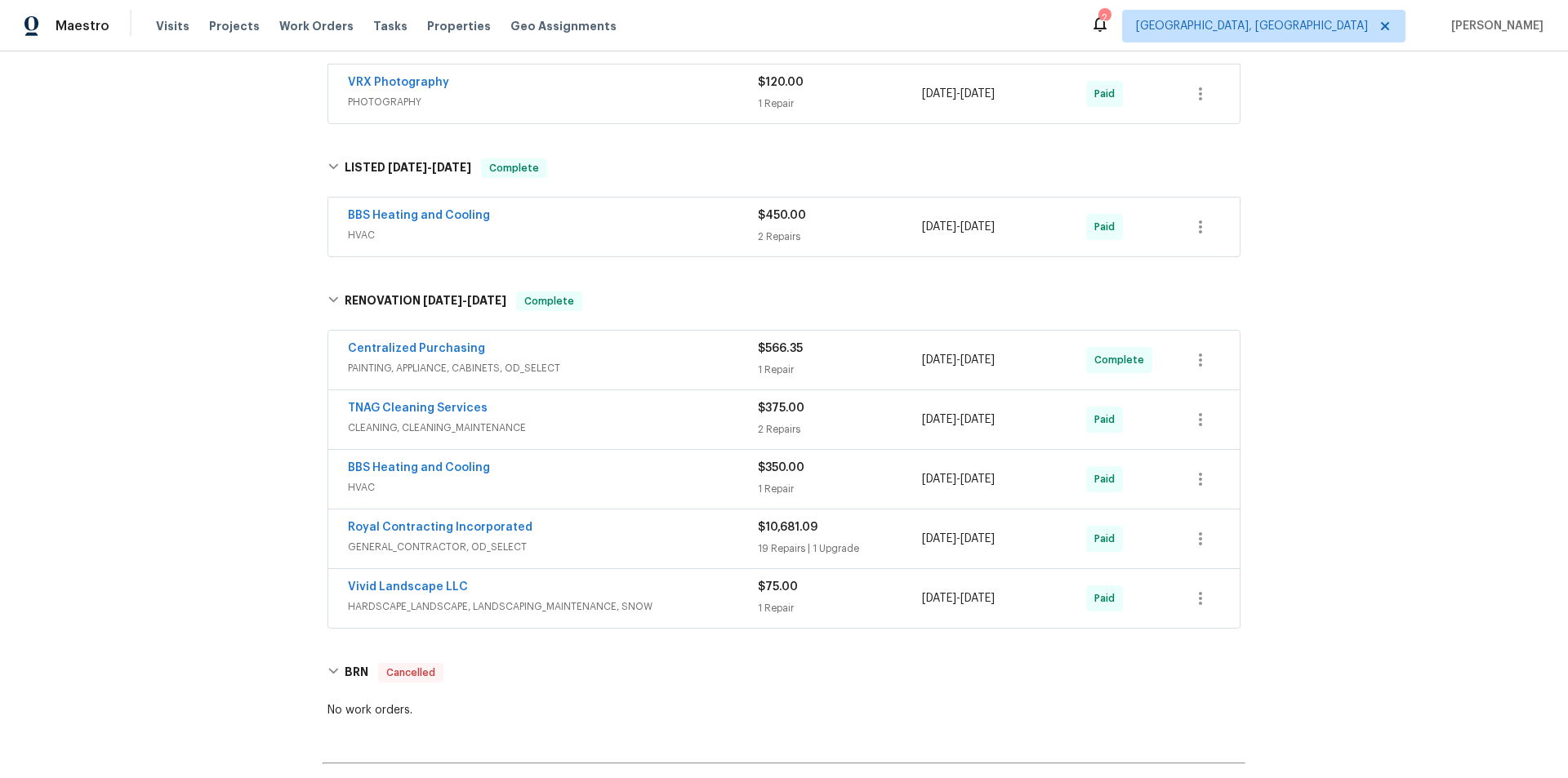
click at [150, 340] on div "Back to all projects [STREET_ADDRESS] 2 Beds | 2 1/2 Baths | Total: 1317 ft² | …" at bounding box center [784, 414] width 1568 height 727
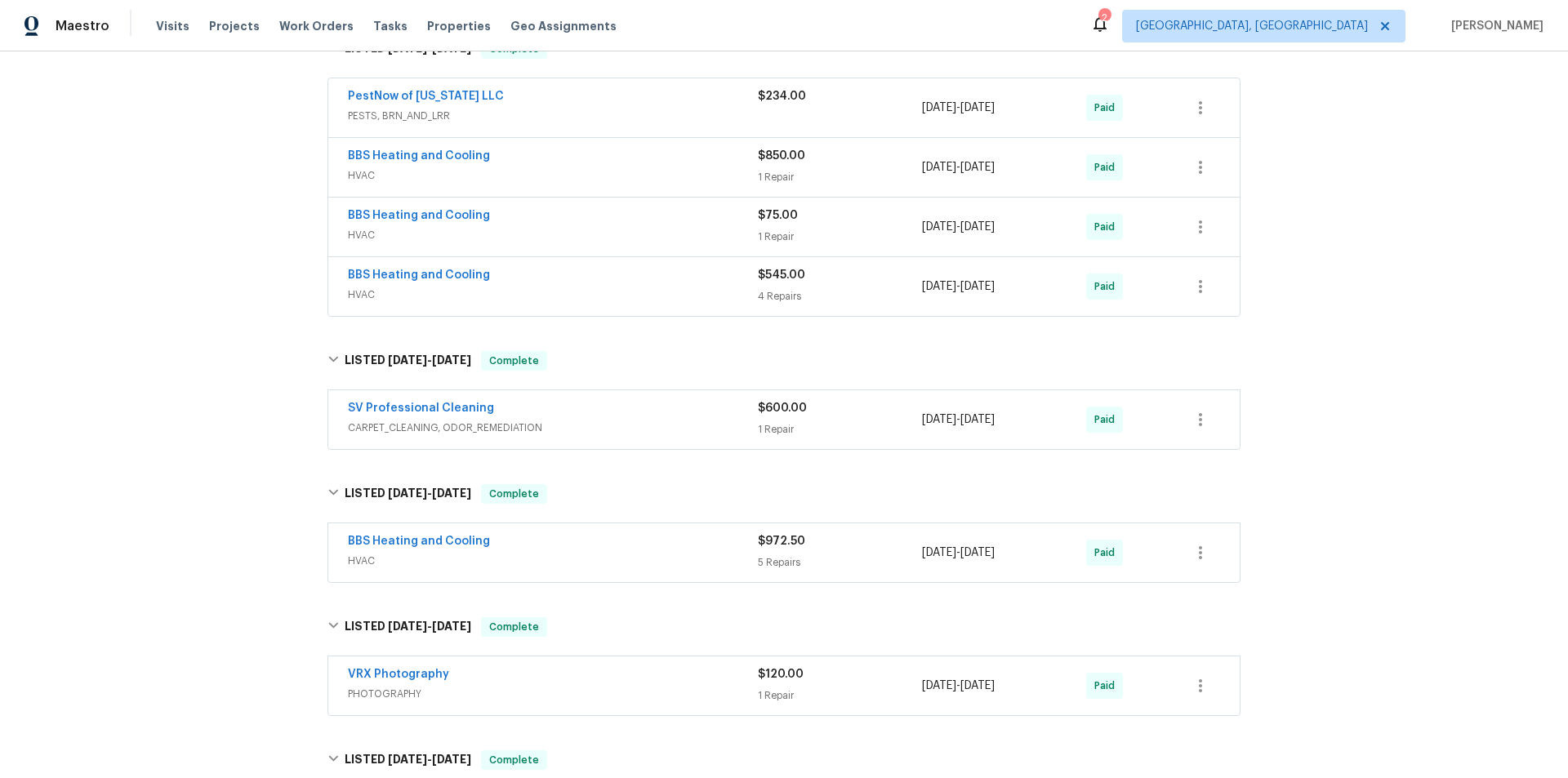
click at [239, 355] on div "Back to all projects [STREET_ADDRESS] 2 Beds | 2 1/2 Baths | Total: 1317 ft² | …" at bounding box center [784, 414] width 1568 height 727
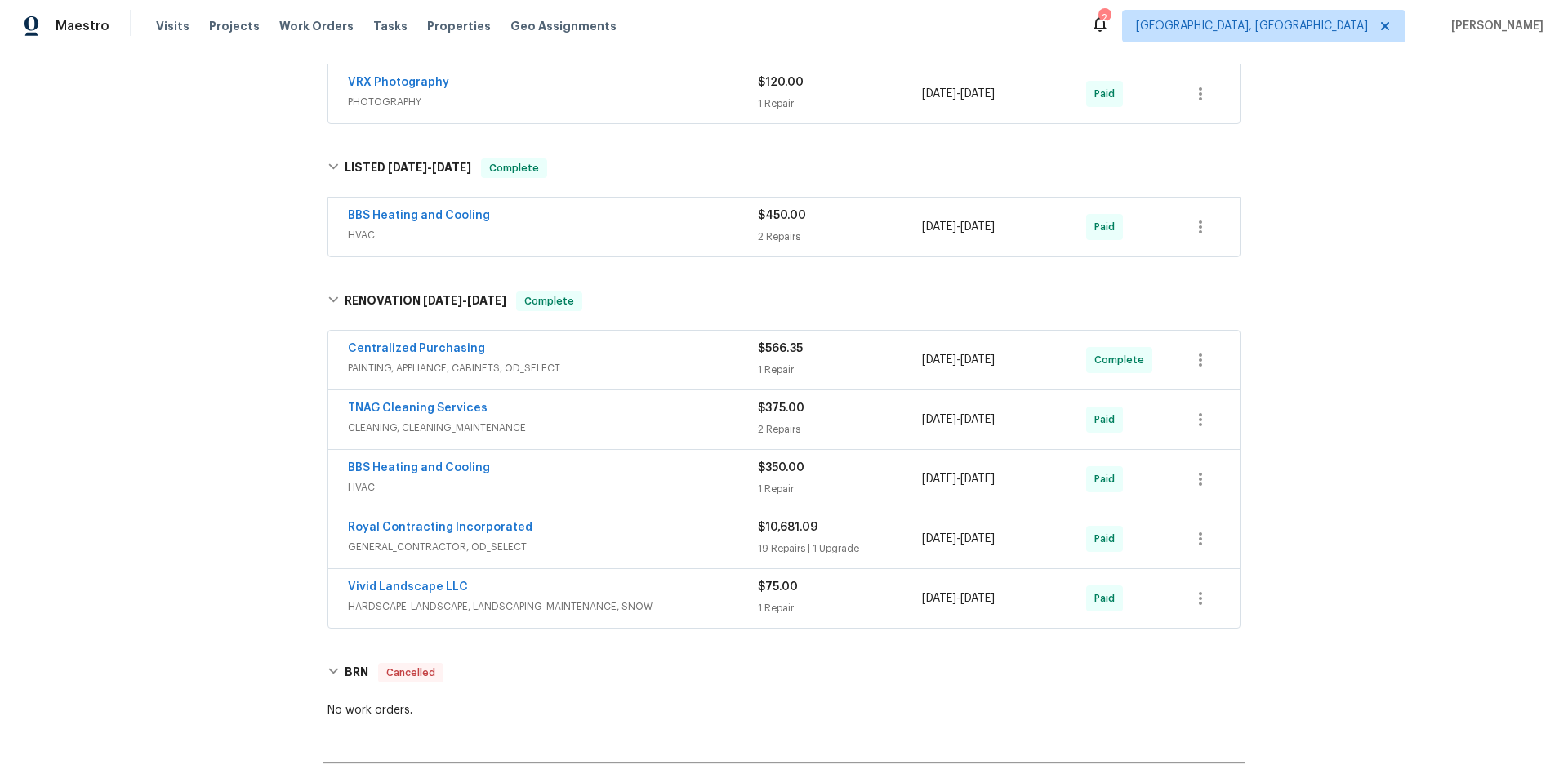
click at [261, 414] on div "Back to all projects 11184 Silentwood Ln, Reston, VA 20191 2 Beds | 2 1/2 Baths…" at bounding box center [784, 414] width 1568 height 727
click at [147, 362] on div "Back to all projects 11184 Silentwood Ln, Reston, VA 20191 2 Beds | 2 1/2 Baths…" at bounding box center [784, 414] width 1568 height 727
click at [173, 271] on div "Back to all projects 11184 Silentwood Ln, Reston, VA 20191 2 Beds | 2 1/2 Baths…" at bounding box center [784, 414] width 1568 height 727
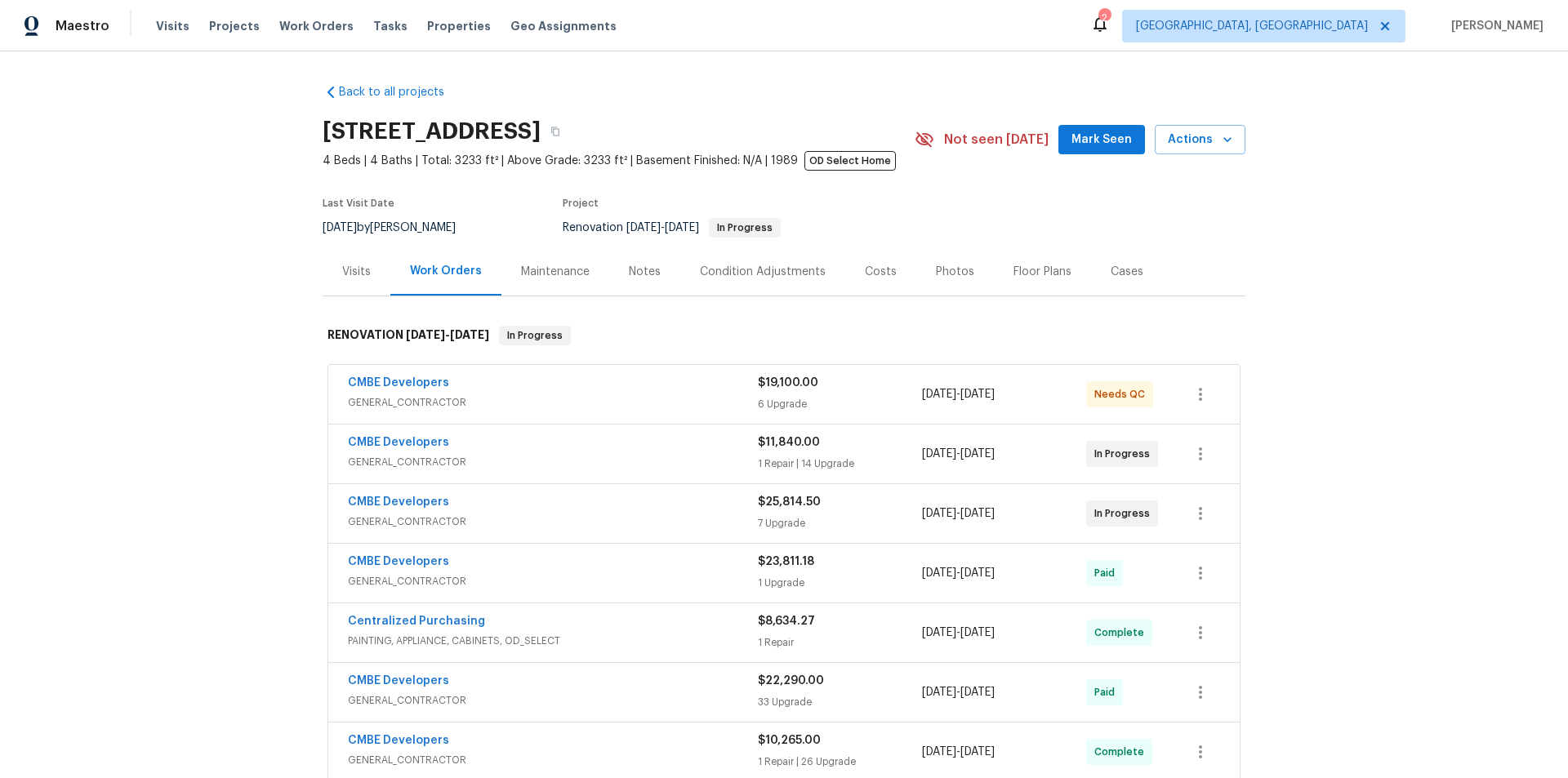
click at [211, 296] on div "Back to all projects [STREET_ADDRESS] 4 Beds | 4 Baths | Total: 3233 ft² | Abov…" at bounding box center [784, 414] width 1568 height 727
click at [203, 437] on div "Back to all projects [STREET_ADDRESS] 4 Beds | 4 Baths | Total: 3233 ft² | Abov…" at bounding box center [784, 414] width 1568 height 727
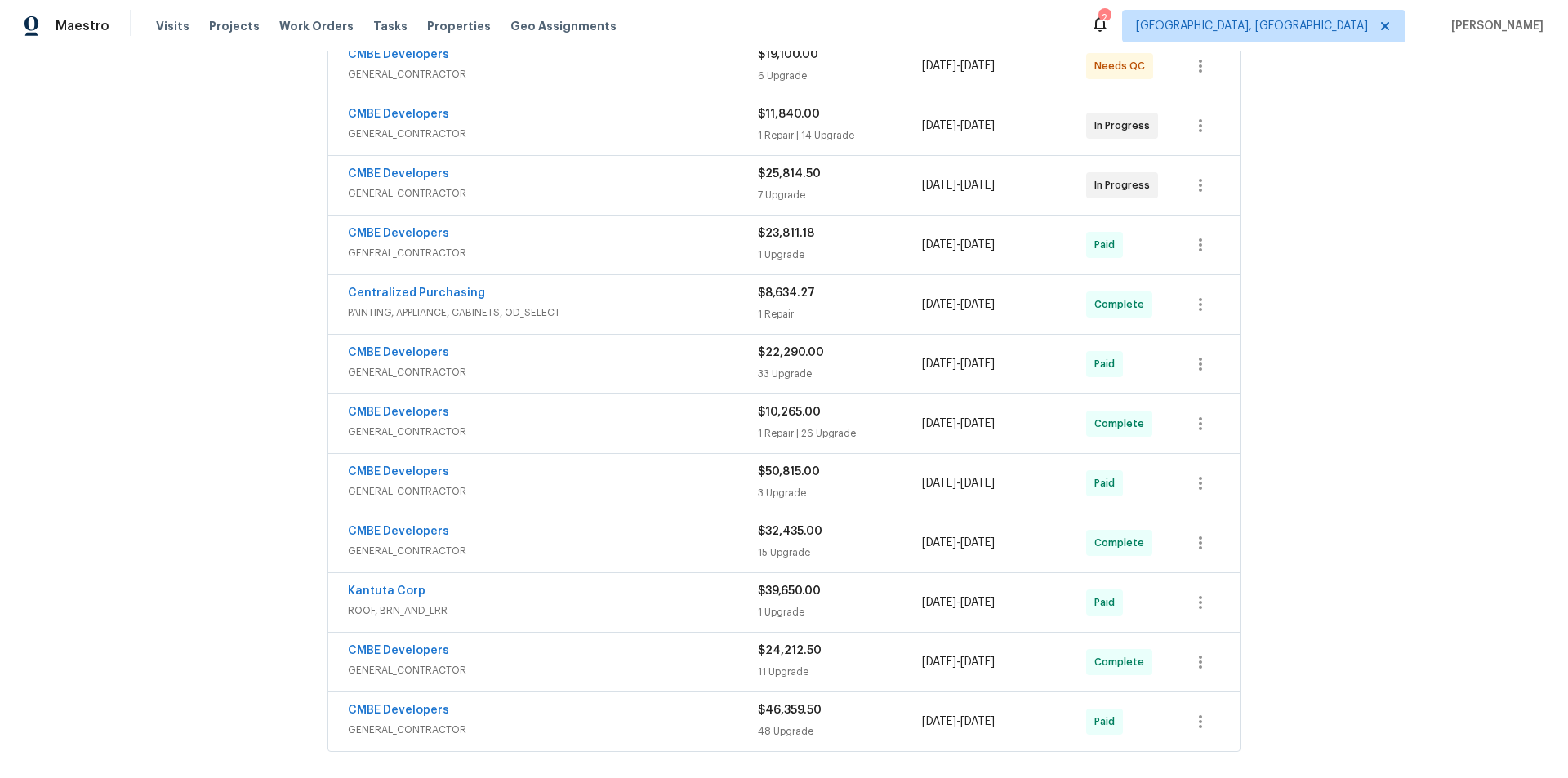
scroll to position [81, 0]
